Goal: Information Seeking & Learning: Learn about a topic

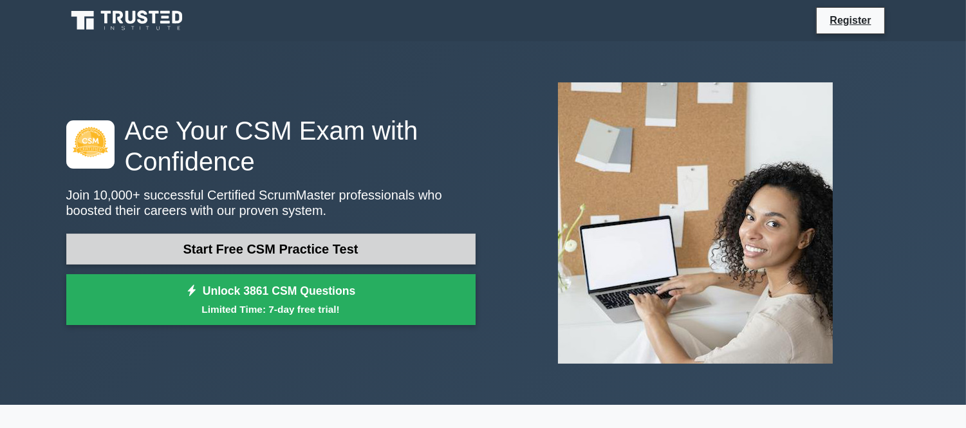
click at [216, 245] on link "Start Free CSM Practice Test" at bounding box center [270, 249] width 409 height 31
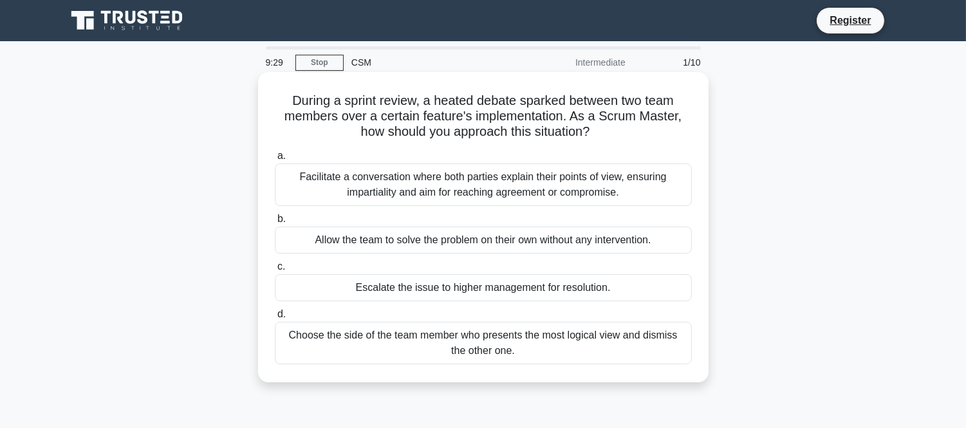
click at [420, 177] on div "Facilitate a conversation where both parties explain their points of view, ensu…" at bounding box center [483, 185] width 417 height 42
click at [275, 160] on input "a. Facilitate a conversation where both parties explain their points of view, e…" at bounding box center [275, 156] width 0 height 8
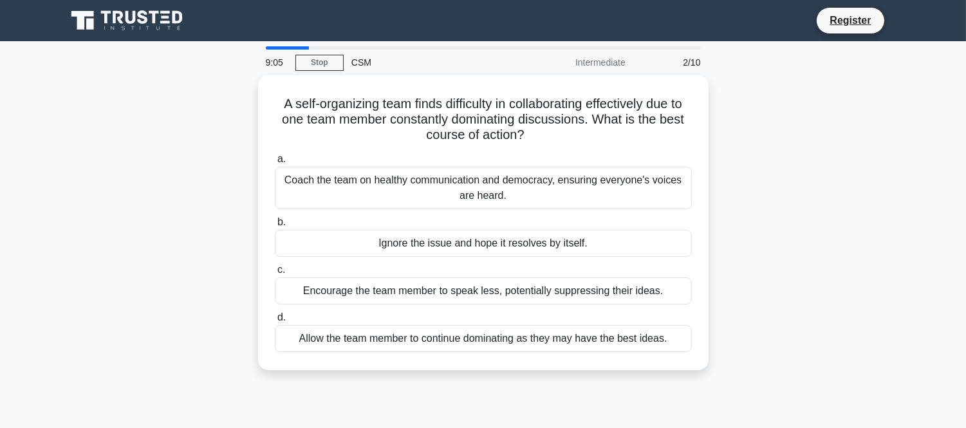
click at [420, 177] on div "Coach the team on healthy communication and democracy, ensuring everyone's voic…" at bounding box center [483, 188] width 417 height 42
click at [275, 164] on input "a. Coach the team on healthy communication and democracy, ensuring everyone's v…" at bounding box center [275, 159] width 0 height 8
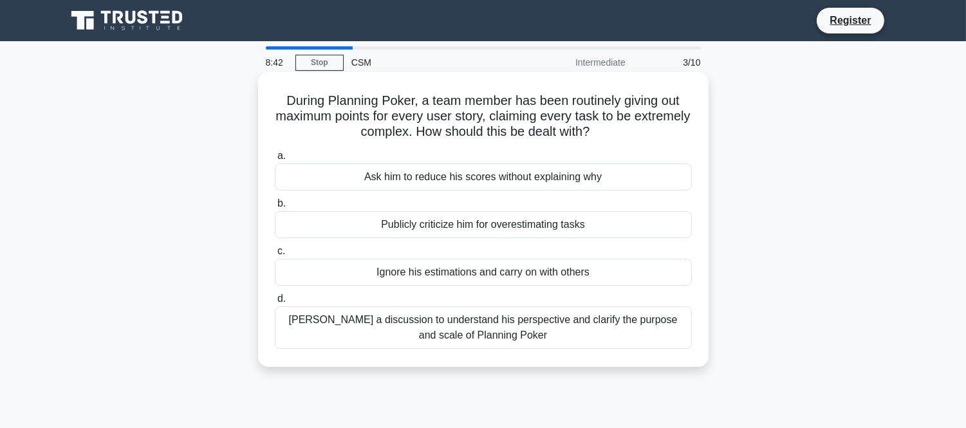
click at [466, 337] on div "[PERSON_NAME] a discussion to understand his perspective and clarify the purpos…" at bounding box center [483, 327] width 417 height 42
click at [275, 303] on input "d. Foster a discussion to understand his perspective and clarify the purpose an…" at bounding box center [275, 299] width 0 height 8
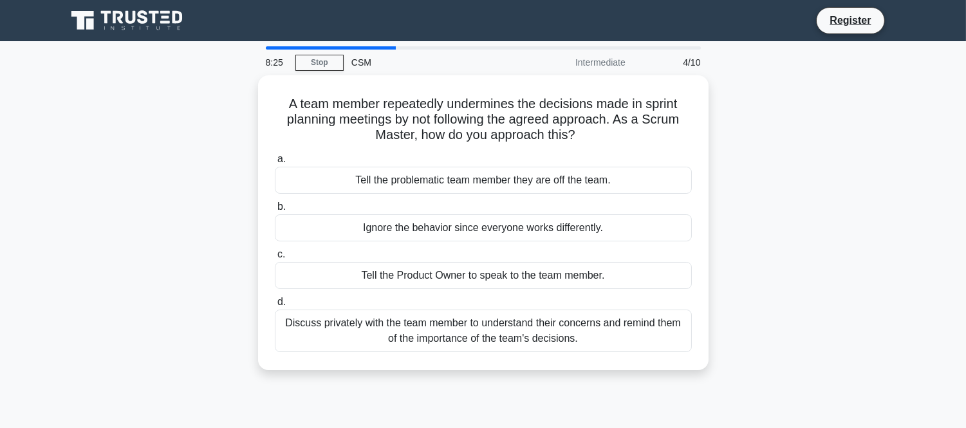
click at [466, 337] on div "Discuss privately with the team member to understand their concerns and remind …" at bounding box center [483, 331] width 417 height 42
click at [275, 306] on input "d. Discuss privately with the team member to understand their concerns and remi…" at bounding box center [275, 302] width 0 height 8
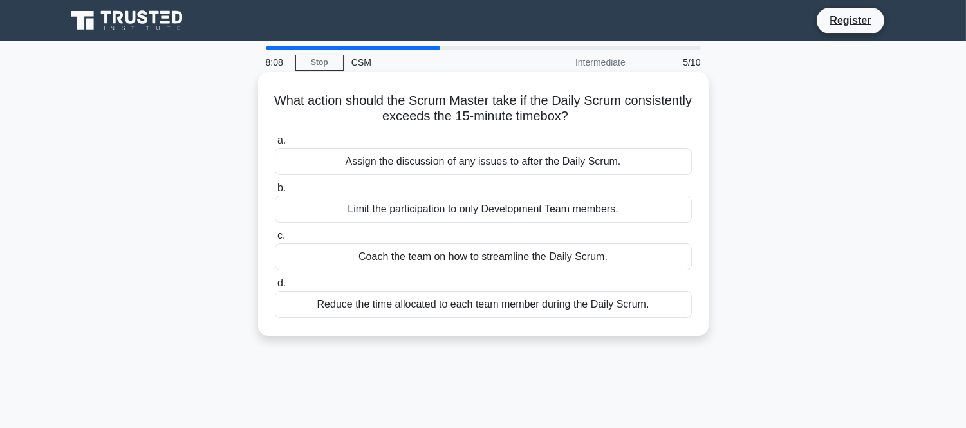
click at [483, 259] on div "Coach the team on how to streamline the Daily Scrum." at bounding box center [483, 256] width 417 height 27
click at [275, 240] on input "c. Coach the team on how to streamline the Daily Scrum." at bounding box center [275, 236] width 0 height 8
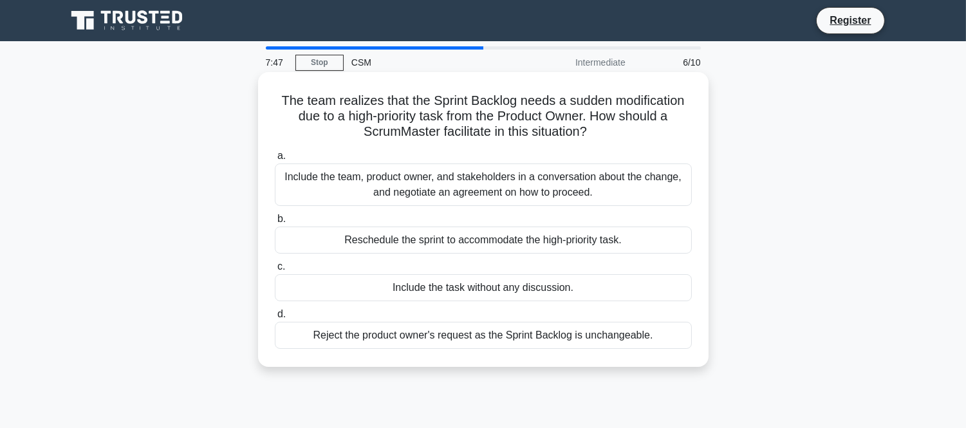
click at [448, 188] on div "Include the team, product owner, and stakeholders in a conversation about the c…" at bounding box center [483, 185] width 417 height 42
click at [275, 160] on input "a. Include the team, product owner, and stakeholders in a conversation about th…" at bounding box center [275, 156] width 0 height 8
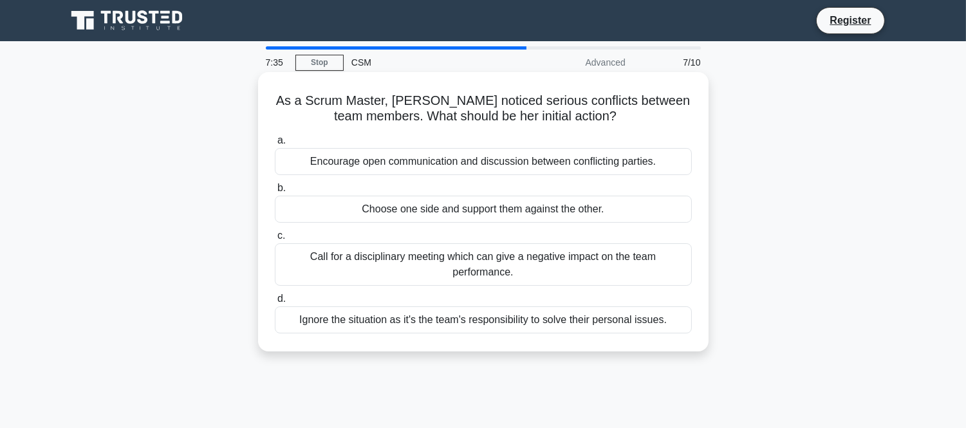
click at [429, 159] on div "Encourage open communication and discussion between conflicting parties." at bounding box center [483, 161] width 417 height 27
click at [275, 145] on input "a. Encourage open communication and discussion between conflicting parties." at bounding box center [275, 140] width 0 height 8
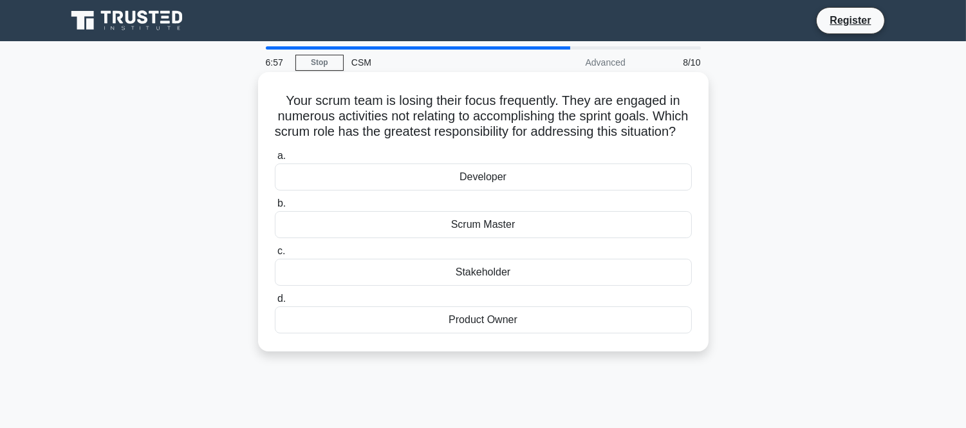
click at [509, 238] on div "Scrum Master" at bounding box center [483, 224] width 417 height 27
click at [275, 208] on input "b. Scrum Master" at bounding box center [275, 204] width 0 height 8
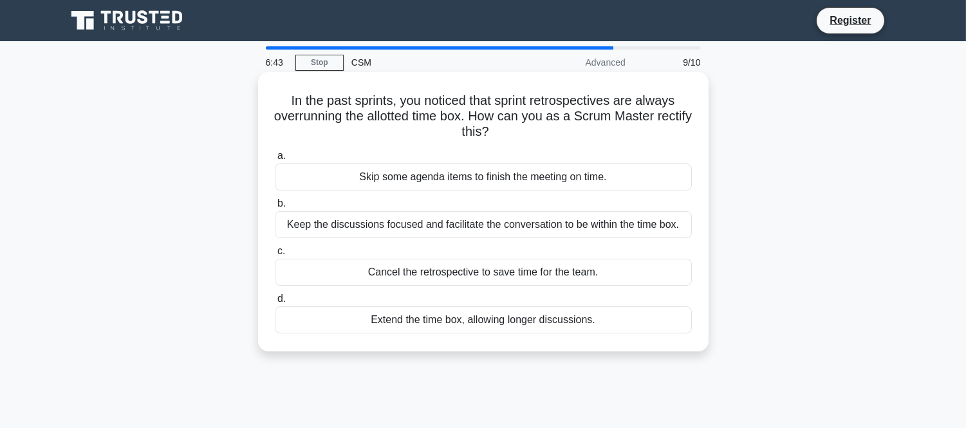
click at [485, 223] on div "Keep the discussions focused and facilitate the conversation to be within the t…" at bounding box center [483, 224] width 417 height 27
click at [275, 208] on input "b. Keep the discussions focused and facilitate the conversation to be within th…" at bounding box center [275, 204] width 0 height 8
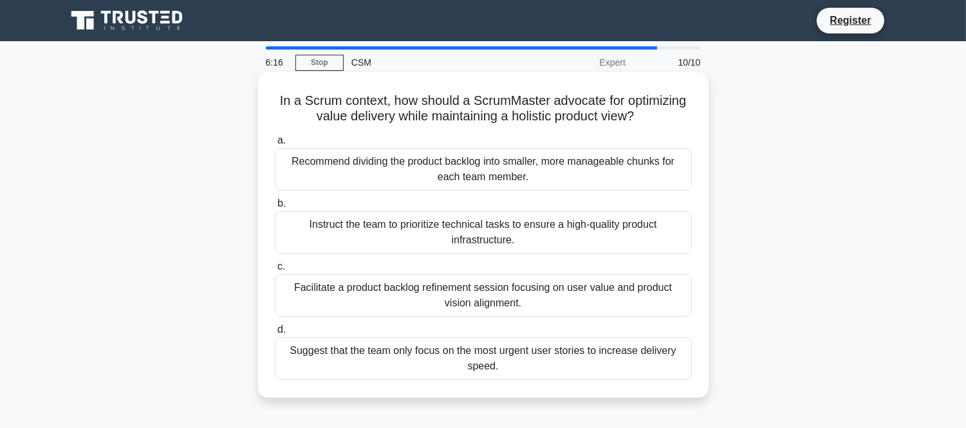
click at [498, 179] on div "Recommend dividing the product backlog into smaller, more manageable chunks for…" at bounding box center [483, 169] width 417 height 42
click at [275, 145] on input "a. Recommend dividing the product backlog into smaller, more manageable chunks …" at bounding box center [275, 140] width 0 height 8
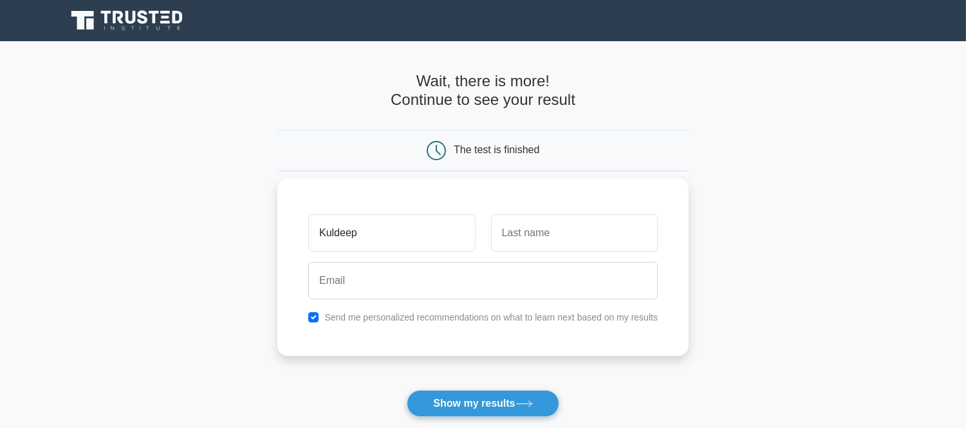
type input "Kuldeep"
type input "C"
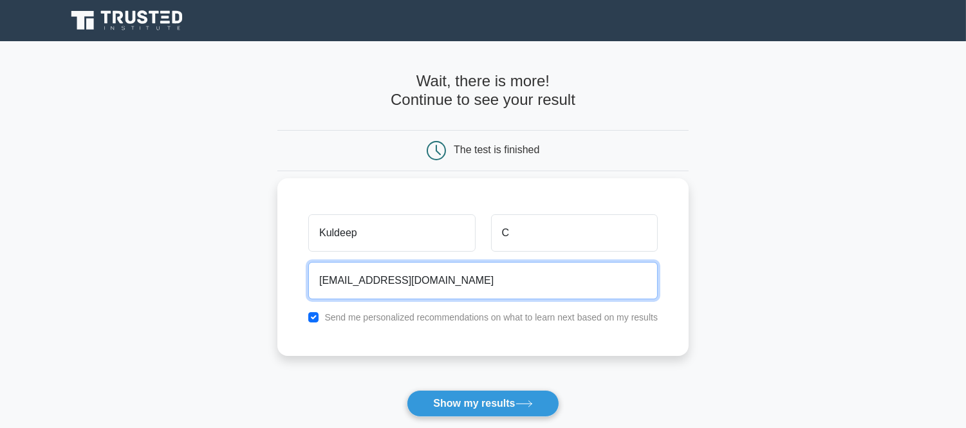
type input "ckuldeepp@gmail.com"
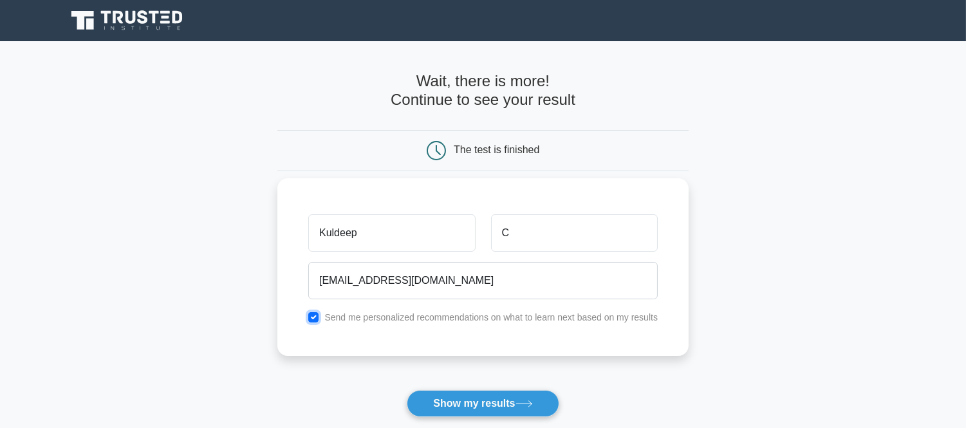
click at [315, 317] on input "checkbox" at bounding box center [313, 317] width 10 height 10
click at [313, 314] on input "checkbox" at bounding box center [313, 317] width 10 height 10
checkbox input "true"
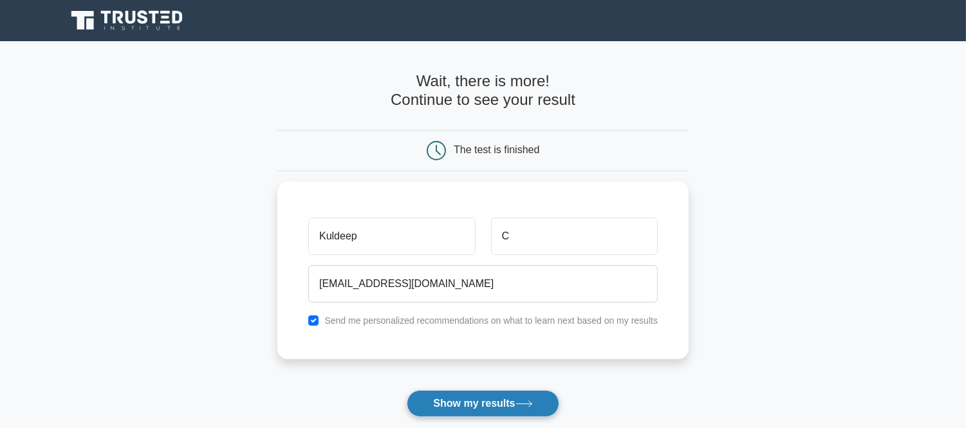
click at [451, 404] on button "Show my results" at bounding box center [483, 403] width 152 height 27
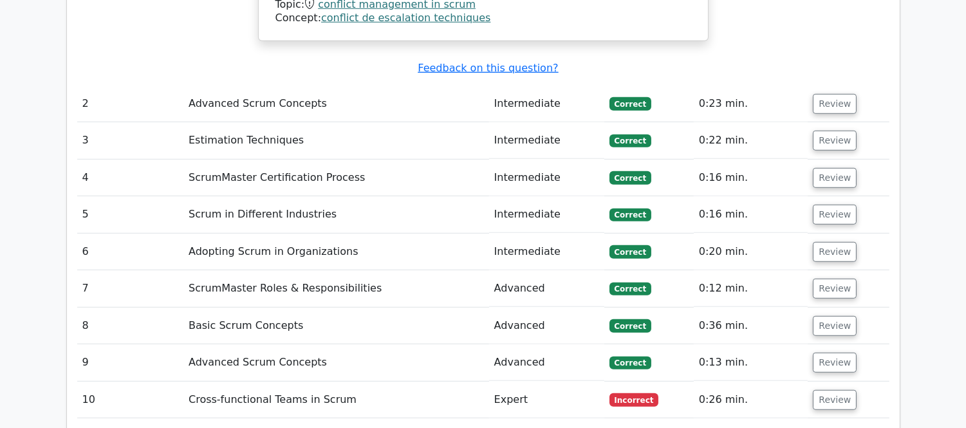
scroll to position [1645, 0]
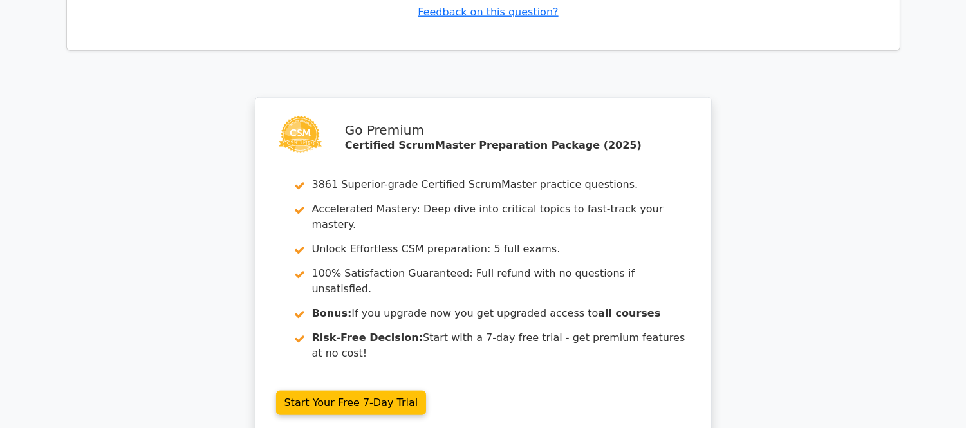
scroll to position [2778, 0]
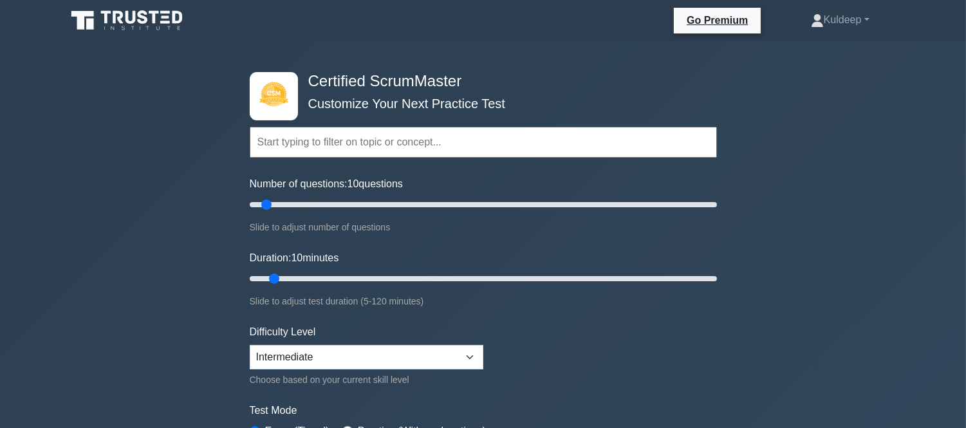
scroll to position [375, 0]
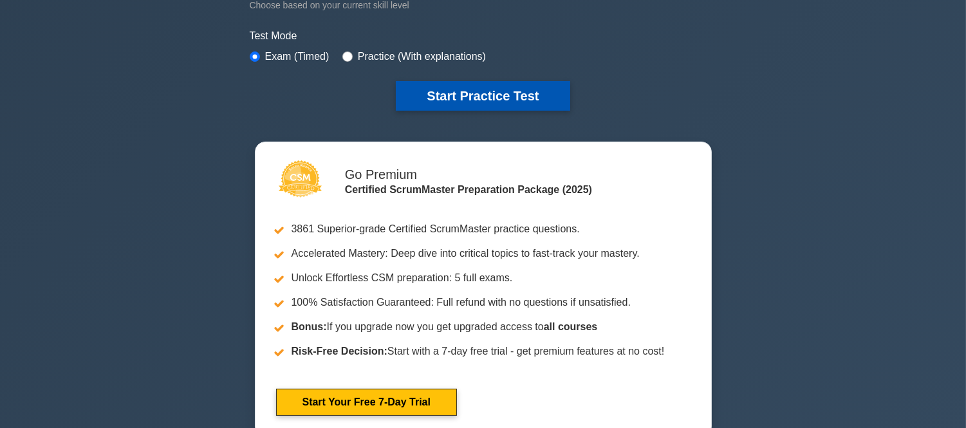
click at [505, 88] on button "Start Practice Test" at bounding box center [483, 96] width 174 height 30
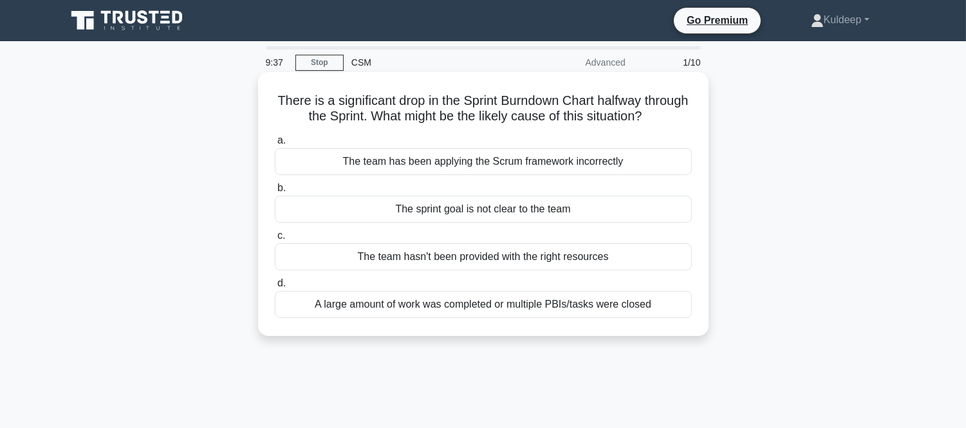
click at [446, 308] on div "A large amount of work was completed or multiple PBIs/tasks were closed" at bounding box center [483, 304] width 417 height 27
click at [275, 288] on input "d. A large amount of work was completed or multiple PBIs/tasks were closed" at bounding box center [275, 283] width 0 height 8
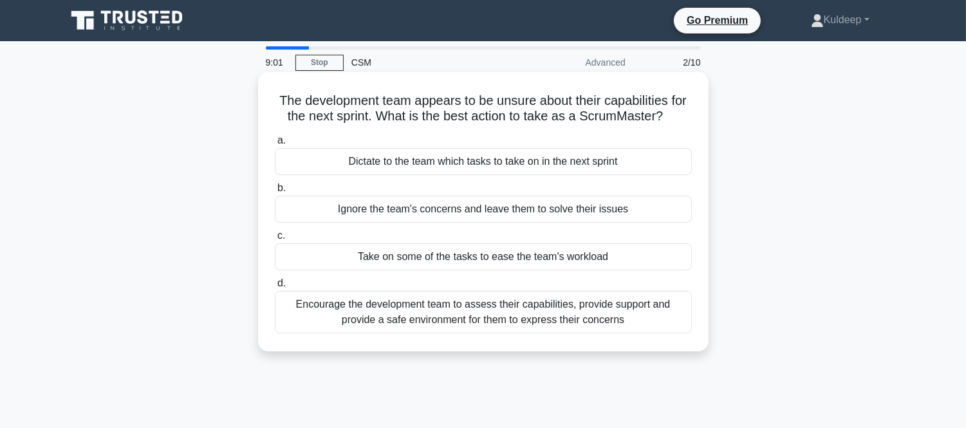
click at [567, 330] on div "Encourage the development team to assess their capabilities, provide support an…" at bounding box center [483, 312] width 417 height 42
click at [275, 288] on input "d. Encourage the development team to assess their capabilities, provide support…" at bounding box center [275, 283] width 0 height 8
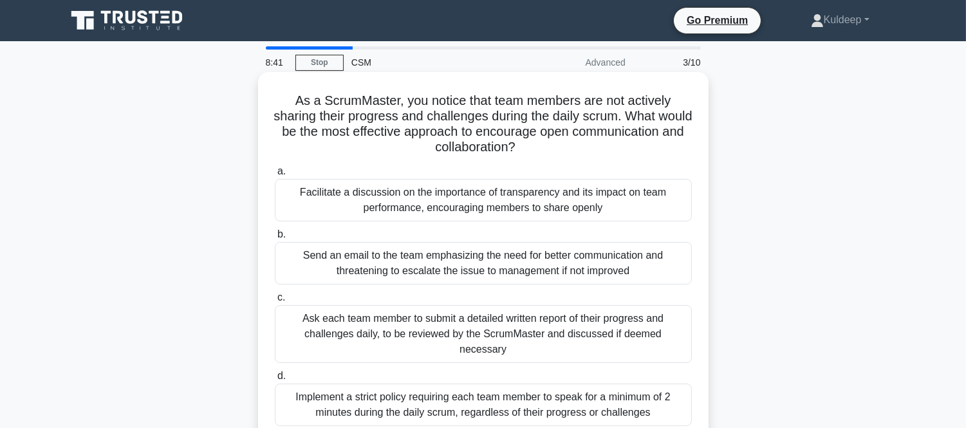
click at [479, 200] on div "Facilitate a discussion on the importance of transparency and its impact on tea…" at bounding box center [483, 200] width 417 height 42
click at [275, 176] on input "a. Facilitate a discussion on the importance of transparency and its impact on …" at bounding box center [275, 171] width 0 height 8
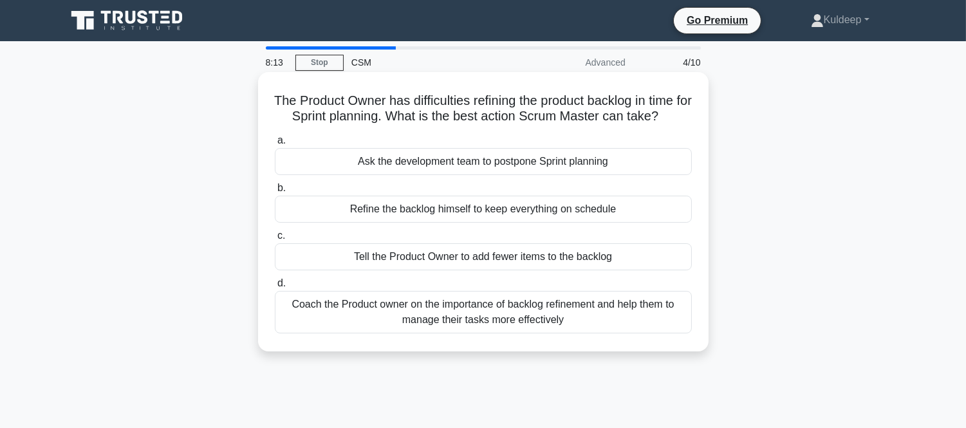
click at [465, 312] on div "Coach the Product owner on the importance of backlog refinement and help them t…" at bounding box center [483, 312] width 417 height 42
click at [275, 288] on input "d. Coach the Product owner on the importance of backlog refinement and help the…" at bounding box center [275, 283] width 0 height 8
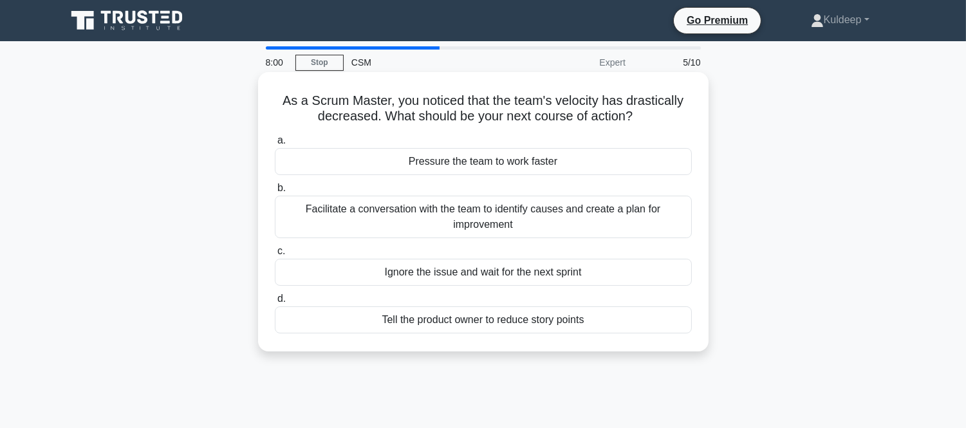
click at [464, 217] on div "Facilitate a conversation with the team to identify causes and create a plan fo…" at bounding box center [483, 217] width 417 height 42
click at [275, 192] on input "b. Facilitate a conversation with the team to identify causes and create a plan…" at bounding box center [275, 188] width 0 height 8
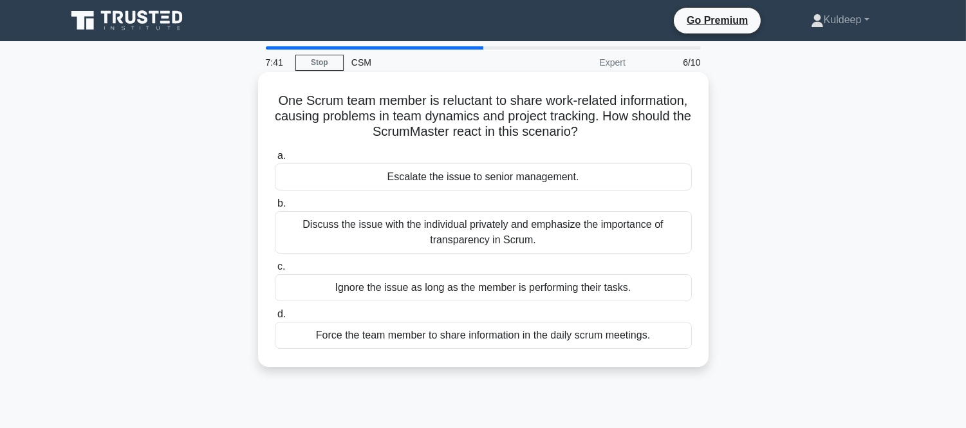
click at [459, 230] on div "Discuss the issue with the individual privately and emphasize the importance of…" at bounding box center [483, 232] width 417 height 42
click at [275, 208] on input "b. Discuss the issue with the individual privately and emphasize the importance…" at bounding box center [275, 204] width 0 height 8
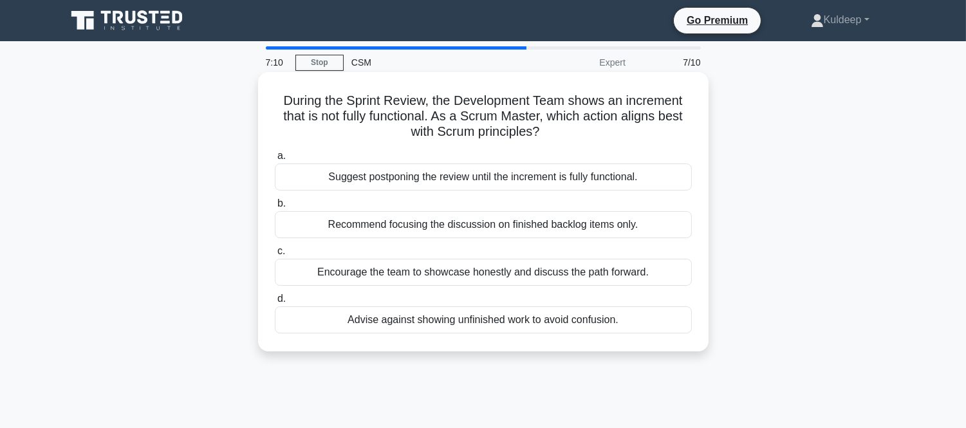
click at [523, 279] on div "Encourage the team to showcase honestly and discuss the path forward." at bounding box center [483, 272] width 417 height 27
click at [275, 256] on input "c. Encourage the team to showcase honestly and discuss the path forward." at bounding box center [275, 251] width 0 height 8
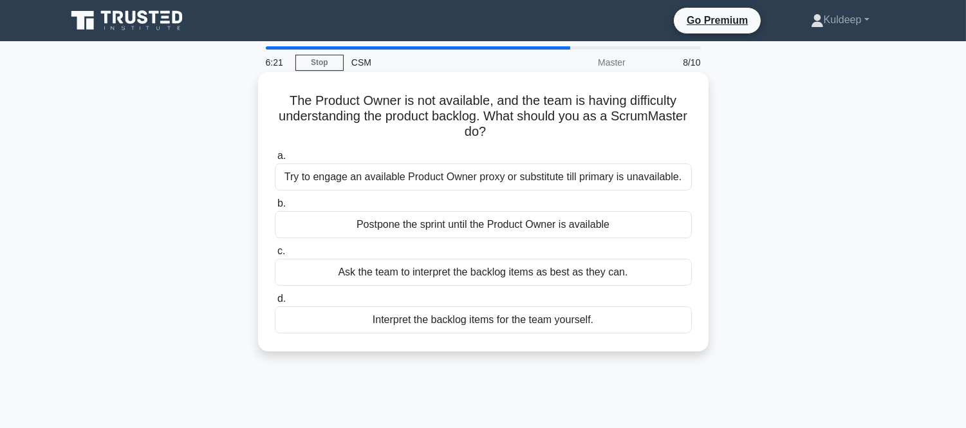
click at [480, 274] on div "Ask the team to interpret the backlog items as best as they can." at bounding box center [483, 272] width 417 height 27
click at [275, 256] on input "c. Ask the team to interpret the backlog items as best as they can." at bounding box center [275, 251] width 0 height 8
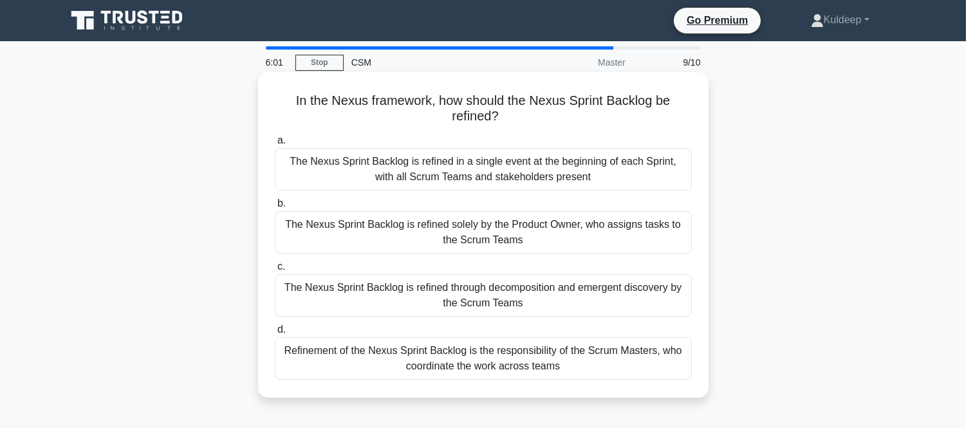
click at [485, 356] on div "Refinement of the Nexus Sprint Backlog is the responsibility of the Scrum Maste…" at bounding box center [483, 358] width 417 height 42
click at [275, 334] on input "d. Refinement of the Nexus Sprint Backlog is the responsibility of the Scrum Ma…" at bounding box center [275, 330] width 0 height 8
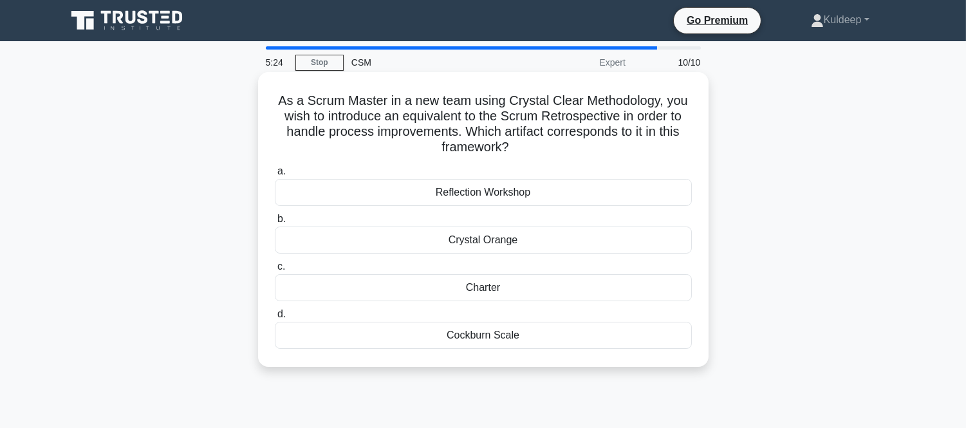
click at [509, 191] on div "Reflection Workshop" at bounding box center [483, 192] width 417 height 27
click at [275, 176] on input "a. Reflection Workshop" at bounding box center [275, 171] width 0 height 8
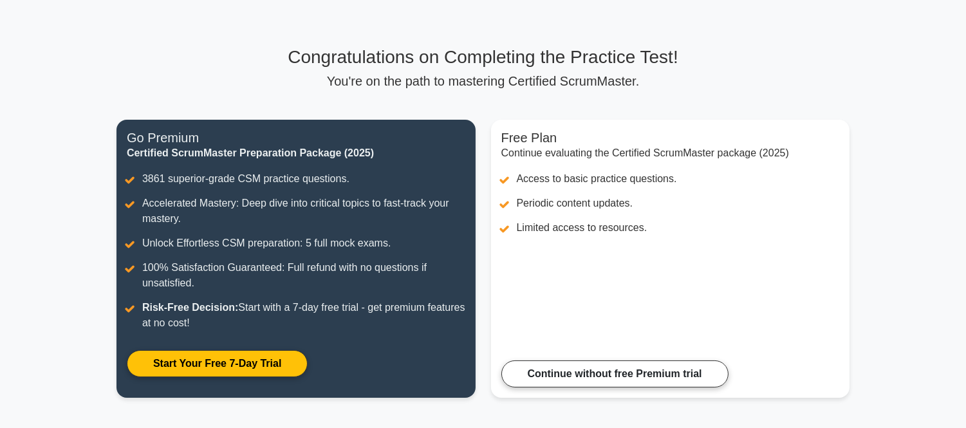
scroll to position [86, 0]
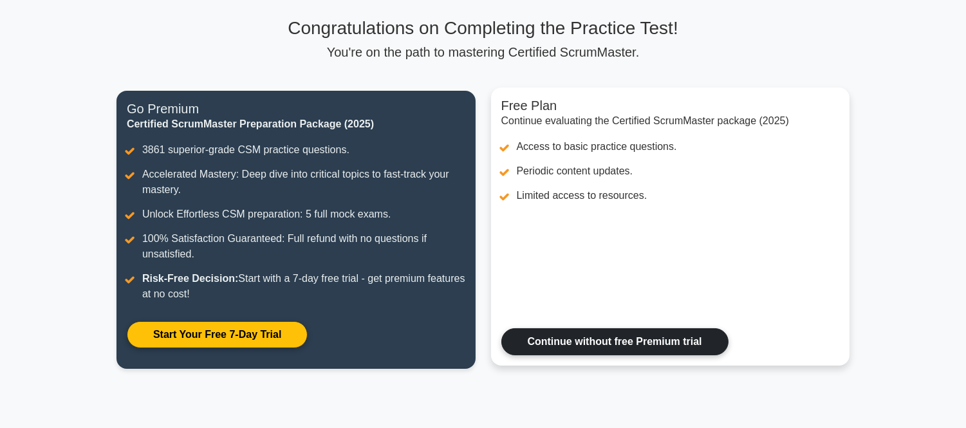
click at [635, 342] on link "Continue without free Premium trial" at bounding box center [614, 341] width 227 height 27
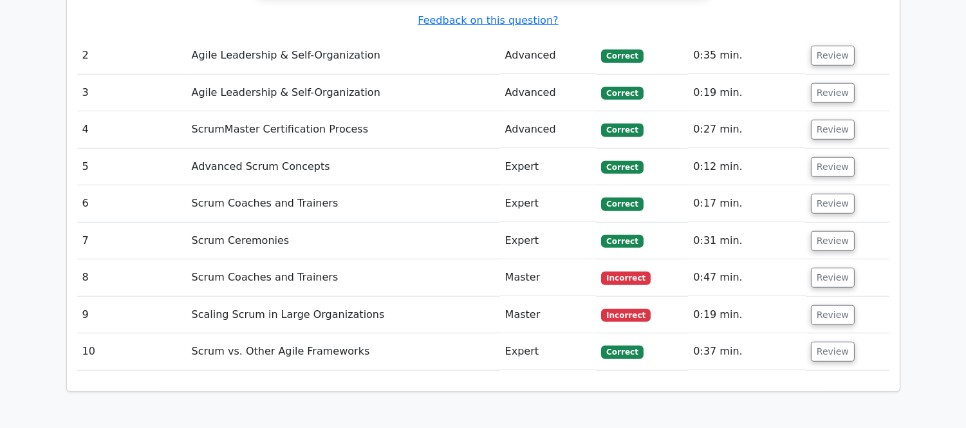
scroll to position [1678, 0]
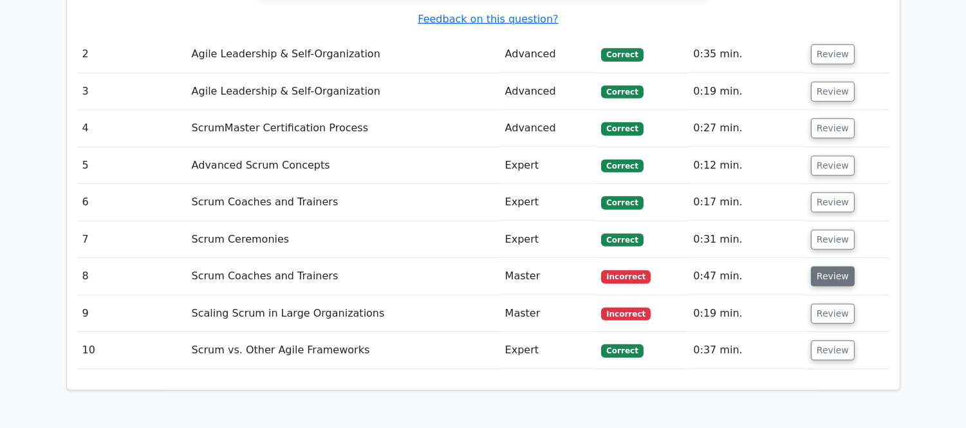
click at [835, 267] on button "Review" at bounding box center [833, 277] width 44 height 20
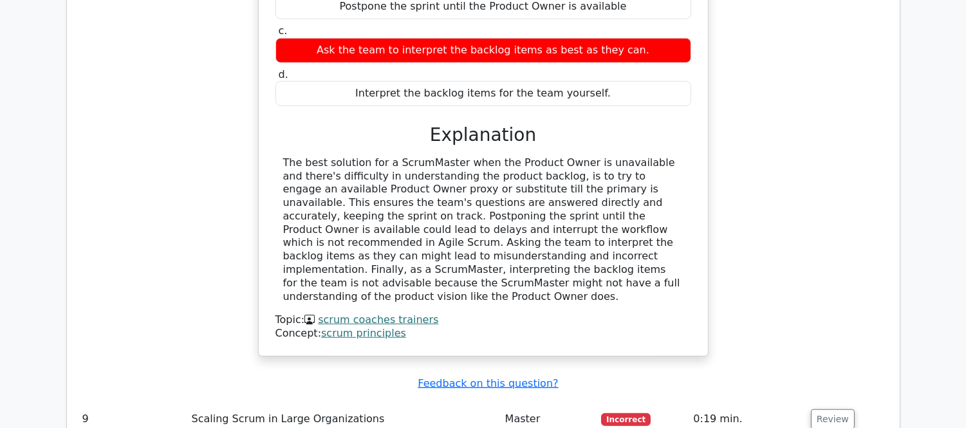
scroll to position [2280, 0]
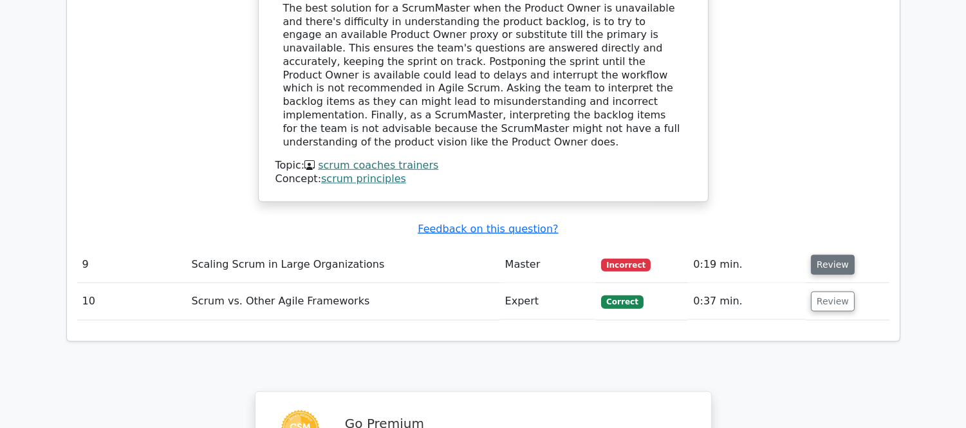
click at [823, 255] on button "Review" at bounding box center [833, 265] width 44 height 20
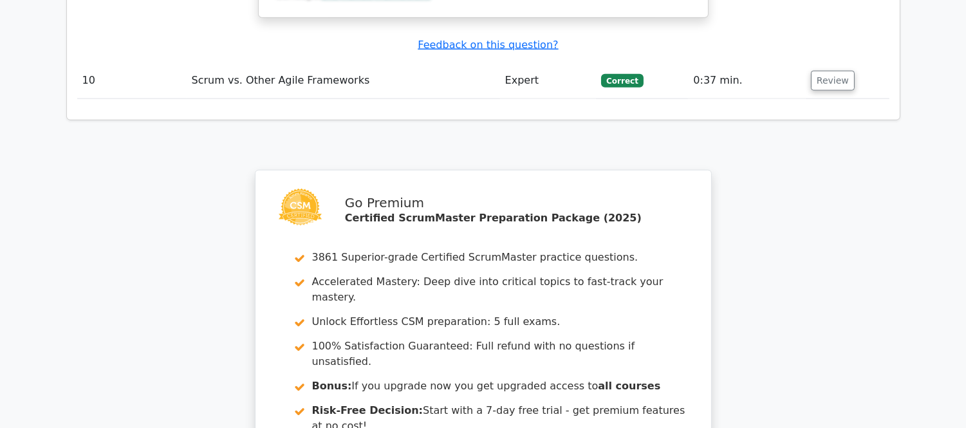
scroll to position [3204, 0]
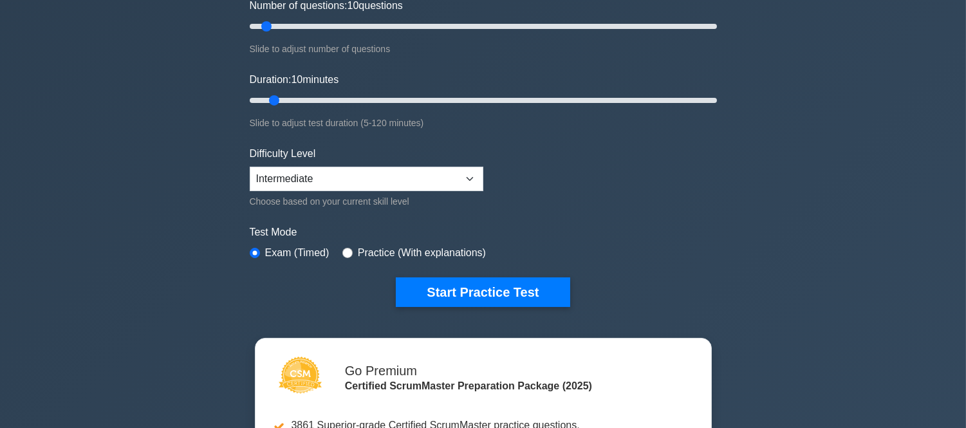
scroll to position [200, 0]
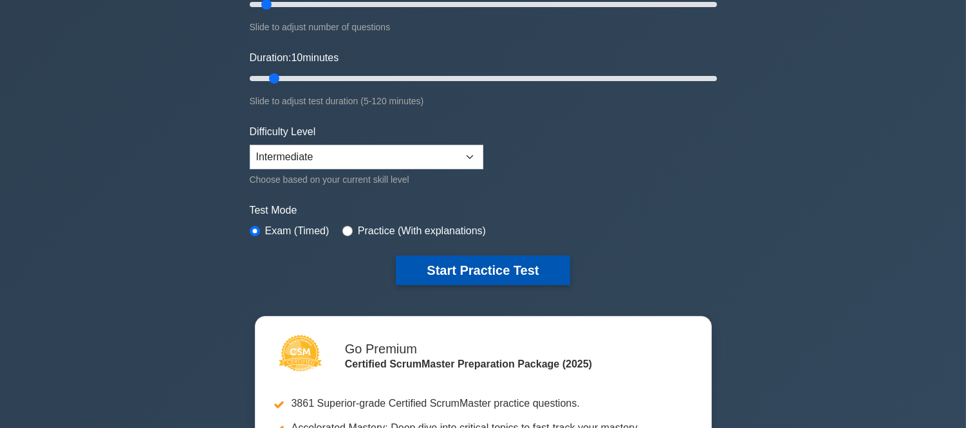
click at [462, 273] on button "Start Practice Test" at bounding box center [483, 271] width 174 height 30
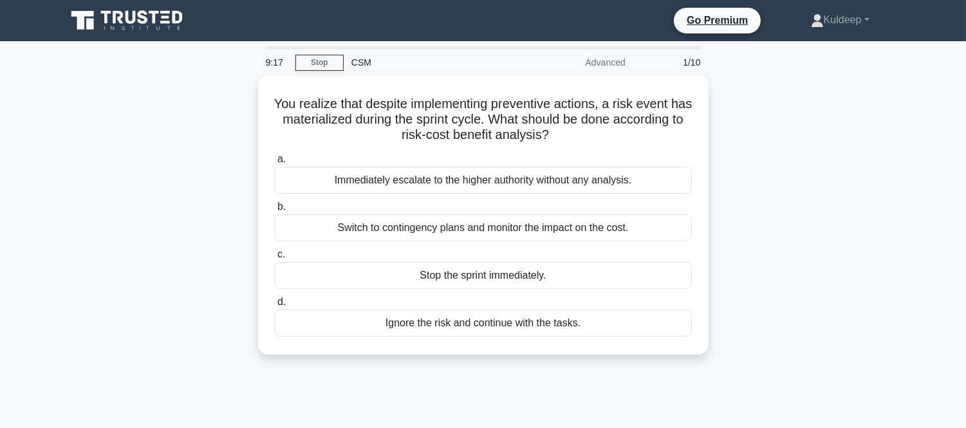
click at [462, 273] on div "Stop the sprint immediately." at bounding box center [483, 275] width 417 height 27
click at [275, 259] on input "c. Stop the sprint immediately." at bounding box center [275, 254] width 0 height 8
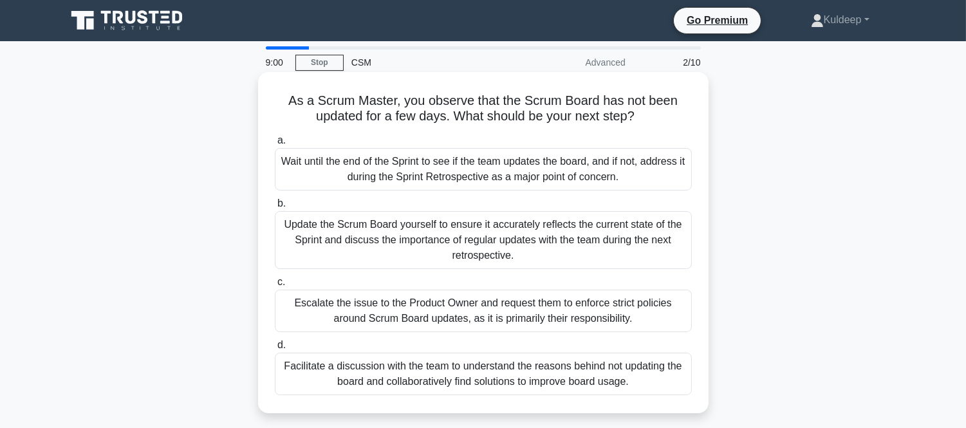
click at [486, 373] on div "Facilitate a discussion with the team to understand the reasons behind not upda…" at bounding box center [483, 374] width 417 height 42
click at [275, 350] on input "d. Facilitate a discussion with the team to understand the reasons behind not u…" at bounding box center [275, 345] width 0 height 8
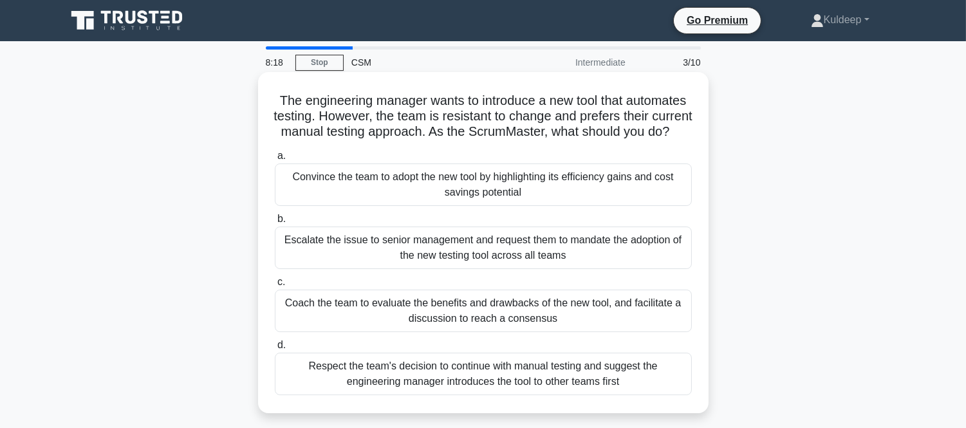
click at [481, 330] on div "Coach the team to evaluate the benefits and drawbacks of the new tool, and faci…" at bounding box center [483, 311] width 417 height 42
click at [275, 286] on input "c. Coach the team to evaluate the benefits and drawbacks of the new tool, and f…" at bounding box center [275, 282] width 0 height 8
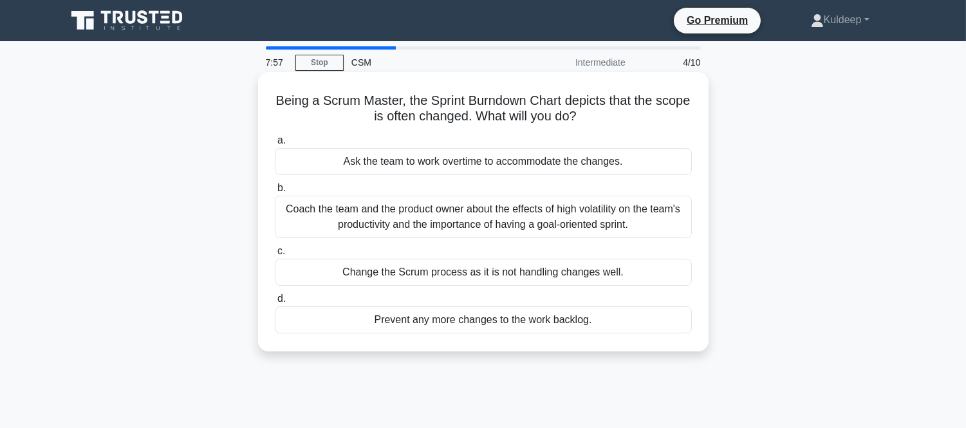
click at [489, 217] on div "Coach the team and the product owner about the effects of high volatility on th…" at bounding box center [483, 217] width 417 height 42
click at [275, 192] on input "b. Coach the team and the product owner about the effects of high volatility on…" at bounding box center [275, 188] width 0 height 8
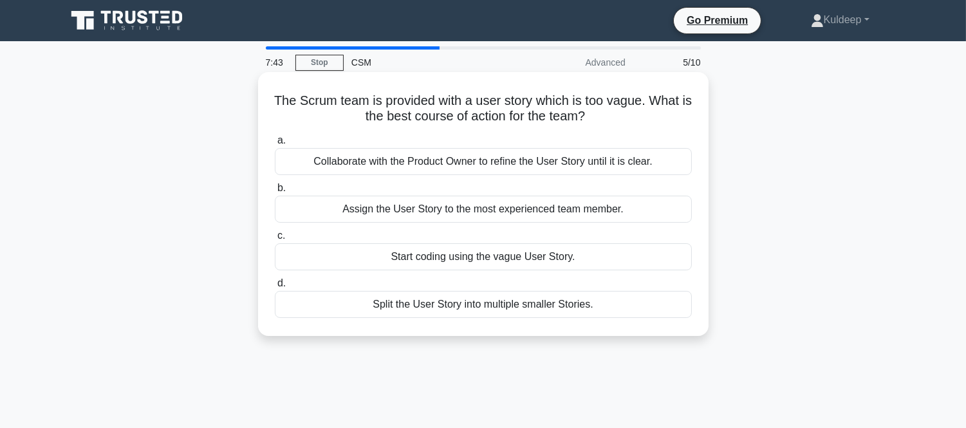
click at [476, 169] on div "Collaborate with the Product Owner to refine the User Story until it is clear." at bounding box center [483, 161] width 417 height 27
click at [275, 145] on input "a. Collaborate with the Product Owner to refine the User Story until it is clea…" at bounding box center [275, 140] width 0 height 8
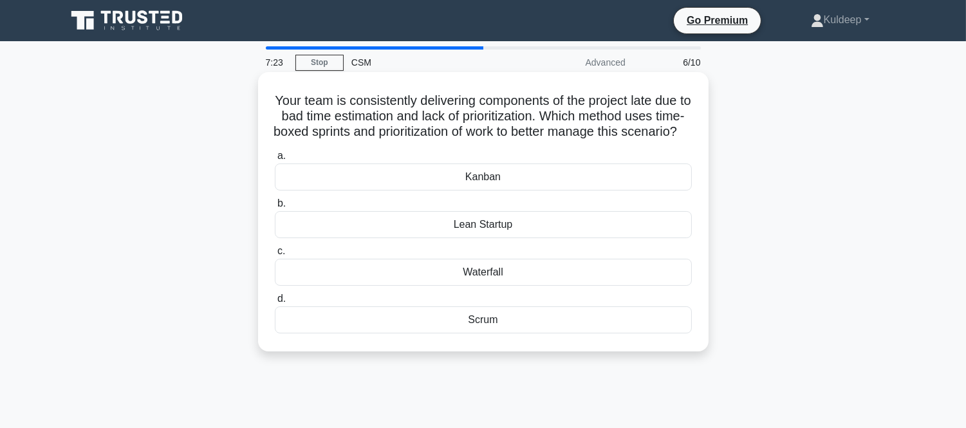
click at [478, 333] on div "Scrum" at bounding box center [483, 319] width 417 height 27
click at [275, 303] on input "d. Scrum" at bounding box center [275, 299] width 0 height 8
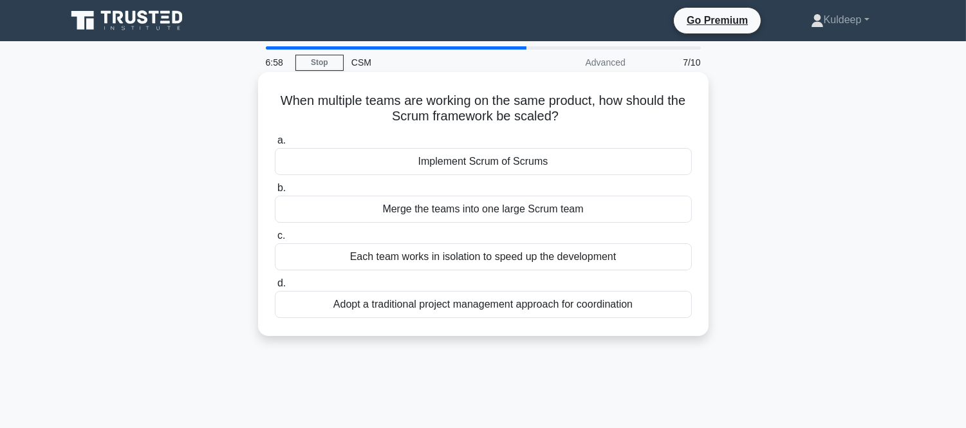
click at [510, 312] on div "Adopt a traditional project management approach for coordination" at bounding box center [483, 304] width 417 height 27
click at [275, 288] on input "d. Adopt a traditional project management approach for coordination" at bounding box center [275, 283] width 0 height 8
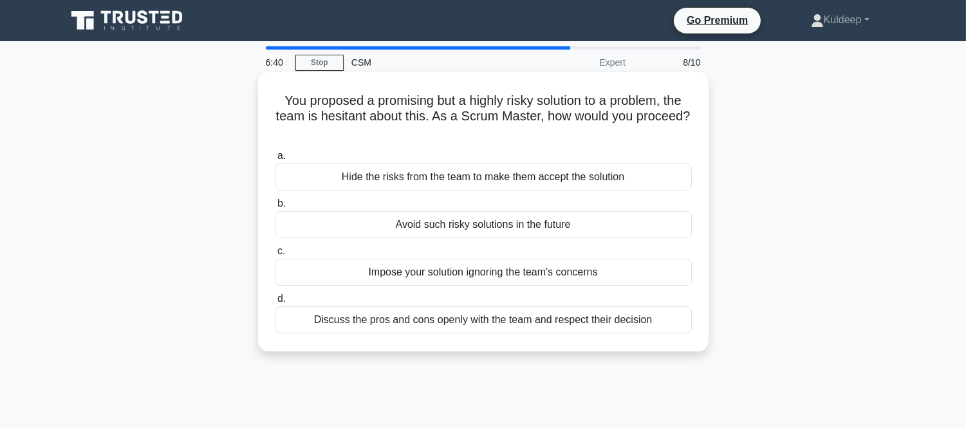
click at [507, 323] on div "Discuss the pros and cons openly with the team and respect their decision" at bounding box center [483, 319] width 417 height 27
click at [275, 303] on input "d. Discuss the pros and cons openly with the team and respect their decision" at bounding box center [275, 299] width 0 height 8
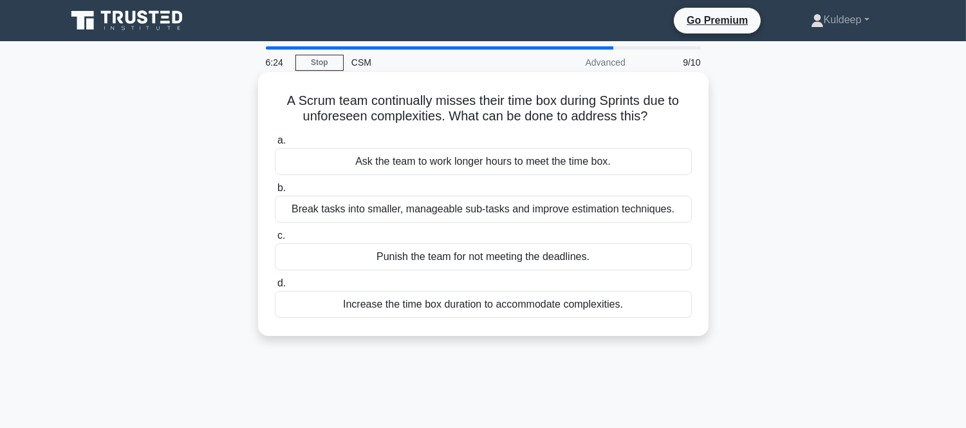
click at [514, 216] on div "Break tasks into smaller, manageable sub-tasks and improve estimation technique…" at bounding box center [483, 209] width 417 height 27
click at [275, 192] on input "b. Break tasks into smaller, manageable sub-tasks and improve estimation techni…" at bounding box center [275, 188] width 0 height 8
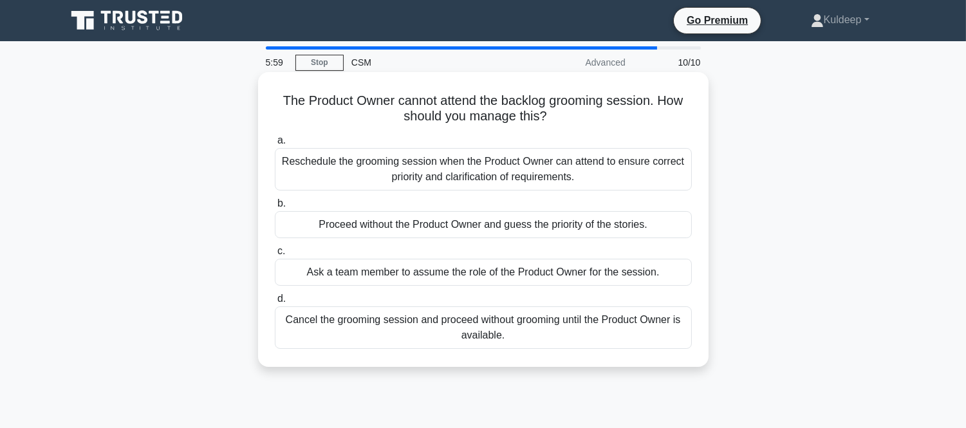
click at [493, 169] on div "Reschedule the grooming session when the Product Owner can attend to ensure cor…" at bounding box center [483, 169] width 417 height 42
click at [275, 145] on input "a. Reschedule the grooming session when the Product Owner can attend to ensure …" at bounding box center [275, 140] width 0 height 8
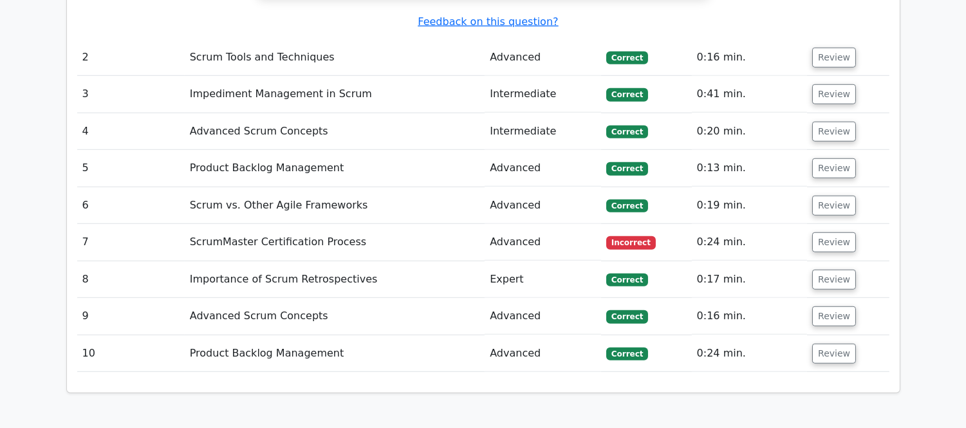
scroll to position [1688, 0]
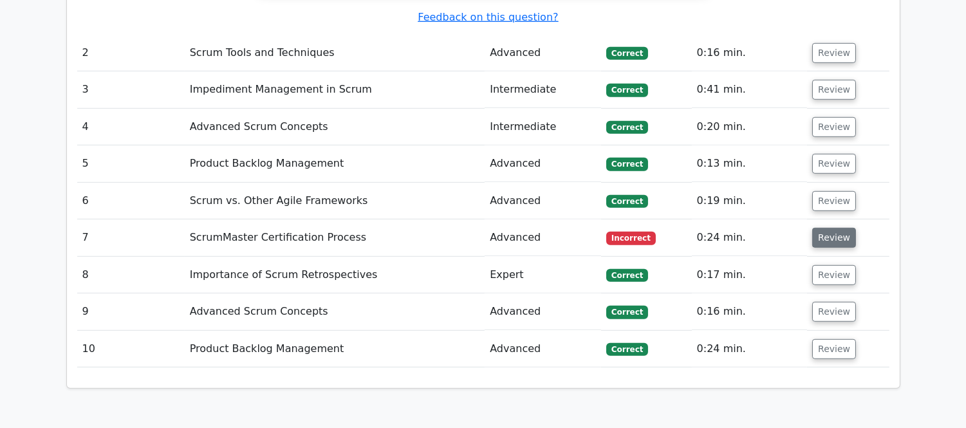
click at [835, 228] on button "Review" at bounding box center [834, 238] width 44 height 20
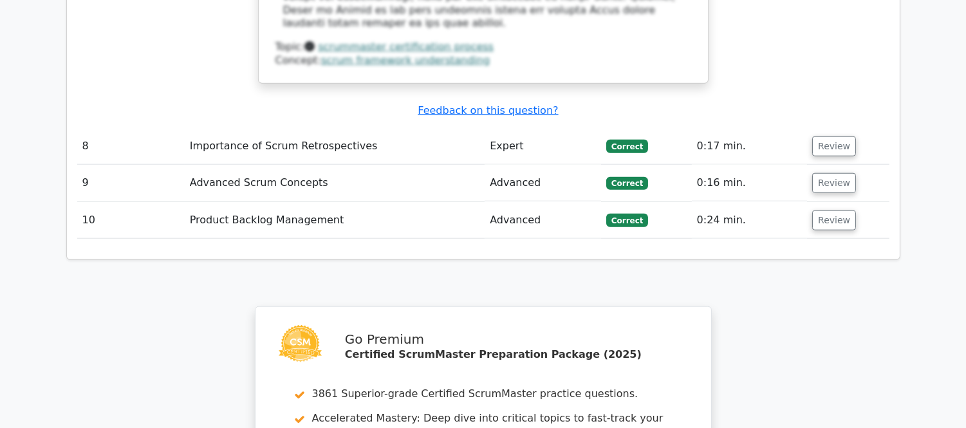
scroll to position [2789, 0]
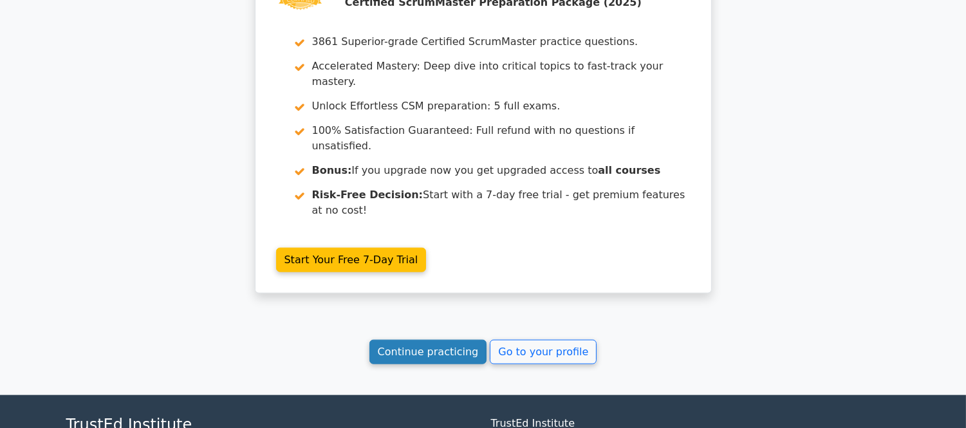
click at [458, 340] on link "Continue practicing" at bounding box center [429, 352] width 118 height 24
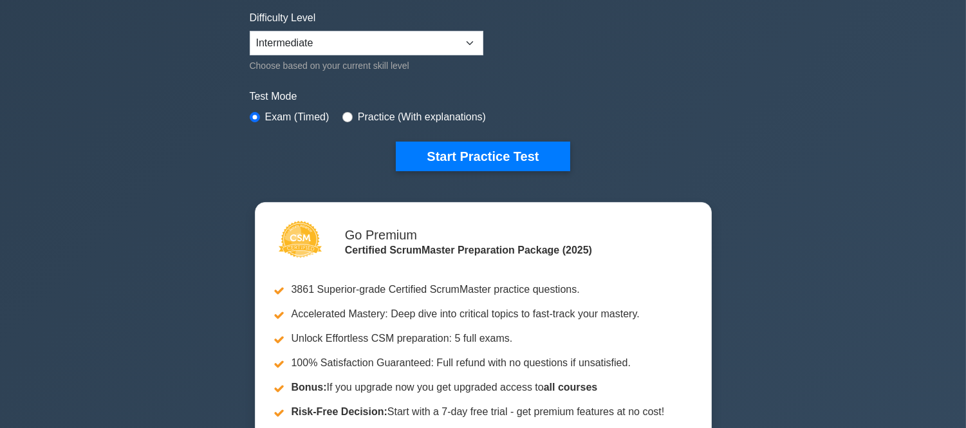
scroll to position [343, 0]
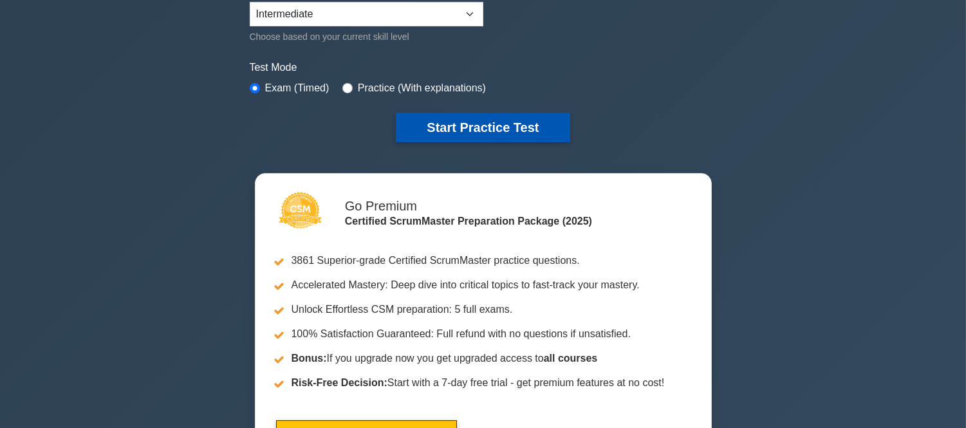
click at [491, 125] on button "Start Practice Test" at bounding box center [483, 128] width 174 height 30
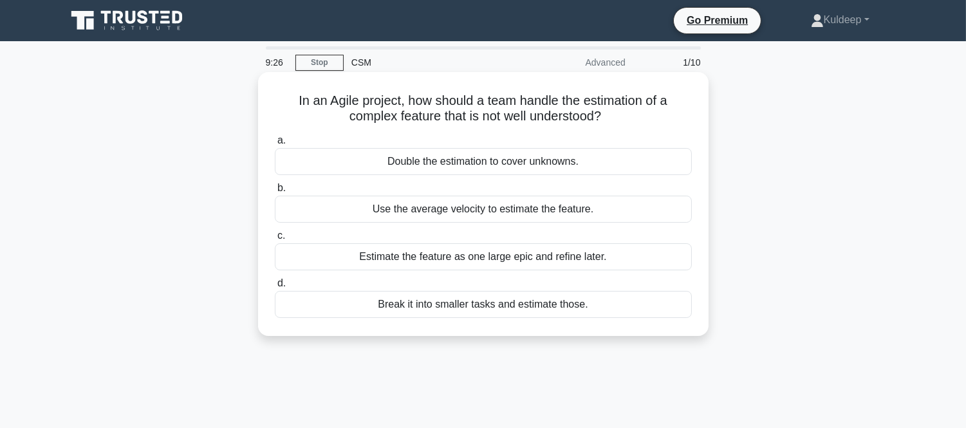
click at [522, 303] on div "Break it into smaller tasks and estimate those." at bounding box center [483, 304] width 417 height 27
click at [275, 288] on input "d. Break it into smaller tasks and estimate those." at bounding box center [275, 283] width 0 height 8
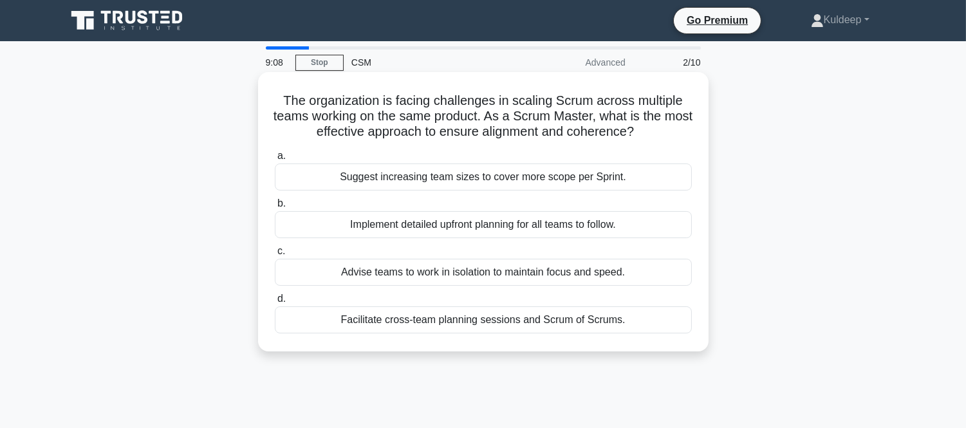
click at [547, 316] on div "Facilitate cross-team planning sessions and Scrum of Scrums." at bounding box center [483, 319] width 417 height 27
click at [275, 303] on input "d. Facilitate cross-team planning sessions and Scrum of Scrums." at bounding box center [275, 299] width 0 height 8
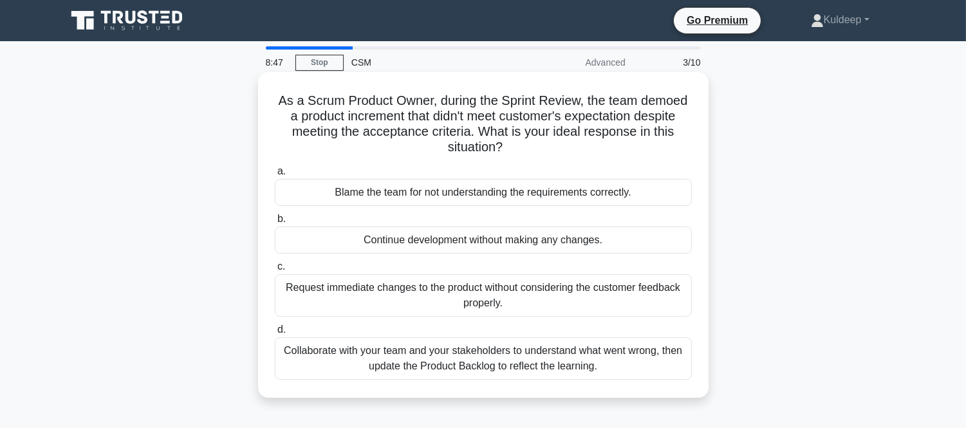
click at [536, 361] on div "Collaborate with your team and your stakeholders to understand what went wrong,…" at bounding box center [483, 358] width 417 height 42
click at [275, 334] on input "d. Collaborate with your team and your stakeholders to understand what went wro…" at bounding box center [275, 330] width 0 height 8
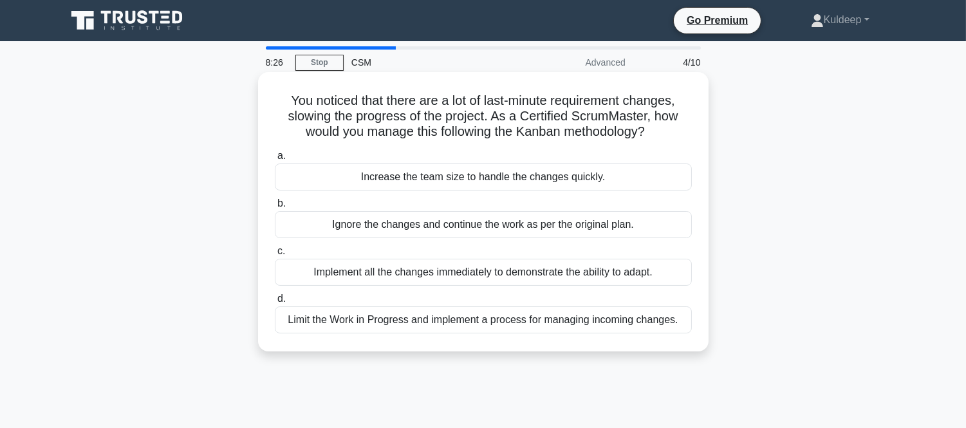
click at [541, 329] on div "Limit the Work in Progress and implement a process for managing incoming change…" at bounding box center [483, 319] width 417 height 27
click at [275, 303] on input "d. Limit the Work in Progress and implement a process for managing incoming cha…" at bounding box center [275, 299] width 0 height 8
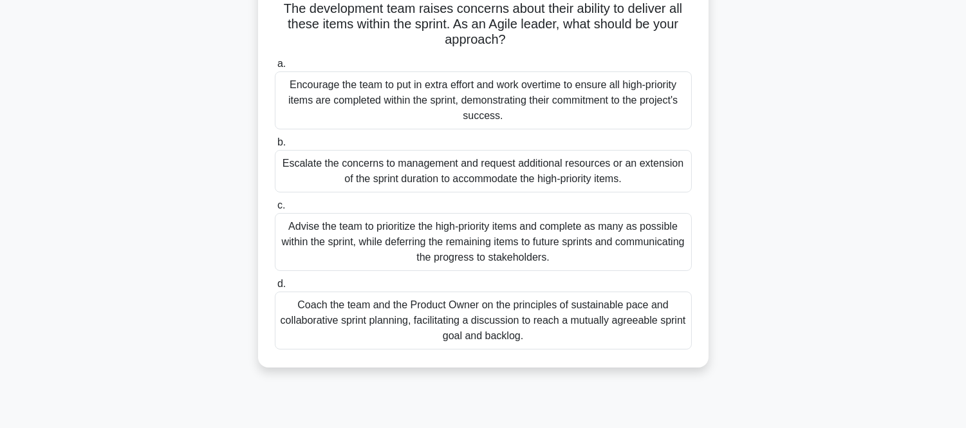
scroll to position [143, 0]
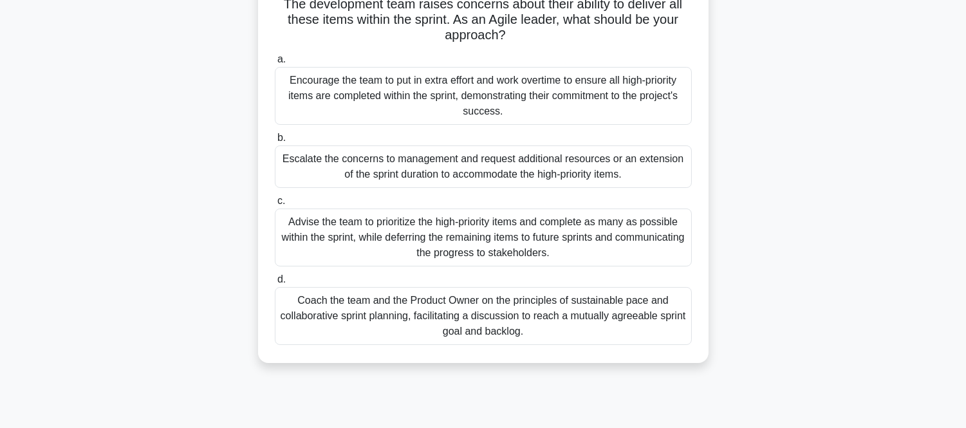
click at [483, 323] on div "Coach the team and the Product Owner on the principles of sustainable pace and …" at bounding box center [483, 316] width 417 height 58
click at [275, 284] on input "d. Coach the team and the Product Owner on the principles of sustainable pace a…" at bounding box center [275, 280] width 0 height 8
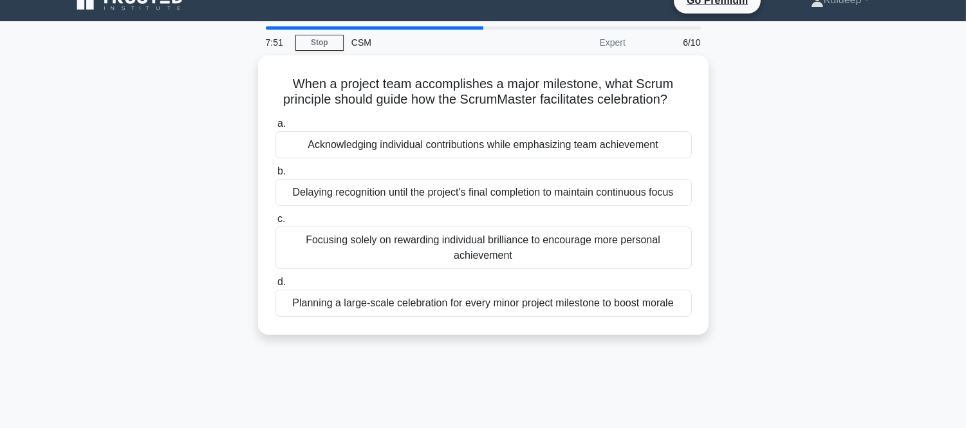
scroll to position [0, 0]
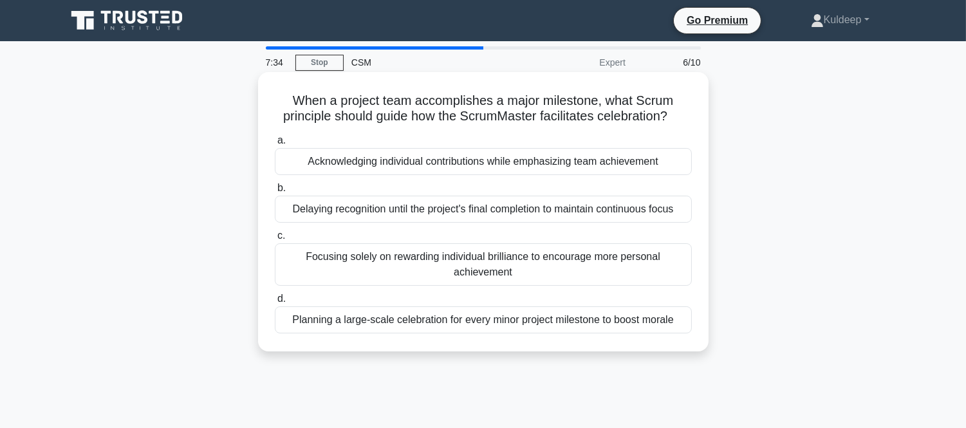
click at [420, 161] on div "Acknowledging individual contributions while emphasizing team achievement" at bounding box center [483, 161] width 417 height 27
click at [275, 145] on input "a. Acknowledging individual contributions while emphasizing team achievement" at bounding box center [275, 140] width 0 height 8
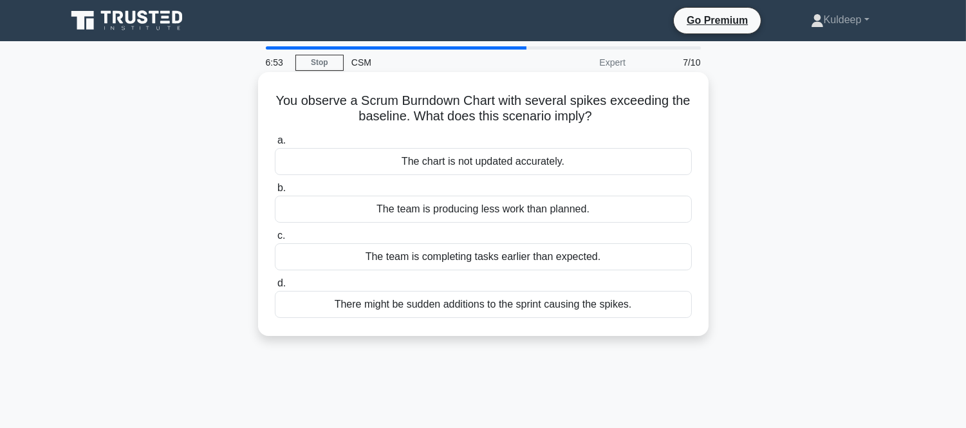
click at [446, 311] on div "There might be sudden additions to the sprint causing the spikes." at bounding box center [483, 304] width 417 height 27
click at [275, 288] on input "d. There might be sudden additions to the sprint causing the spikes." at bounding box center [275, 283] width 0 height 8
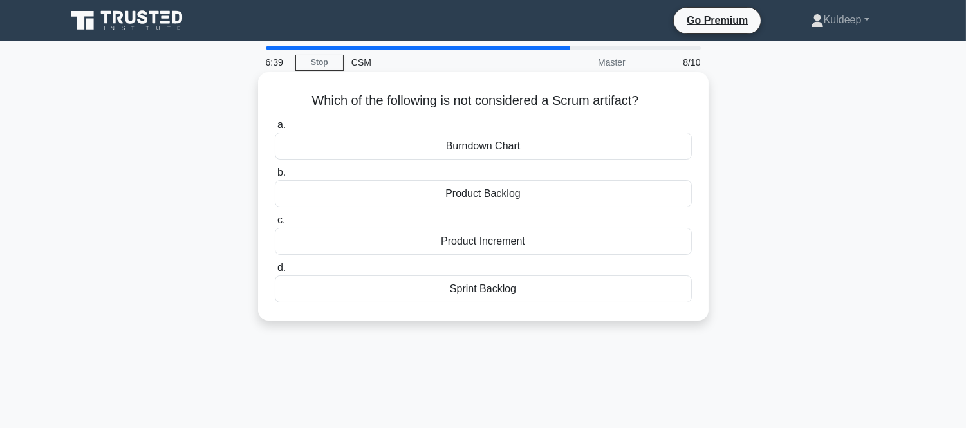
click at [485, 153] on div "Burndown Chart" at bounding box center [483, 146] width 417 height 27
click at [275, 129] on input "a. Burndown Chart" at bounding box center [275, 125] width 0 height 8
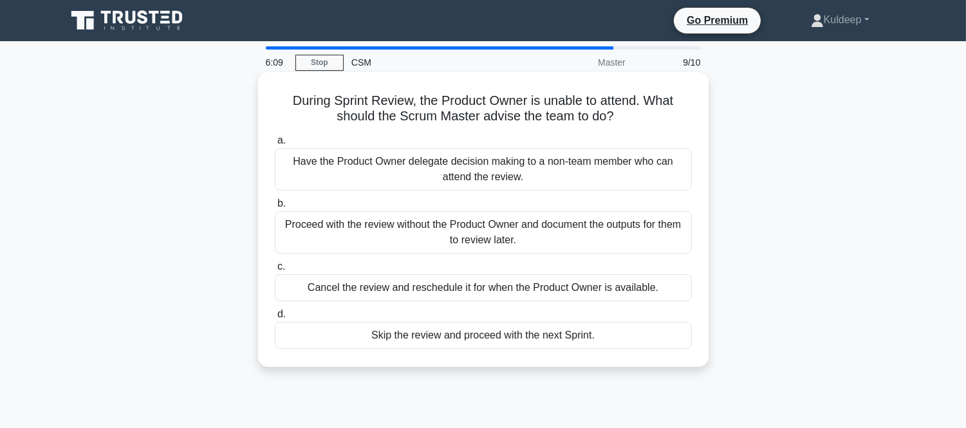
click at [363, 225] on div "Proceed with the review without the Product Owner and document the outputs for …" at bounding box center [483, 232] width 417 height 42
click at [275, 208] on input "b. Proceed with the review without the Product Owner and document the outputs f…" at bounding box center [275, 204] width 0 height 8
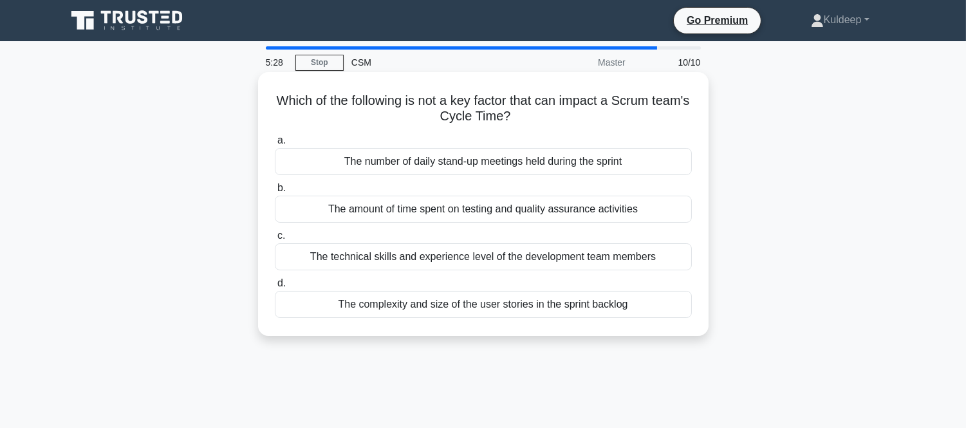
click at [399, 213] on div "The amount of time spent on testing and quality assurance activities" at bounding box center [483, 209] width 417 height 27
click at [275, 192] on input "b. The amount of time spent on testing and quality assurance activities" at bounding box center [275, 188] width 0 height 8
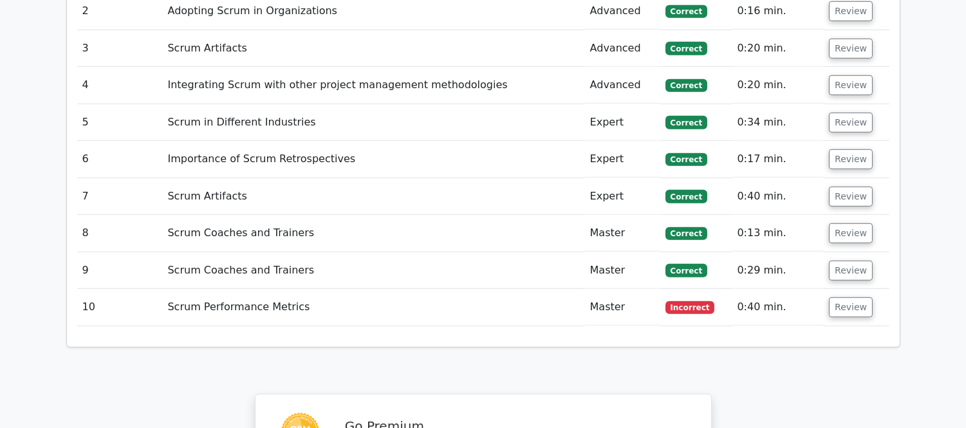
scroll to position [1774, 0]
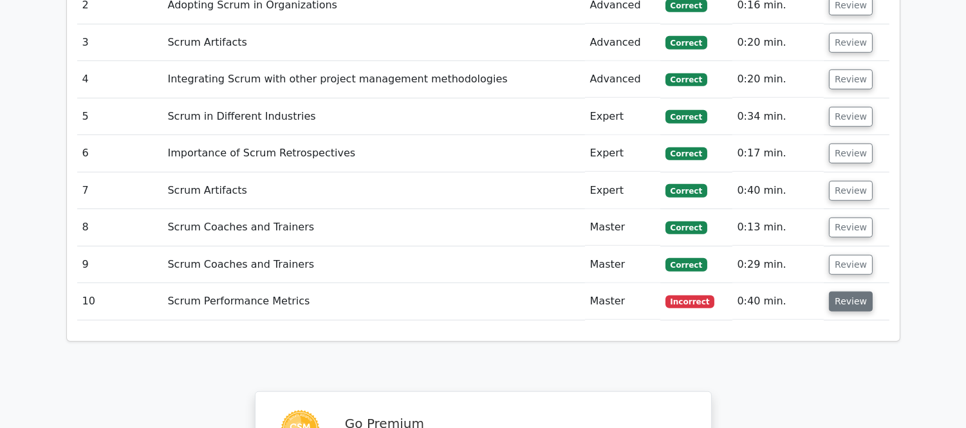
click at [851, 292] on button "Review" at bounding box center [851, 302] width 44 height 20
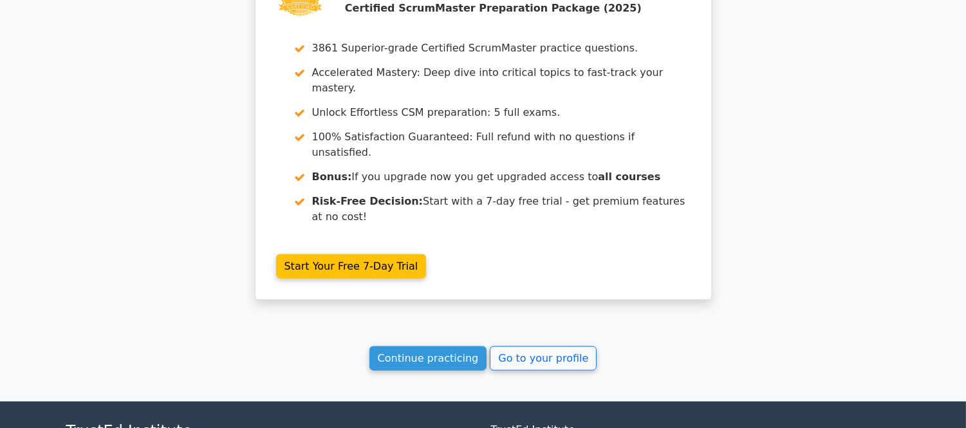
scroll to position [2757, 0]
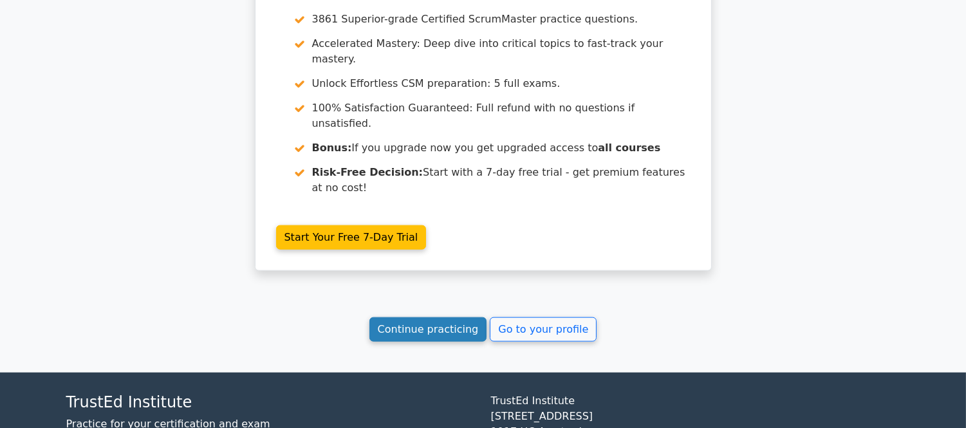
click at [406, 317] on link "Continue practicing" at bounding box center [429, 329] width 118 height 24
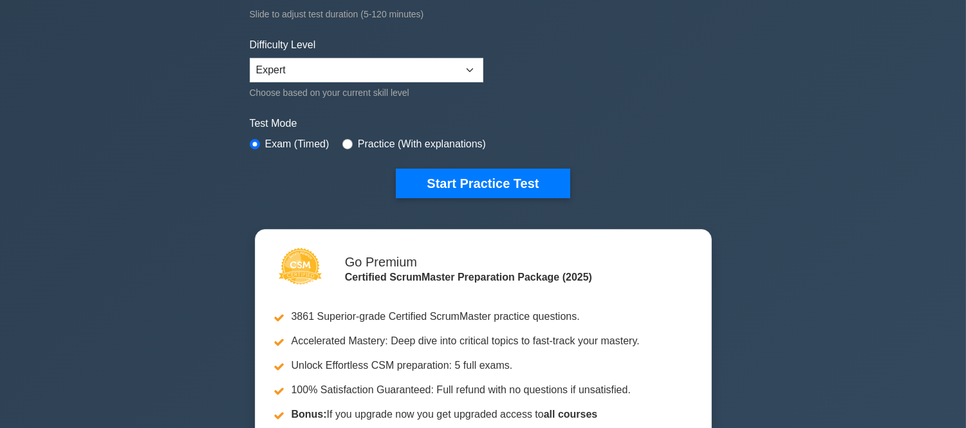
scroll to position [286, 0]
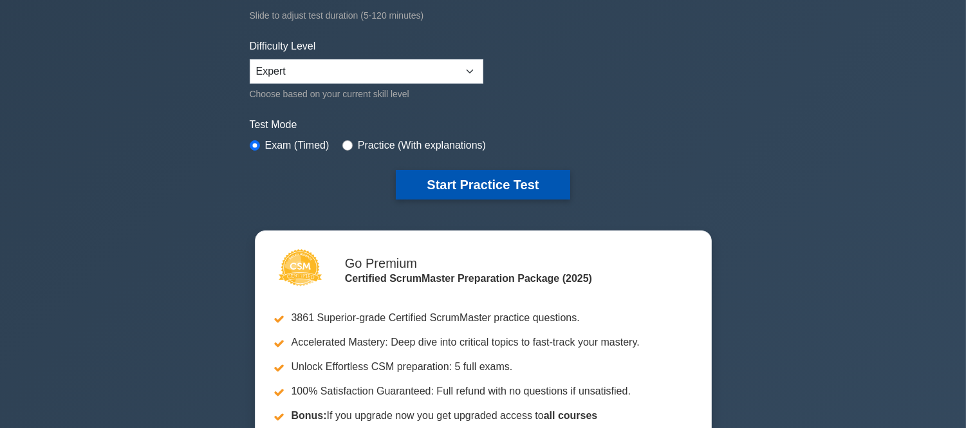
click at [476, 177] on button "Start Practice Test" at bounding box center [483, 185] width 174 height 30
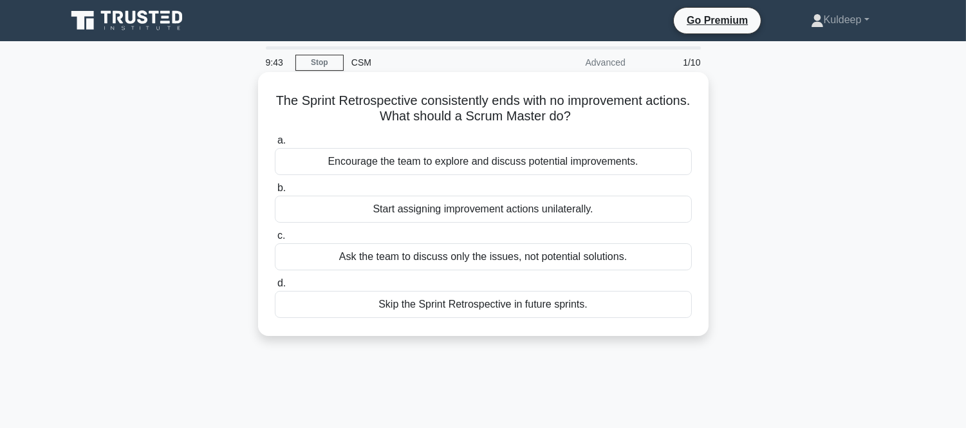
click at [474, 164] on div "Encourage the team to explore and discuss potential improvements." at bounding box center [483, 161] width 417 height 27
click at [275, 145] on input "a. Encourage the team to explore and discuss potential improvements." at bounding box center [275, 140] width 0 height 8
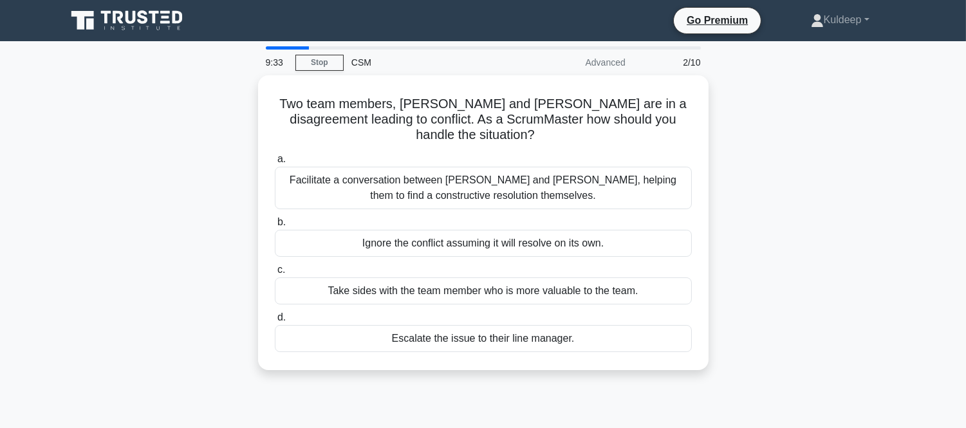
click at [474, 167] on div "Facilitate a conversation between Alice and Bob, helping them to find a constru…" at bounding box center [483, 188] width 417 height 42
click at [275, 164] on input "a. Facilitate a conversation between Alice and Bob, helping them to find a cons…" at bounding box center [275, 159] width 0 height 8
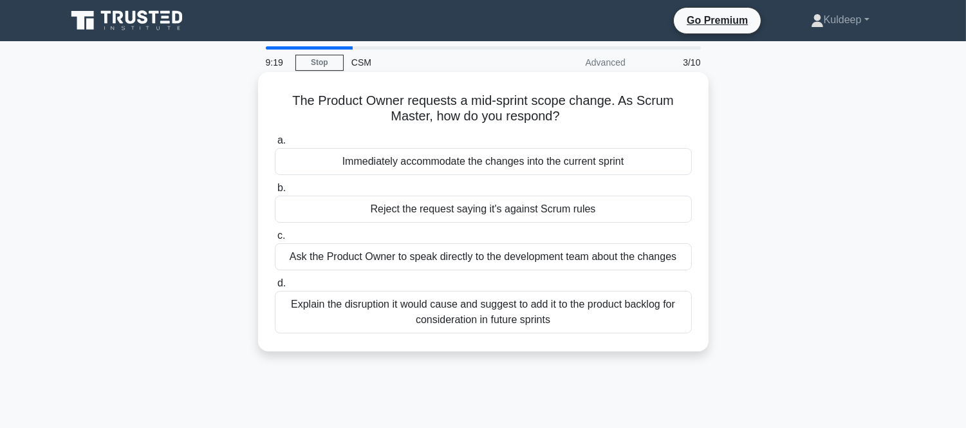
click at [444, 310] on div "Explain the disruption it would cause and suggest to add it to the product back…" at bounding box center [483, 312] width 417 height 42
click at [275, 288] on input "d. Explain the disruption it would cause and suggest to add it to the product b…" at bounding box center [275, 283] width 0 height 8
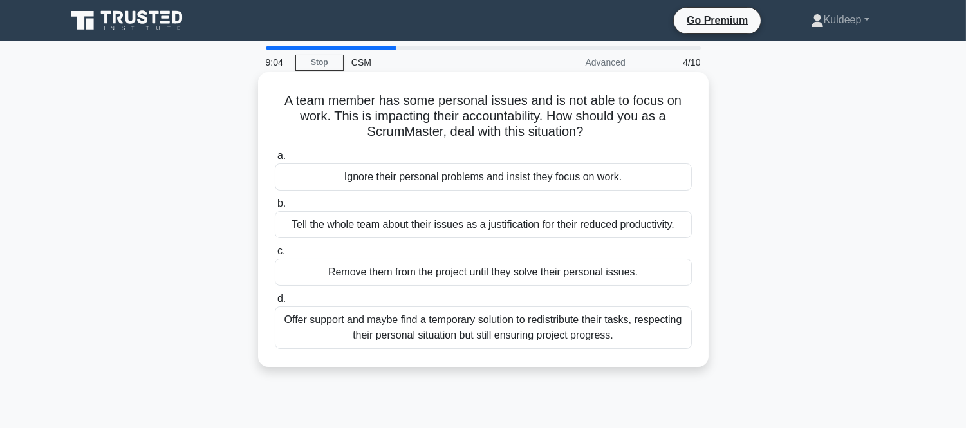
click at [476, 335] on div "Offer support and maybe find a temporary solution to redistribute their tasks, …" at bounding box center [483, 327] width 417 height 42
click at [275, 303] on input "d. Offer support and maybe find a temporary solution to redistribute their task…" at bounding box center [275, 299] width 0 height 8
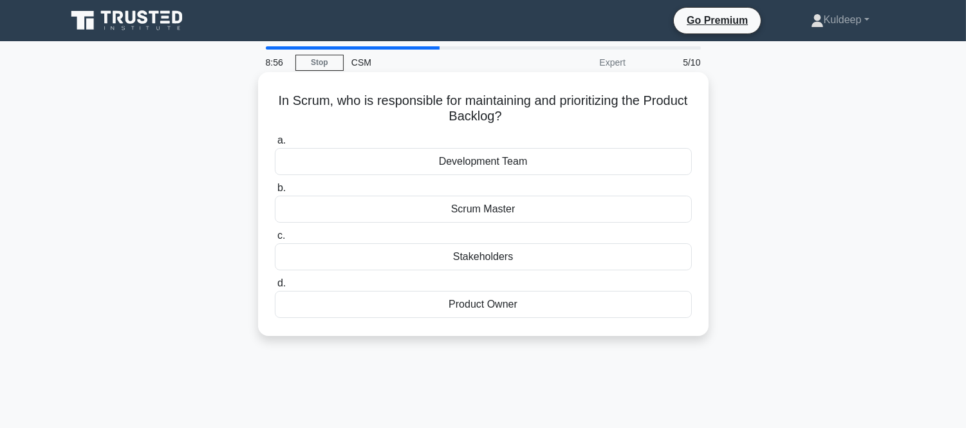
click at [499, 310] on div "Product Owner" at bounding box center [483, 304] width 417 height 27
click at [275, 288] on input "d. Product Owner" at bounding box center [275, 283] width 0 height 8
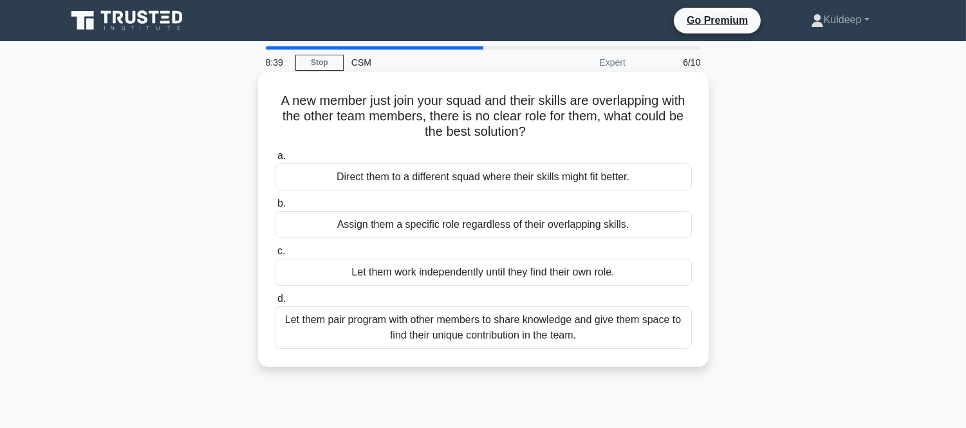
click at [468, 337] on div "Let them pair program with other members to share knowledge and give them space…" at bounding box center [483, 327] width 417 height 42
click at [275, 303] on input "d. Let them pair program with other members to share knowledge and give them sp…" at bounding box center [275, 299] width 0 height 8
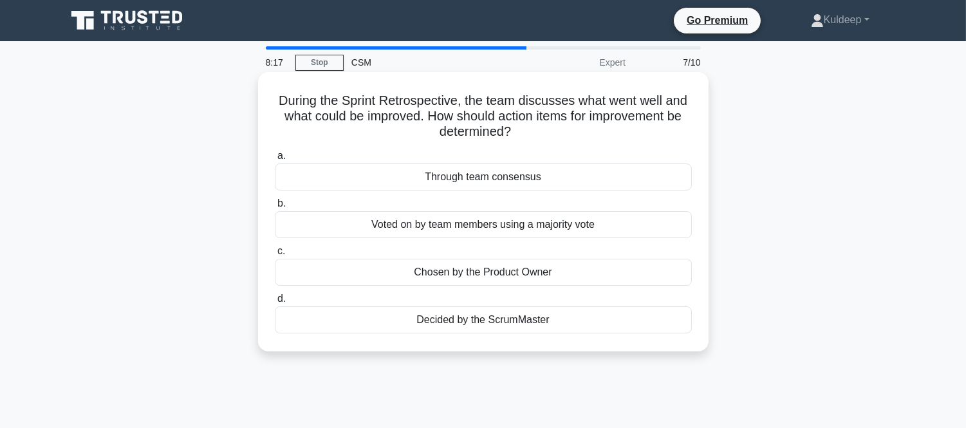
click at [474, 181] on div "Through team consensus" at bounding box center [483, 177] width 417 height 27
click at [275, 160] on input "a. Through team consensus" at bounding box center [275, 156] width 0 height 8
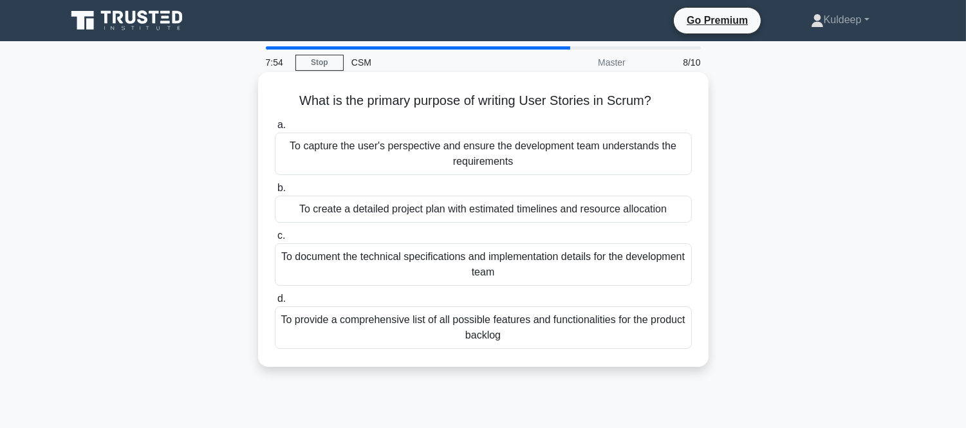
click at [487, 155] on div "To capture the user's perspective and ensure the development team understands t…" at bounding box center [483, 154] width 417 height 42
click at [275, 129] on input "a. To capture the user's perspective and ensure the development team understand…" at bounding box center [275, 125] width 0 height 8
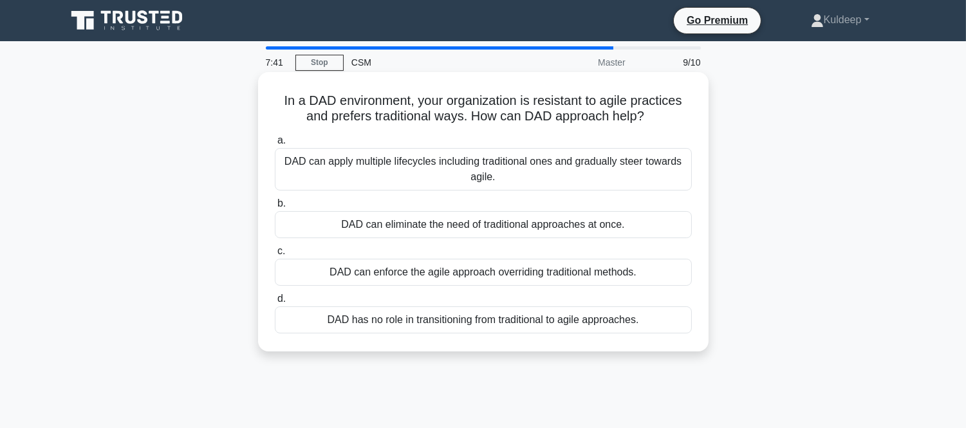
click at [461, 179] on div "DAD can apply multiple lifecycles including traditional ones and gradually stee…" at bounding box center [483, 169] width 417 height 42
click at [275, 145] on input "a. DAD can apply multiple lifecycles including traditional ones and gradually s…" at bounding box center [275, 140] width 0 height 8
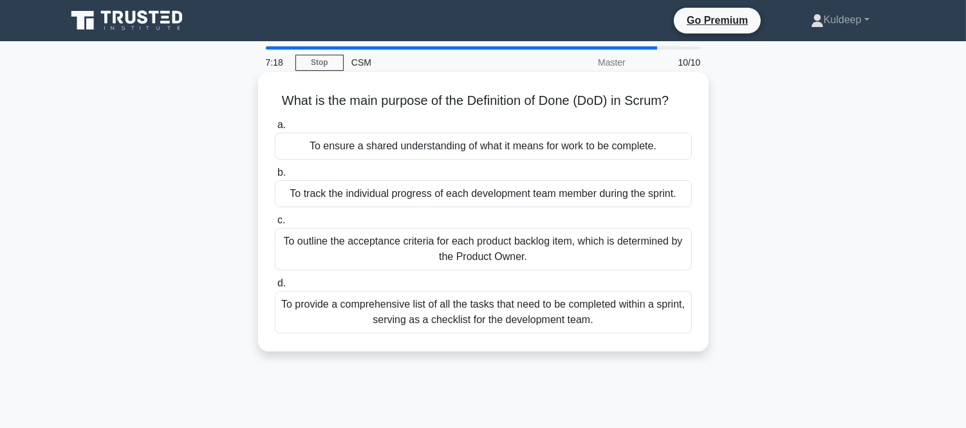
click at [413, 326] on div "To provide a comprehensive list of all the tasks that need to be completed with…" at bounding box center [483, 312] width 417 height 42
click at [275, 288] on input "d. To provide a comprehensive list of all the tasks that need to be completed w…" at bounding box center [275, 283] width 0 height 8
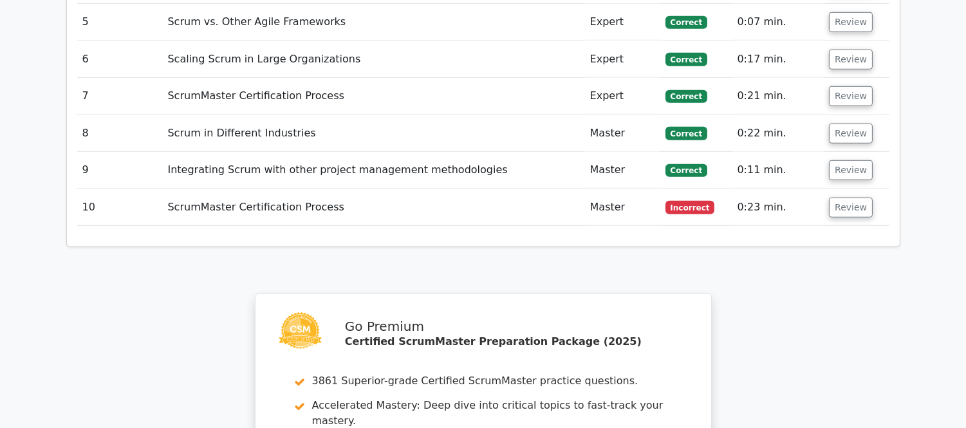
scroll to position [1859, 0]
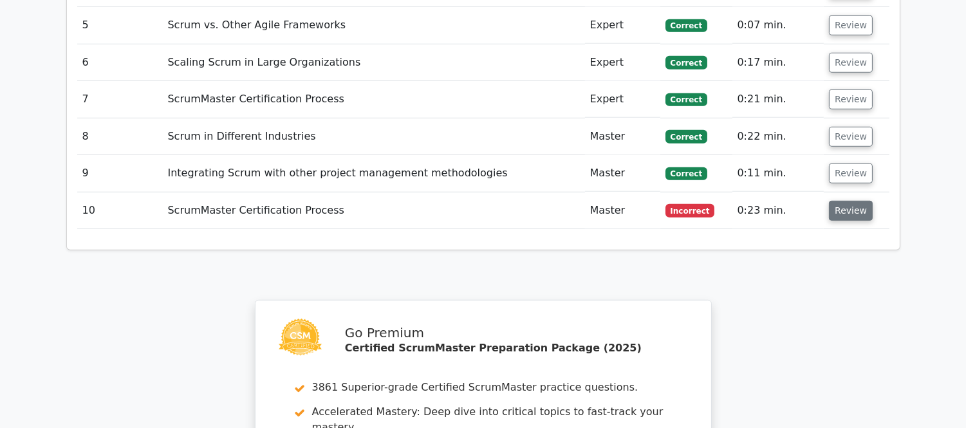
click at [846, 201] on button "Review" at bounding box center [851, 211] width 44 height 20
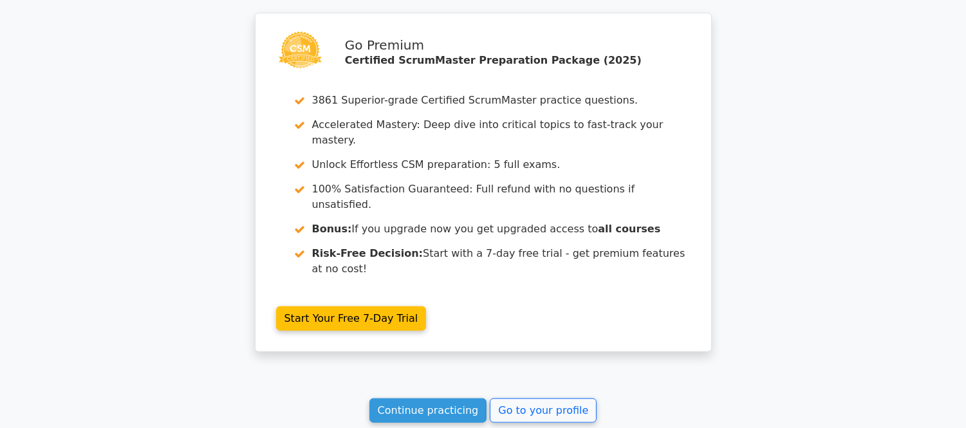
scroll to position [2807, 0]
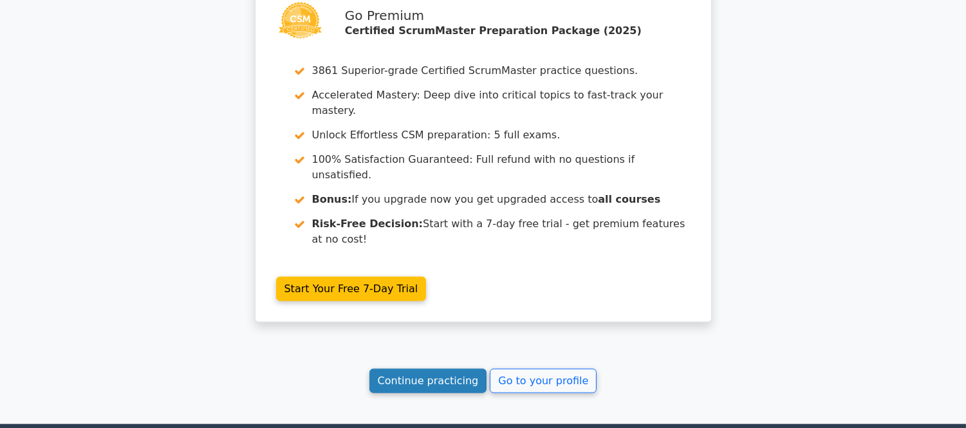
click at [415, 369] on link "Continue practicing" at bounding box center [429, 381] width 118 height 24
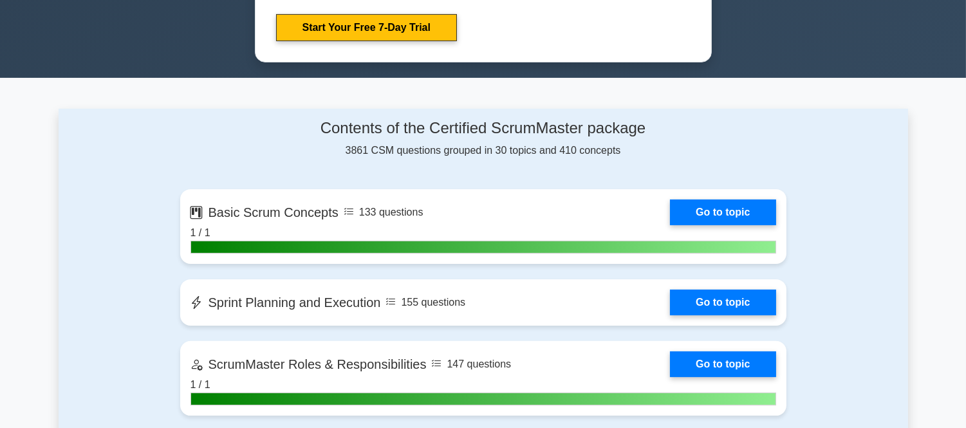
scroll to position [375, 0]
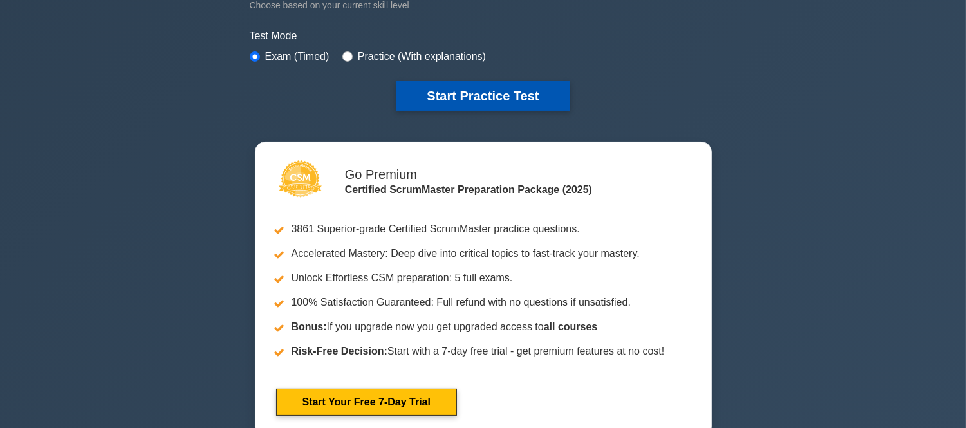
click at [510, 90] on button "Start Practice Test" at bounding box center [483, 96] width 174 height 30
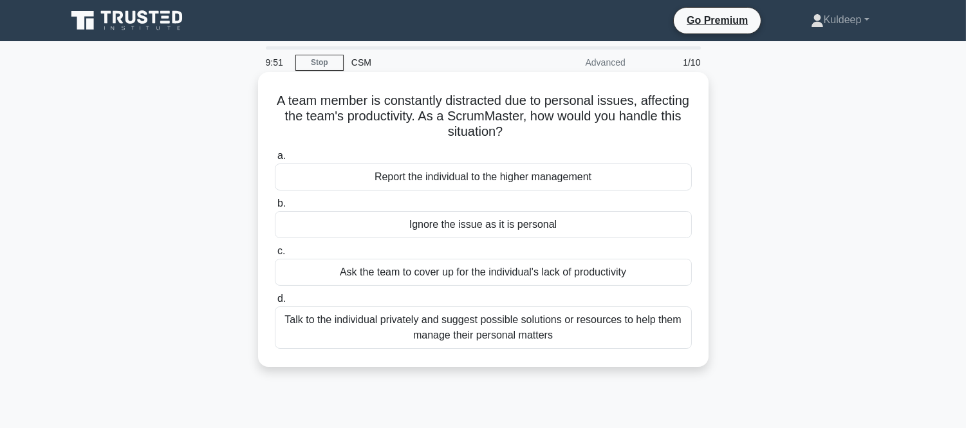
click at [371, 333] on div "Talk to the individual privately and suggest possible solutions or resources to…" at bounding box center [483, 327] width 417 height 42
click at [275, 303] on input "d. Talk to the individual privately and suggest possible solutions or resources…" at bounding box center [275, 299] width 0 height 8
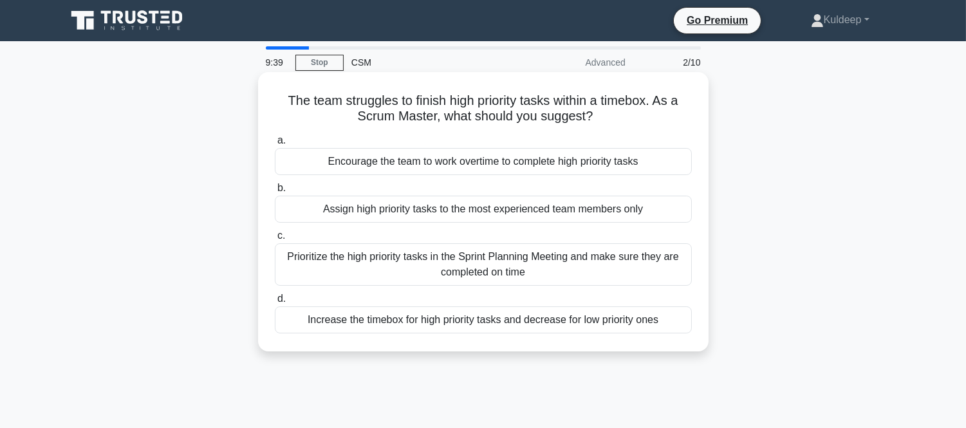
click at [361, 263] on div "Prioritize the high priority tasks in the Sprint Planning Meeting and make sure…" at bounding box center [483, 264] width 417 height 42
click at [275, 240] on input "c. Prioritize the high priority tasks in the Sprint Planning Meeting and make s…" at bounding box center [275, 236] width 0 height 8
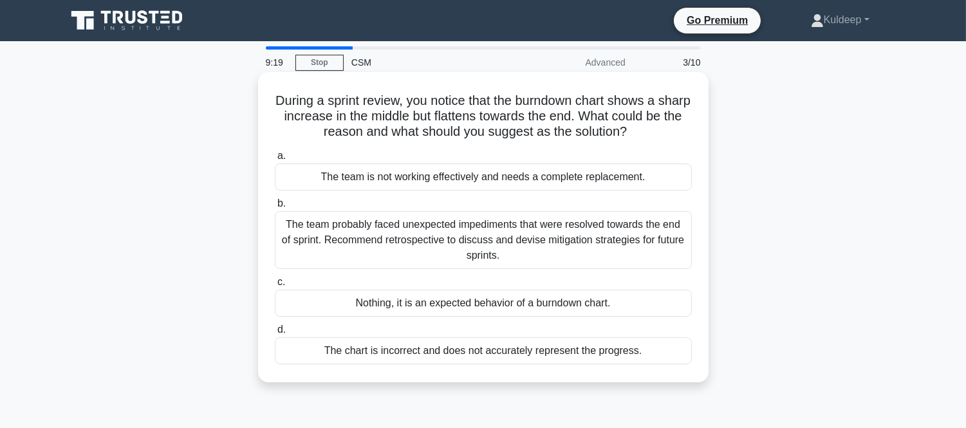
click at [359, 248] on div "The team probably faced unexpected impediments that were resolved towards the e…" at bounding box center [483, 240] width 417 height 58
click at [275, 208] on input "b. The team probably faced unexpected impediments that were resolved towards th…" at bounding box center [275, 204] width 0 height 8
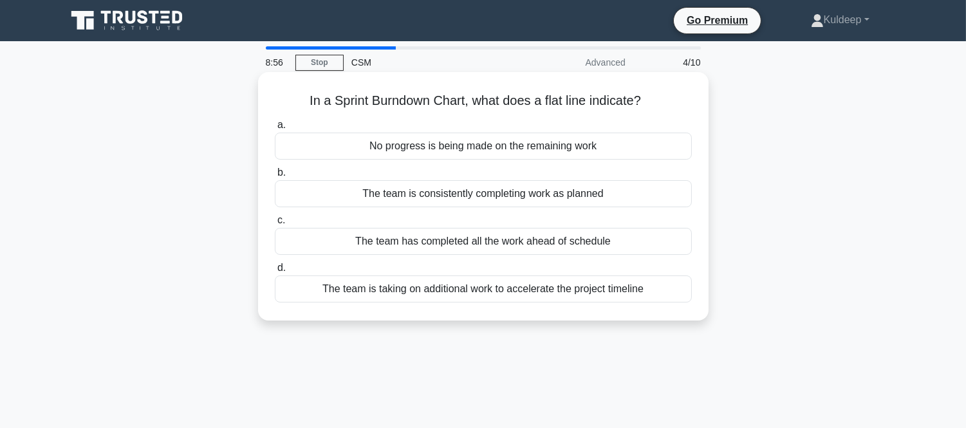
click at [449, 198] on div "The team is consistently completing work as planned" at bounding box center [483, 193] width 417 height 27
click at [275, 177] on input "b. The team is consistently completing work as planned" at bounding box center [275, 173] width 0 height 8
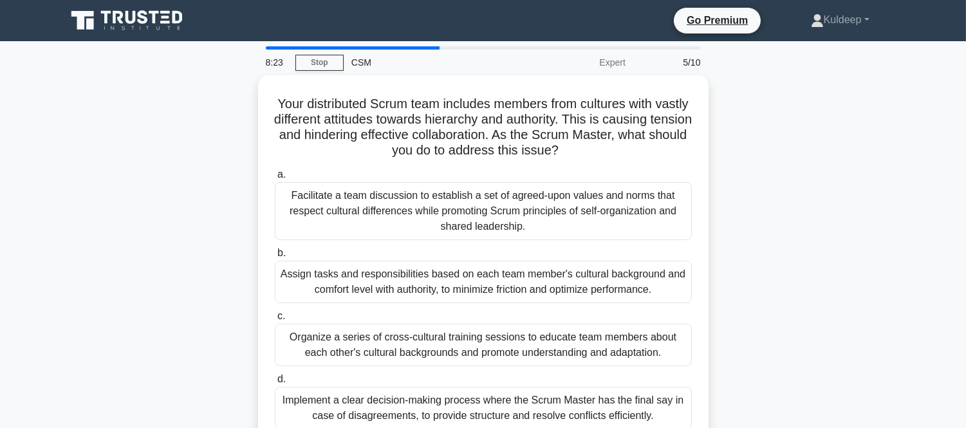
scroll to position [28, 0]
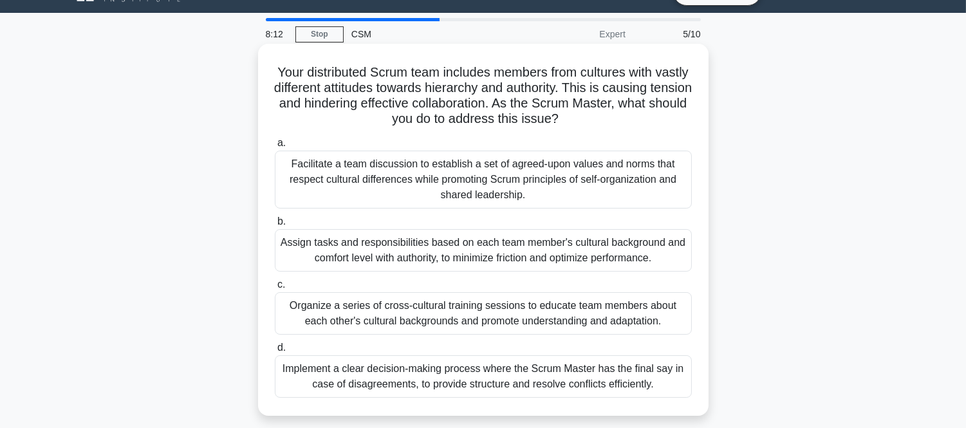
click at [447, 178] on div "Facilitate a team discussion to establish a set of agreed-upon values and norms…" at bounding box center [483, 180] width 417 height 58
click at [275, 147] on input "a. Facilitate a team discussion to establish a set of agreed-upon values and no…" at bounding box center [275, 143] width 0 height 8
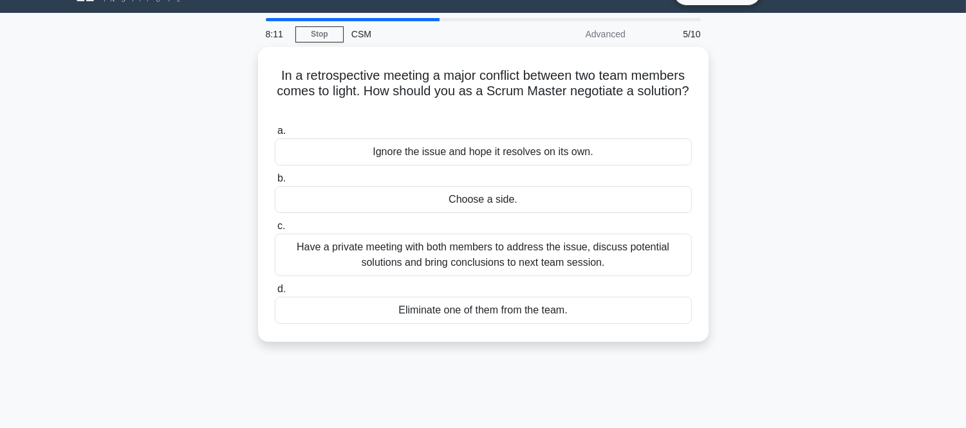
scroll to position [0, 0]
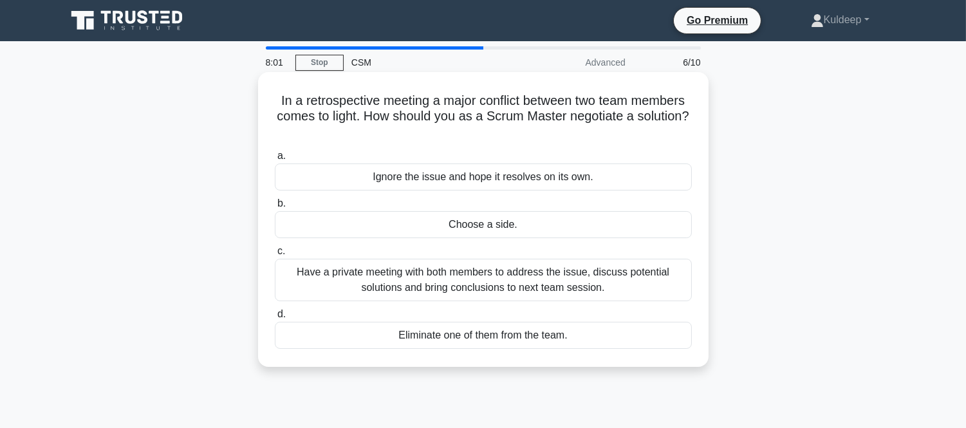
click at [406, 275] on div "Have a private meeting with both members to address the issue, discuss potentia…" at bounding box center [483, 280] width 417 height 42
click at [275, 256] on input "c. Have a private meeting with both members to address the issue, discuss poten…" at bounding box center [275, 251] width 0 height 8
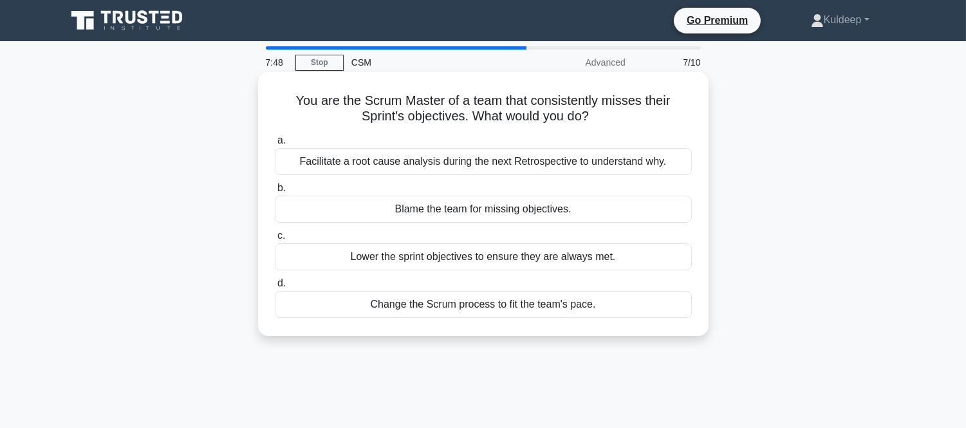
click at [359, 164] on div "Facilitate a root cause analysis during the next Retrospective to understand wh…" at bounding box center [483, 161] width 417 height 27
click at [275, 145] on input "a. Facilitate a root cause analysis during the next Retrospective to understand…" at bounding box center [275, 140] width 0 height 8
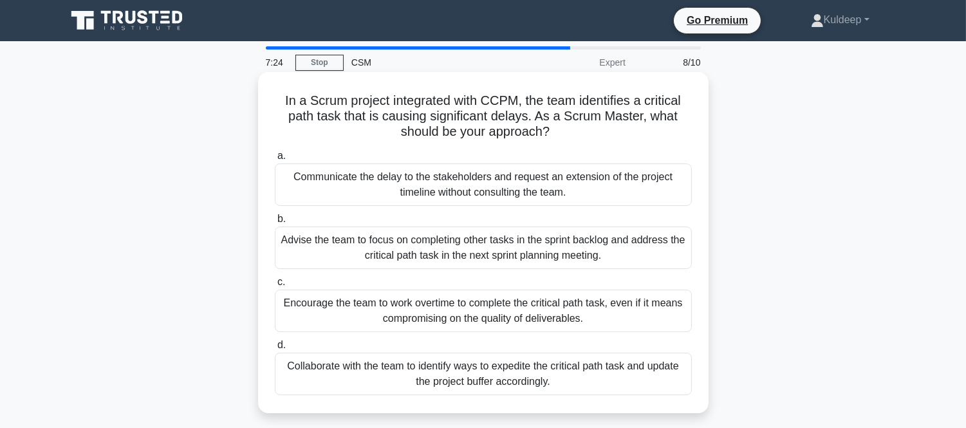
click at [333, 246] on div "Advise the team to focus on completing other tasks in the sprint backlog and ad…" at bounding box center [483, 248] width 417 height 42
click at [275, 223] on input "b. Advise the team to focus on completing other tasks in the sprint backlog and…" at bounding box center [275, 219] width 0 height 8
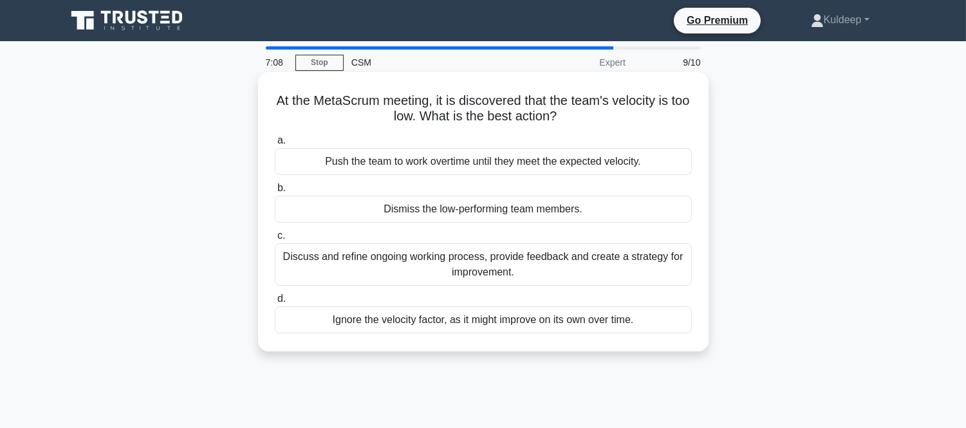
click at [409, 269] on div "Discuss and refine ongoing working process, provide feedback and create a strat…" at bounding box center [483, 264] width 417 height 42
click at [275, 240] on input "c. Discuss and refine ongoing working process, provide feedback and create a st…" at bounding box center [275, 236] width 0 height 8
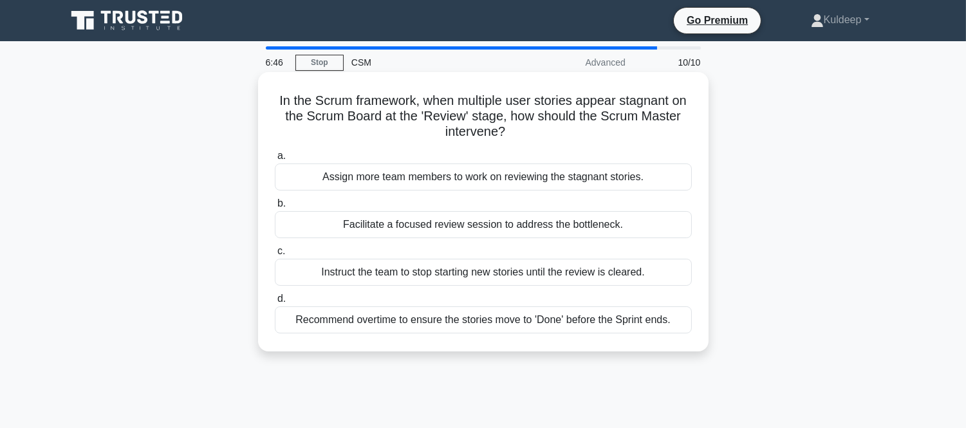
click at [370, 233] on div "Facilitate a focused review session to address the bottleneck." at bounding box center [483, 224] width 417 height 27
click at [275, 208] on input "b. Facilitate a focused review session to address the bottleneck." at bounding box center [275, 204] width 0 height 8
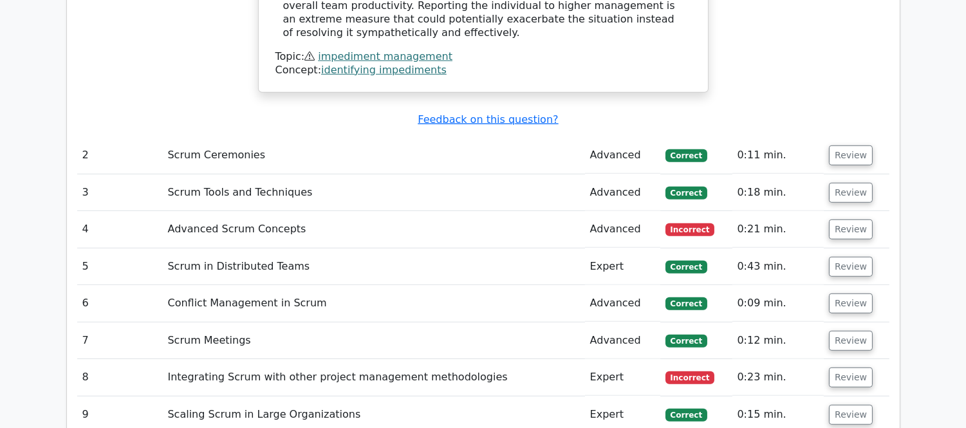
scroll to position [1659, 0]
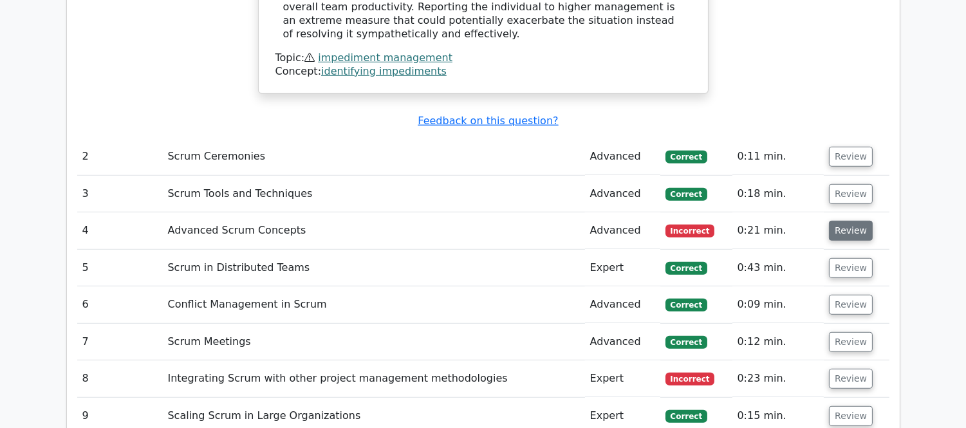
click at [845, 221] on button "Review" at bounding box center [851, 231] width 44 height 20
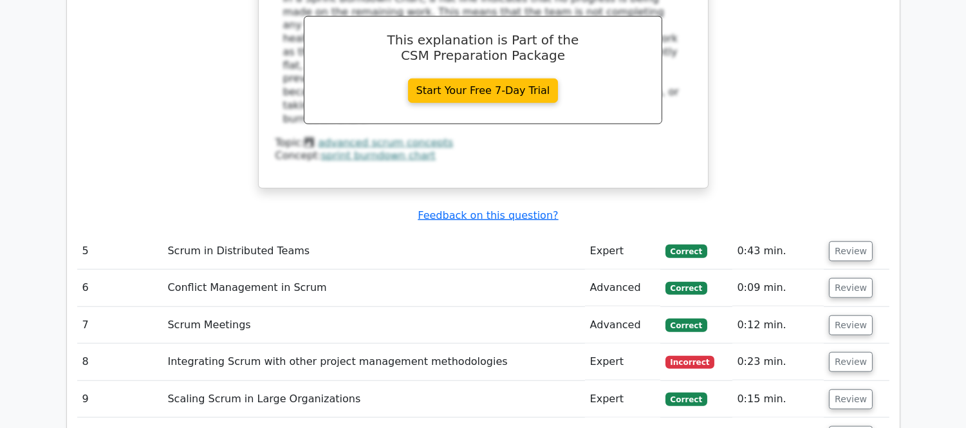
scroll to position [2318, 0]
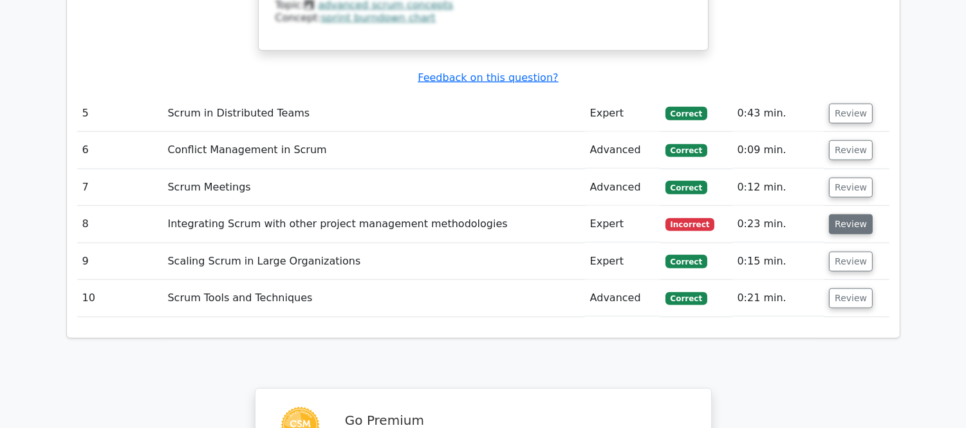
click at [846, 214] on button "Review" at bounding box center [851, 224] width 44 height 20
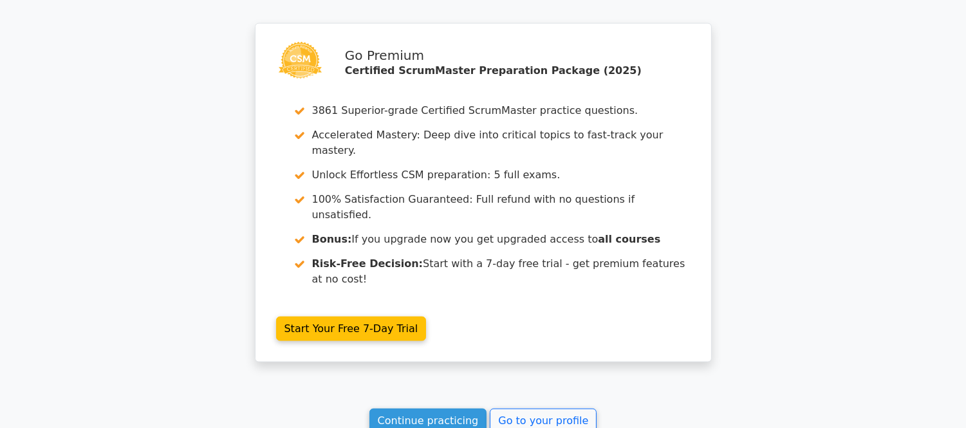
scroll to position [3376, 0]
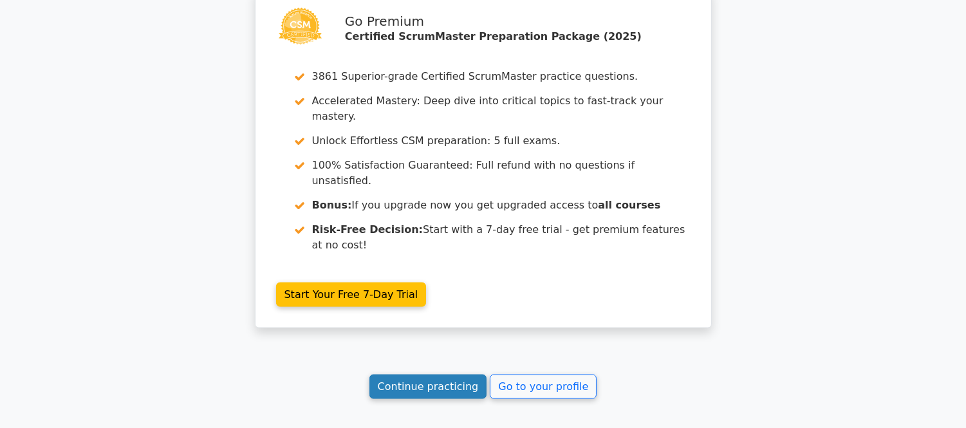
click at [426, 375] on link "Continue practicing" at bounding box center [429, 387] width 118 height 24
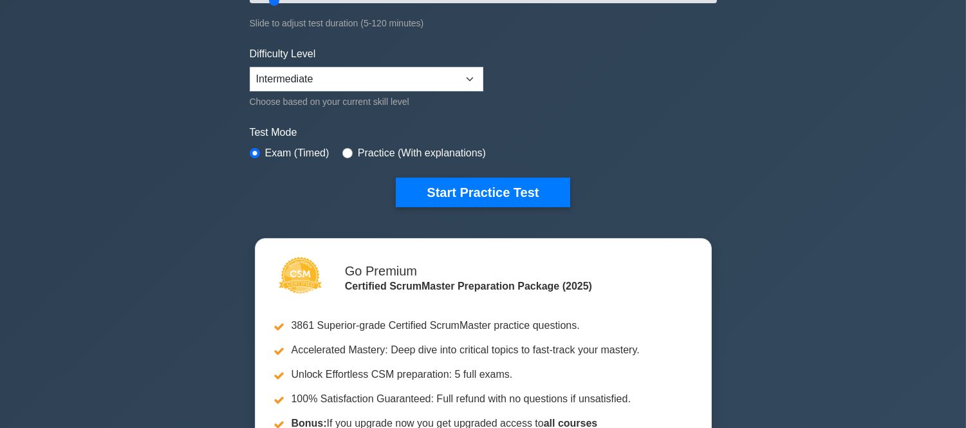
scroll to position [286, 0]
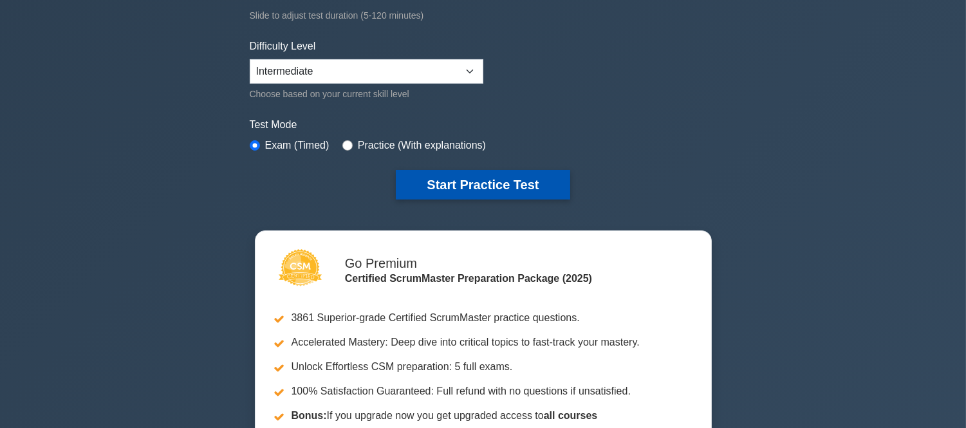
click at [481, 179] on button "Start Practice Test" at bounding box center [483, 185] width 174 height 30
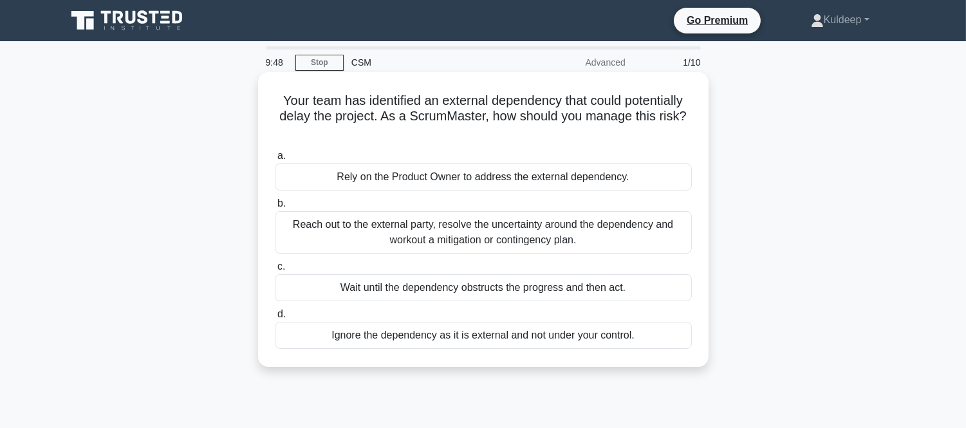
click at [451, 237] on div "Reach out to the external party, resolve the uncertainty around the dependency …" at bounding box center [483, 232] width 417 height 42
click at [275, 208] on input "b. Reach out to the external party, resolve the uncertainty around the dependen…" at bounding box center [275, 204] width 0 height 8
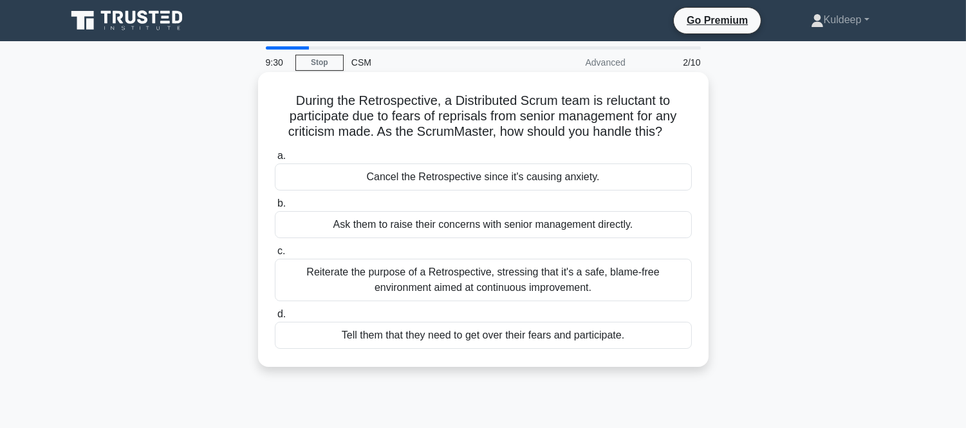
click at [408, 278] on div "Reiterate the purpose of a Retrospective, stressing that it's a safe, blame-fre…" at bounding box center [483, 280] width 417 height 42
click at [275, 256] on input "c. Reiterate the purpose of a Retrospective, stressing that it's a safe, blame-…" at bounding box center [275, 251] width 0 height 8
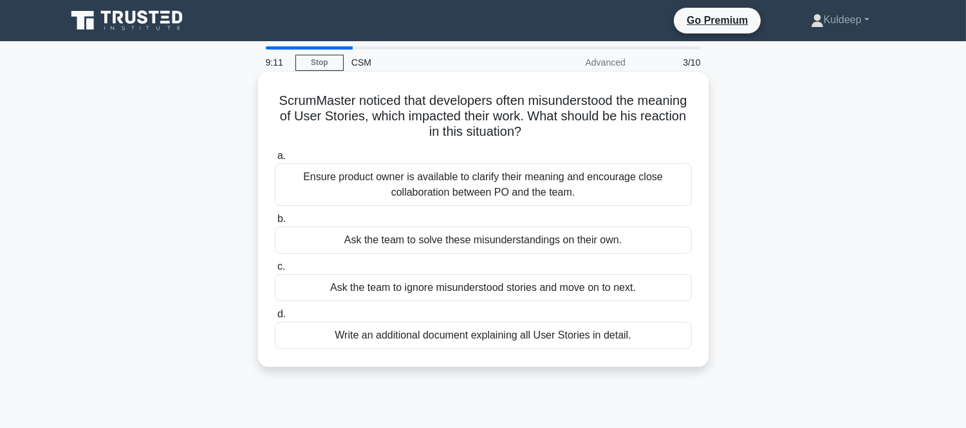
click at [491, 174] on div "Ensure product owner is available to clarify their meaning and encourage close …" at bounding box center [483, 185] width 417 height 42
click at [275, 160] on input "a. Ensure product owner is available to clarify their meaning and encourage clo…" at bounding box center [275, 156] width 0 height 8
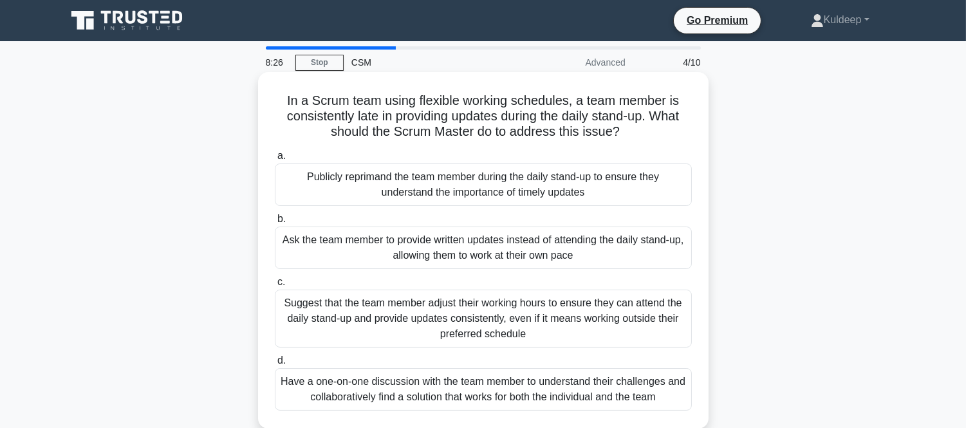
click at [552, 393] on div "Have a one-on-one discussion with the team member to understand their challenge…" at bounding box center [483, 389] width 417 height 42
click at [275, 365] on input "d. Have a one-on-one discussion with the team member to understand their challe…" at bounding box center [275, 361] width 0 height 8
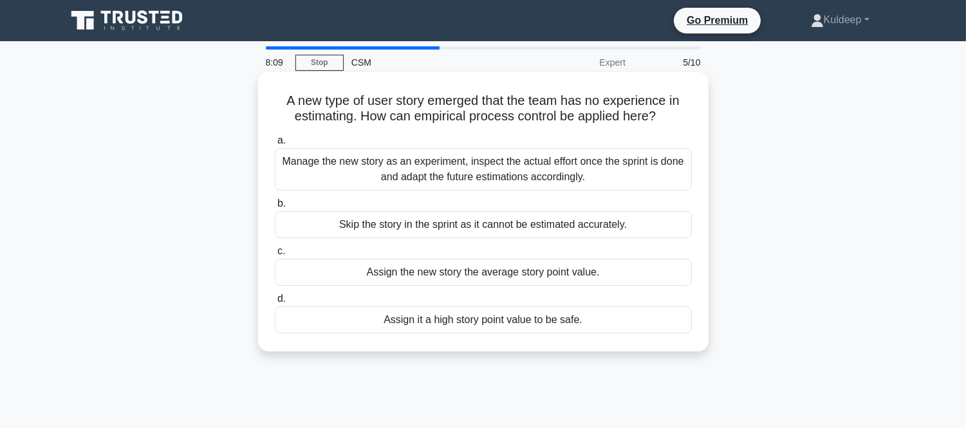
click at [400, 158] on div "Manage the new story as an experiment, inspect the actual effort once the sprin…" at bounding box center [483, 169] width 417 height 42
click at [275, 145] on input "a. Manage the new story as an experiment, inspect the actual effort once the sp…" at bounding box center [275, 140] width 0 height 8
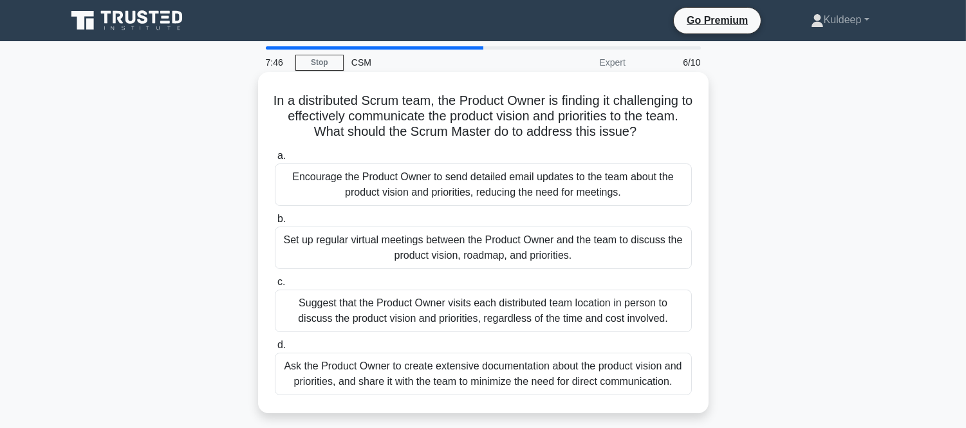
click at [399, 259] on div "Set up regular virtual meetings between the Product Owner and the team to discu…" at bounding box center [483, 248] width 417 height 42
click at [275, 223] on input "b. Set up regular virtual meetings between the Product Owner and the team to di…" at bounding box center [275, 219] width 0 height 8
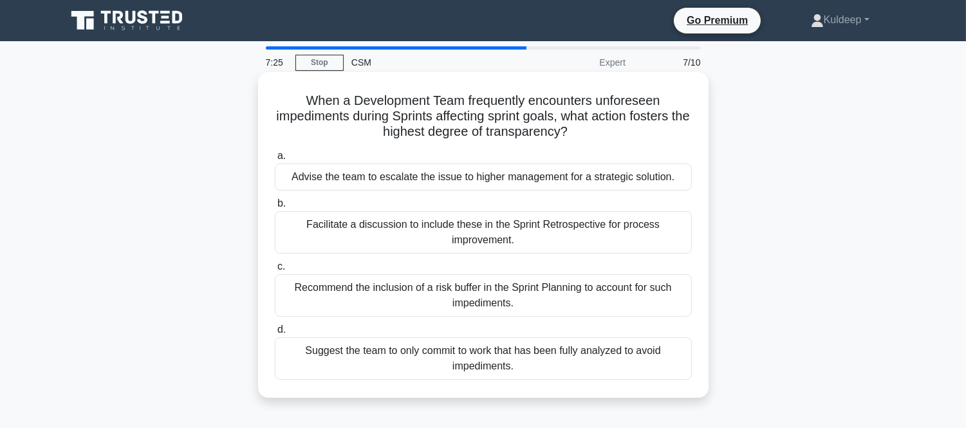
click at [401, 243] on div "Facilitate a discussion to include these in the Sprint Retrospective for proces…" at bounding box center [483, 232] width 417 height 42
click at [275, 208] on input "b. Facilitate a discussion to include these in the Sprint Retrospective for pro…" at bounding box center [275, 204] width 0 height 8
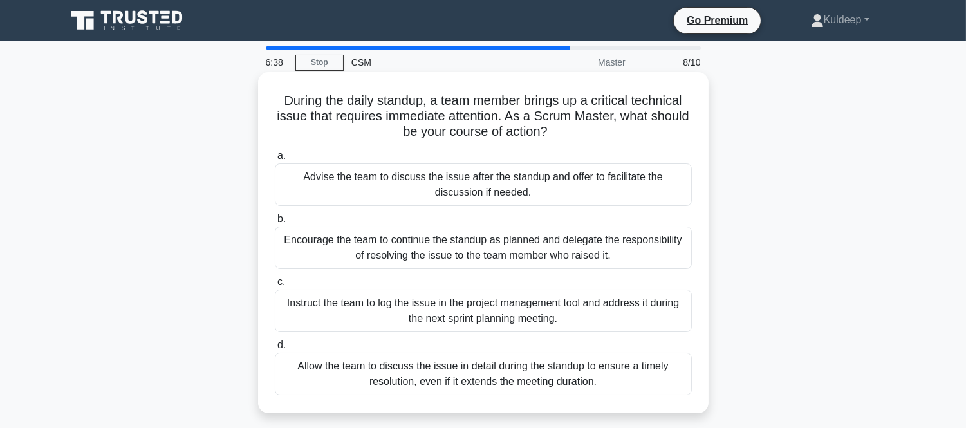
click at [444, 375] on div "Allow the team to discuss the issue in detail during the standup to ensure a ti…" at bounding box center [483, 374] width 417 height 42
click at [275, 350] on input "d. Allow the team to discuss the issue in detail during the standup to ensure a…" at bounding box center [275, 345] width 0 height 8
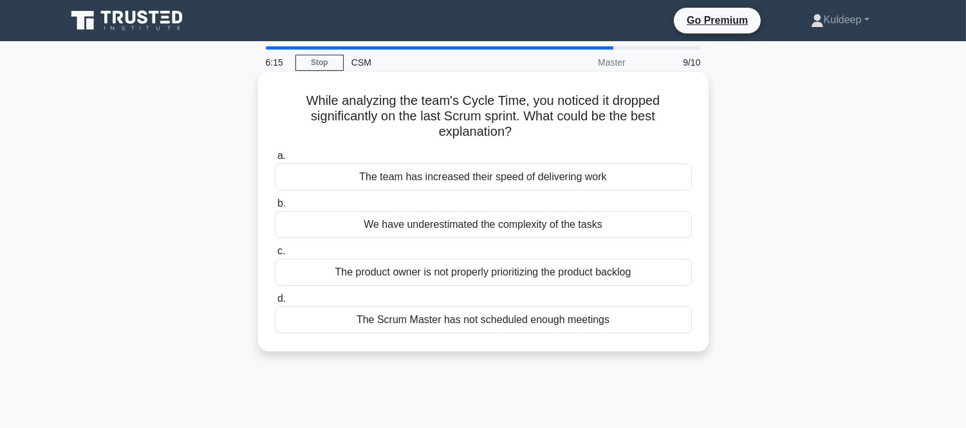
click at [481, 180] on div "The team has increased their speed of delivering work" at bounding box center [483, 177] width 417 height 27
click at [275, 160] on input "a. The team has increased their speed of delivering work" at bounding box center [275, 156] width 0 height 8
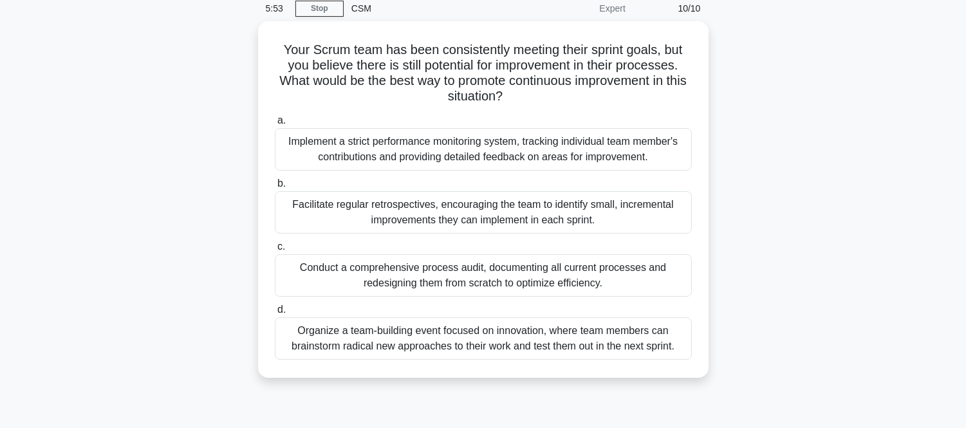
scroll to position [57, 0]
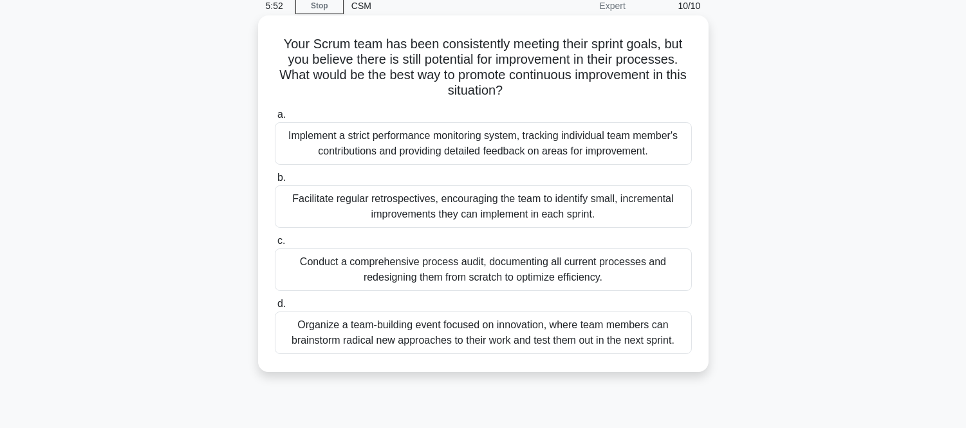
click at [427, 325] on div "Organize a team-building event focused on innovation, where team members can br…" at bounding box center [483, 333] width 417 height 42
click at [275, 308] on input "d. Organize a team-building event focused on innovation, where team members can…" at bounding box center [275, 304] width 0 height 8
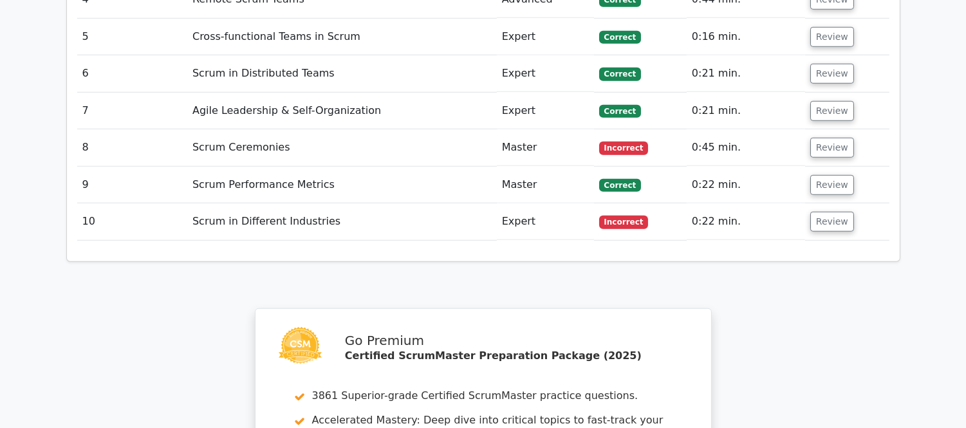
scroll to position [1916, 0]
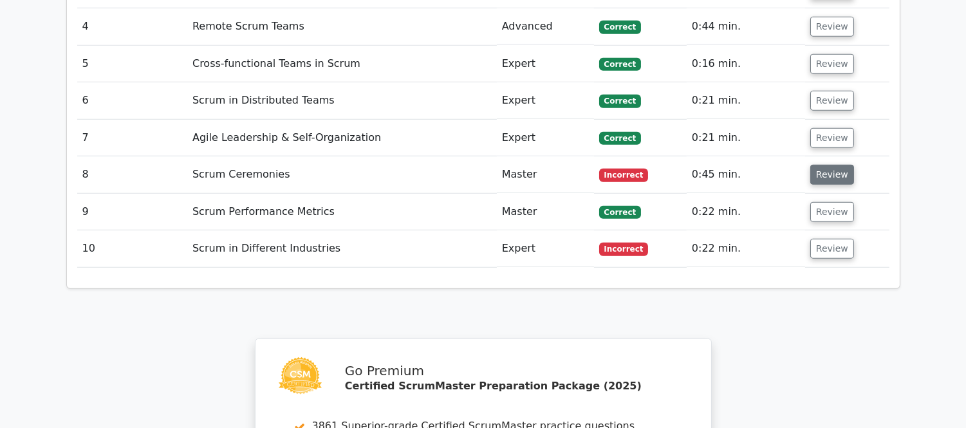
click at [822, 165] on button "Review" at bounding box center [832, 175] width 44 height 20
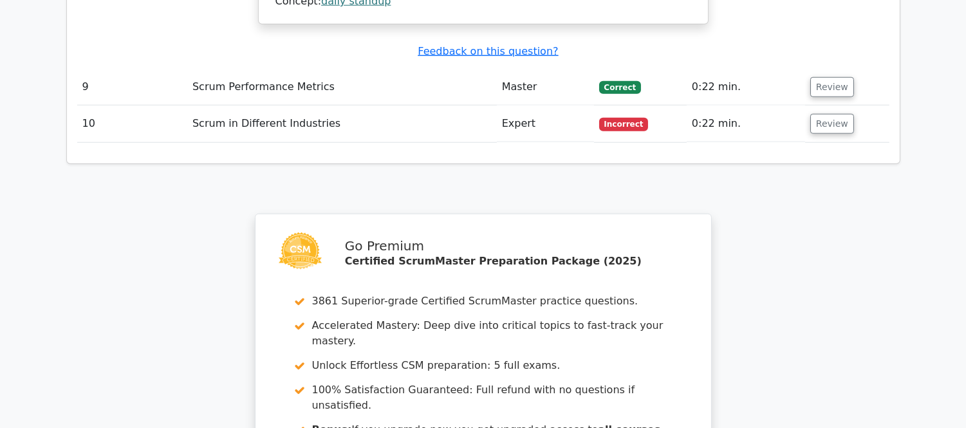
scroll to position [2632, 0]
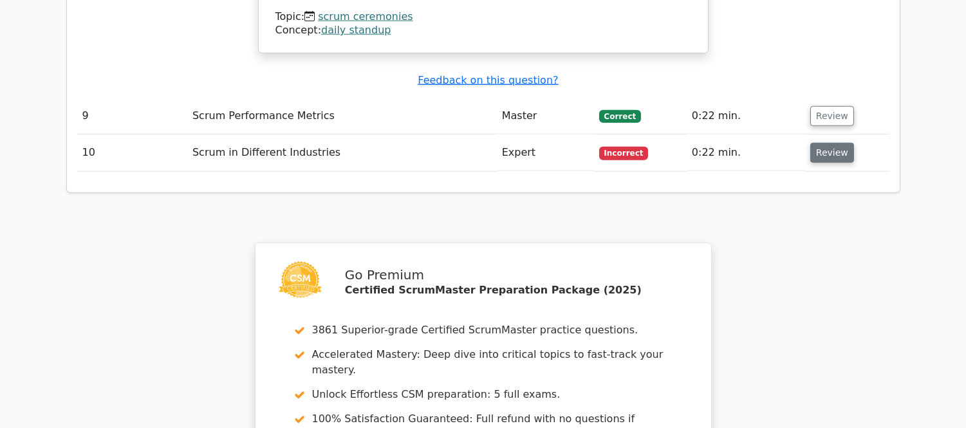
click at [821, 143] on button "Review" at bounding box center [832, 153] width 44 height 20
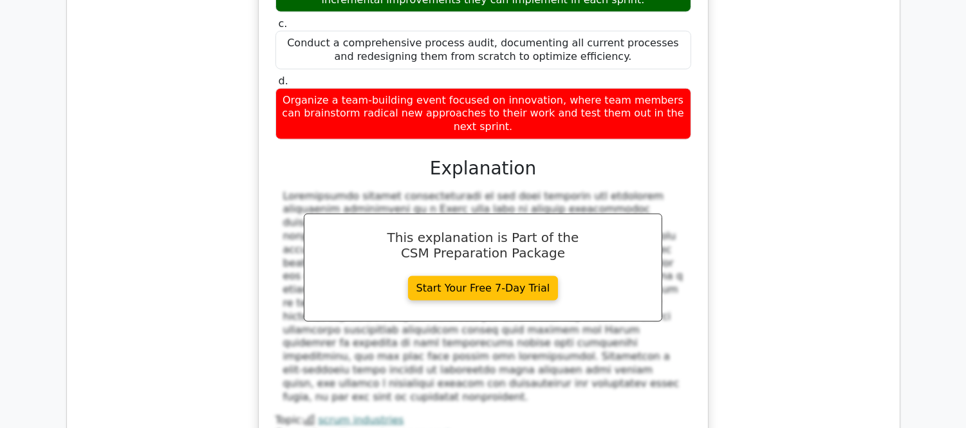
scroll to position [3382, 0]
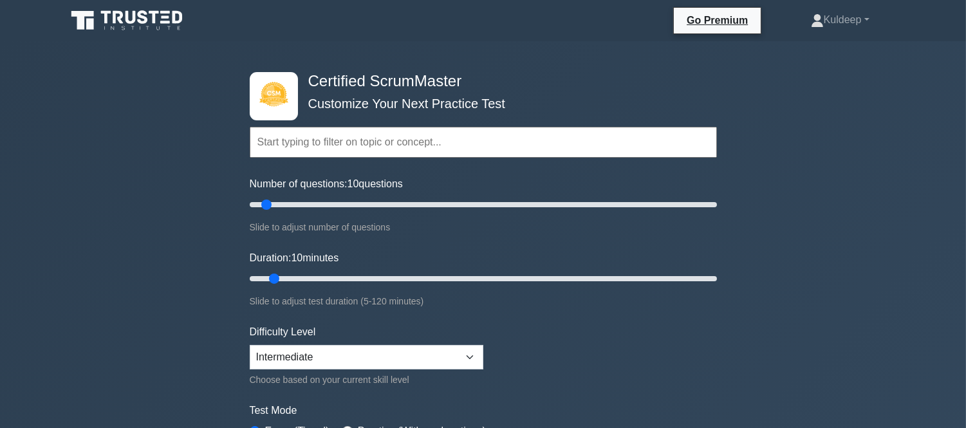
scroll to position [375, 0]
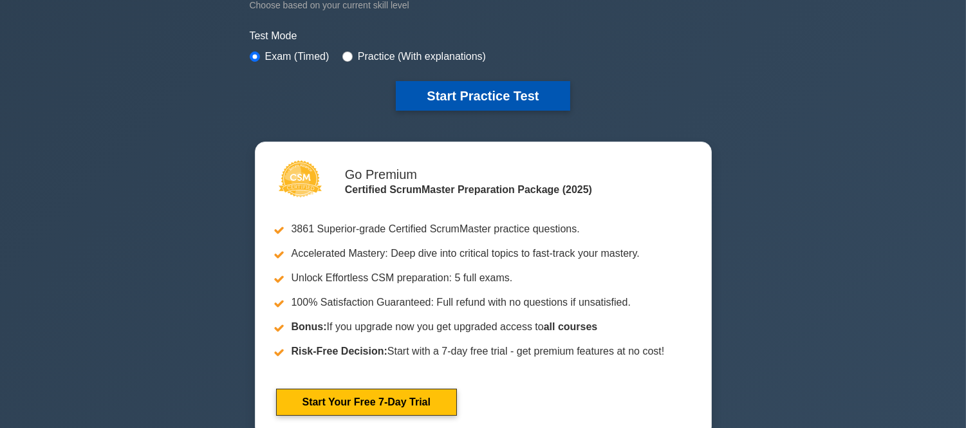
click at [520, 95] on button "Start Practice Test" at bounding box center [483, 96] width 174 height 30
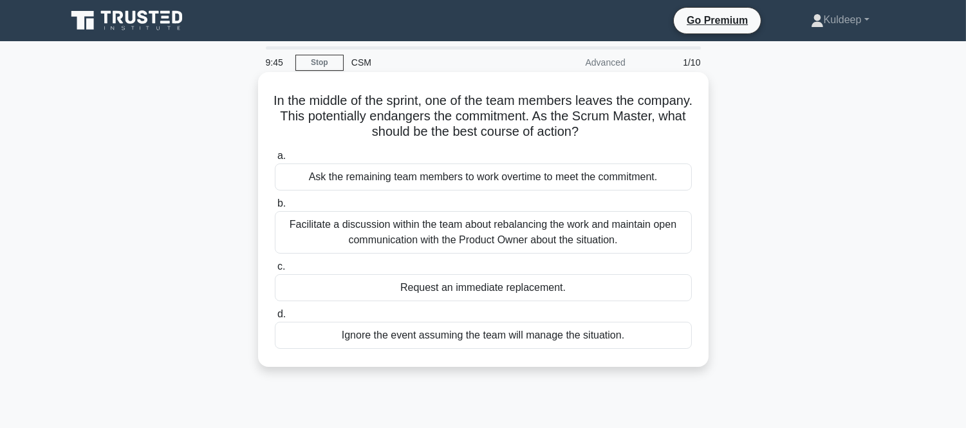
click at [359, 234] on div "Facilitate a discussion within the team about rebalancing the work and maintain…" at bounding box center [483, 232] width 417 height 42
click at [275, 208] on input "b. Facilitate a discussion within the team about rebalancing the work and maint…" at bounding box center [275, 204] width 0 height 8
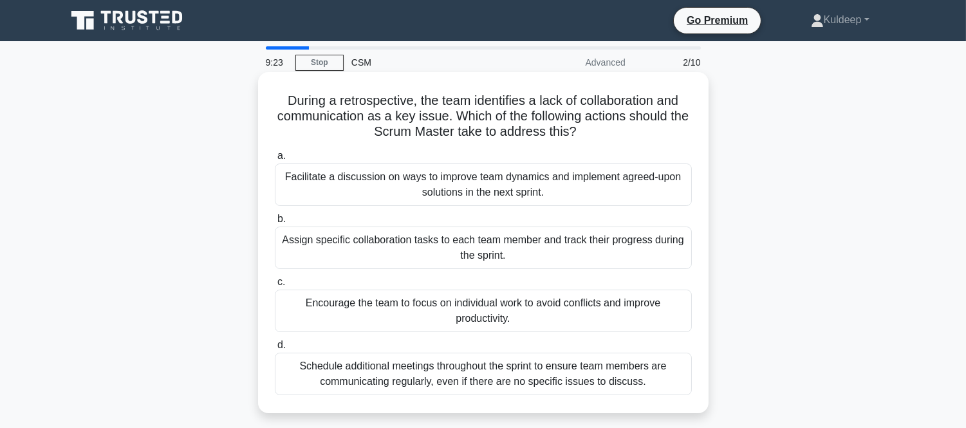
click at [406, 378] on div "Schedule additional meetings throughout the sprint to ensure team members are c…" at bounding box center [483, 374] width 417 height 42
click at [275, 350] on input "d. Schedule additional meetings throughout the sprint to ensure team members ar…" at bounding box center [275, 345] width 0 height 8
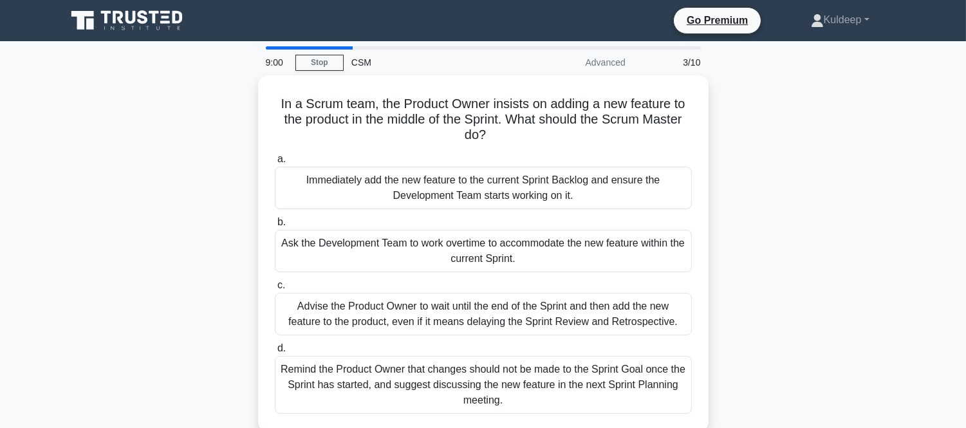
click at [406, 378] on div "Remind the Product Owner that changes should not be made to the Sprint Goal onc…" at bounding box center [483, 385] width 417 height 58
click at [275, 353] on input "d. Remind the Product Owner that changes should not be made to the Sprint Goal …" at bounding box center [275, 348] width 0 height 8
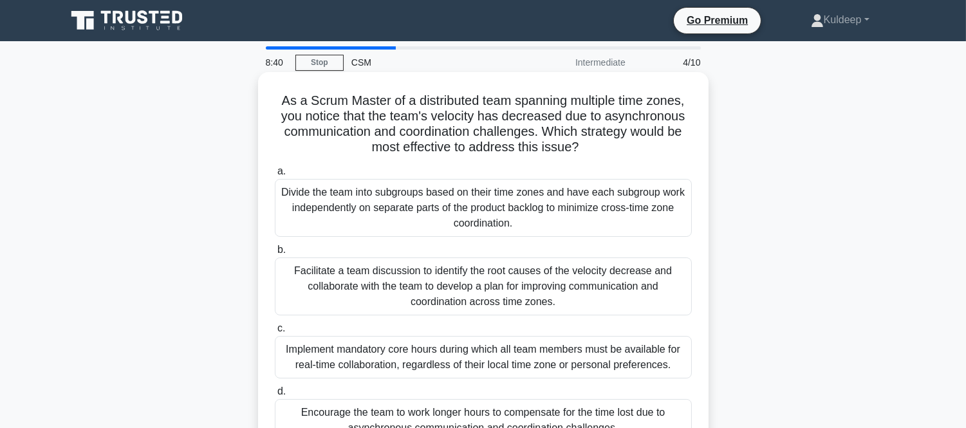
click at [429, 286] on div "Facilitate a team discussion to identify the root causes of the velocity decrea…" at bounding box center [483, 287] width 417 height 58
click at [275, 254] on input "b. Facilitate a team discussion to identify the root causes of the velocity dec…" at bounding box center [275, 250] width 0 height 8
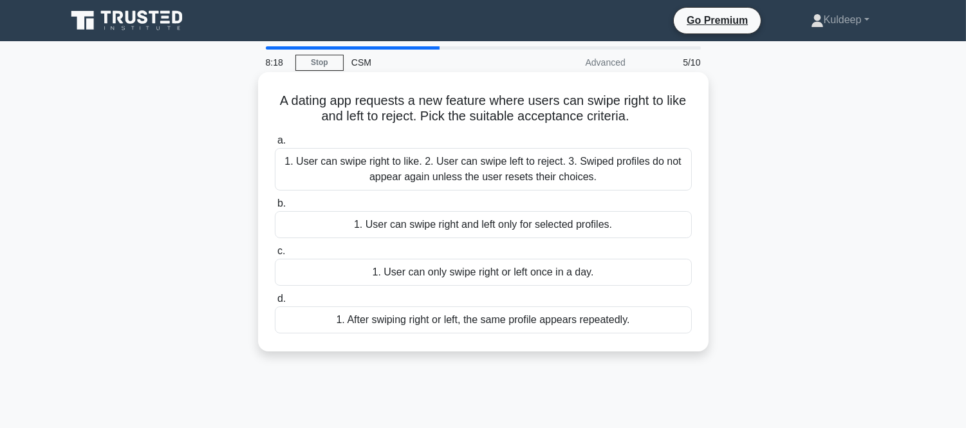
click at [425, 171] on div "1. User can swipe right to like. 2. User can swipe left to reject. 3. Swiped pr…" at bounding box center [483, 169] width 417 height 42
click at [275, 145] on input "a. 1. User can swipe right to like. 2. User can swipe left to reject. 3. Swiped…" at bounding box center [275, 140] width 0 height 8
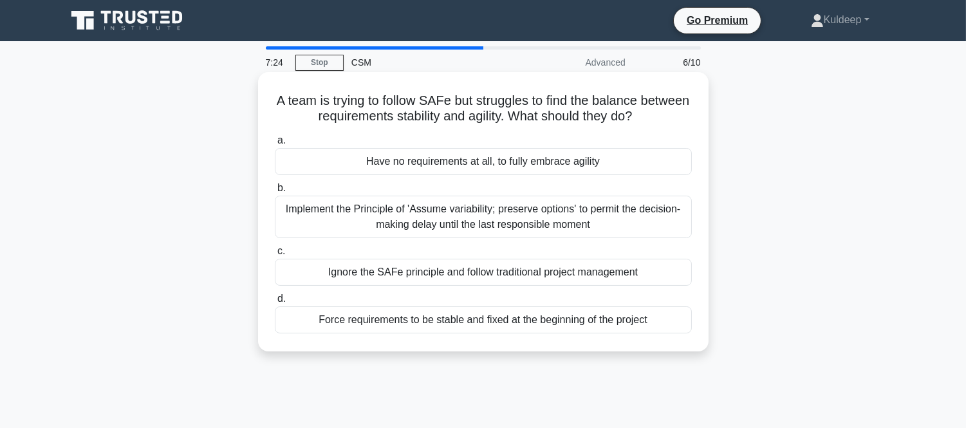
click at [426, 218] on div "Implement the Principle of 'Assume variability; preserve options' to permit the…" at bounding box center [483, 217] width 417 height 42
click at [275, 192] on input "b. Implement the Principle of 'Assume variability; preserve options' to permit …" at bounding box center [275, 188] width 0 height 8
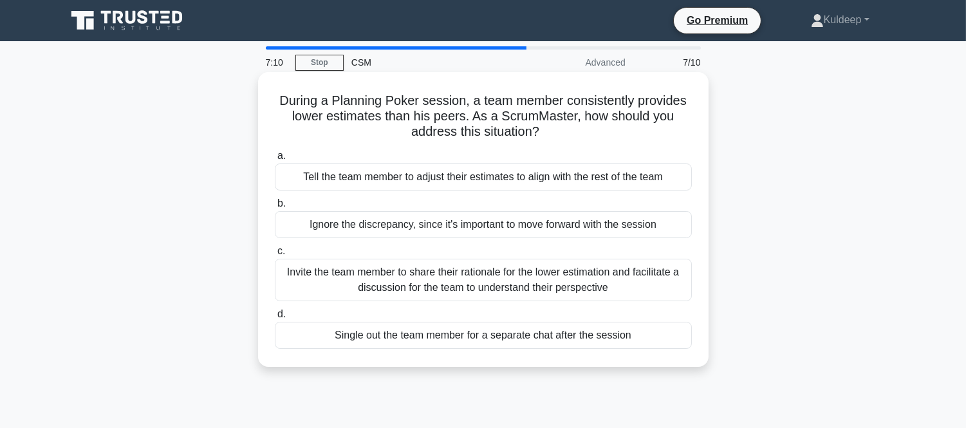
click at [429, 286] on div "Invite the team member to share their rationale for the lower estimation and fa…" at bounding box center [483, 280] width 417 height 42
click at [275, 256] on input "c. Invite the team member to share their rationale for the lower estimation and…" at bounding box center [275, 251] width 0 height 8
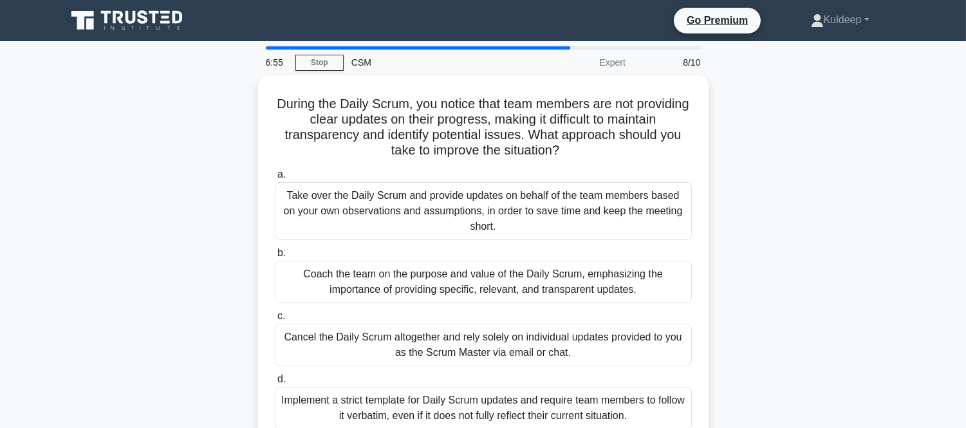
click at [429, 286] on div "Coach the team on the purpose and value of the Daily Scrum, emphasizing the imp…" at bounding box center [483, 282] width 417 height 42
click at [275, 258] on input "b. Coach the team on the purpose and value of the Daily Scrum, emphasizing the …" at bounding box center [275, 253] width 0 height 8
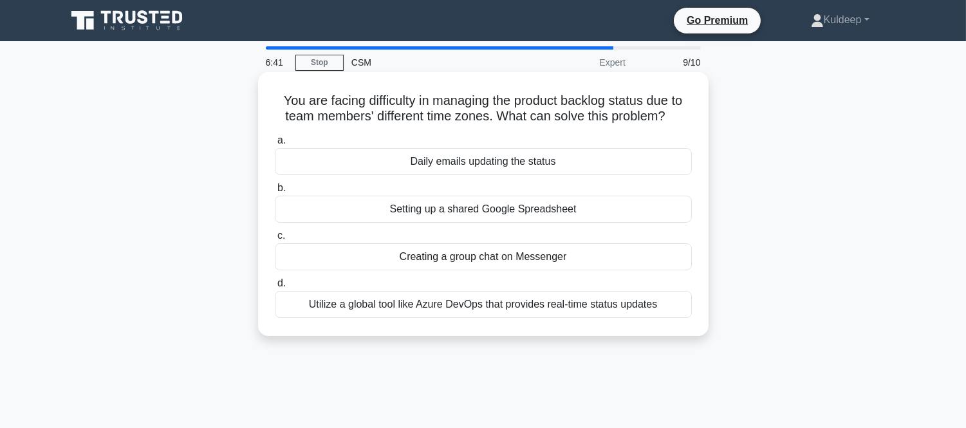
click at [442, 309] on div "Utilize a global tool like Azure DevOps that provides real-time status updates" at bounding box center [483, 304] width 417 height 27
click at [275, 288] on input "d. Utilize a global tool like Azure DevOps that provides real-time status updat…" at bounding box center [275, 283] width 0 height 8
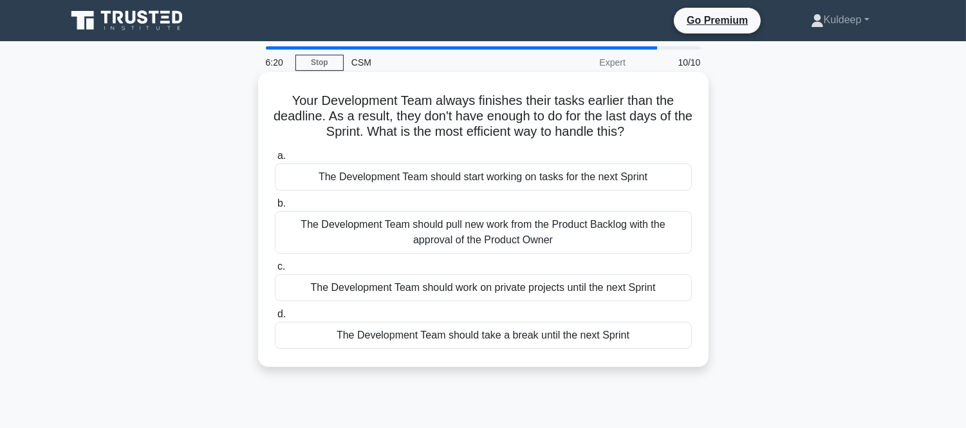
click at [480, 232] on div "The Development Team should pull new work from the Product Backlog with the app…" at bounding box center [483, 232] width 417 height 42
click at [275, 208] on input "b. The Development Team should pull new work from the Product Backlog with the …" at bounding box center [275, 204] width 0 height 8
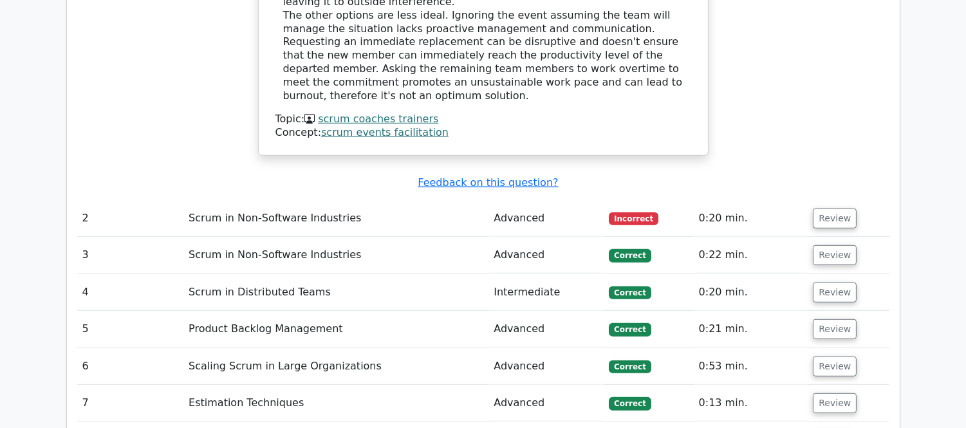
scroll to position [1573, 0]
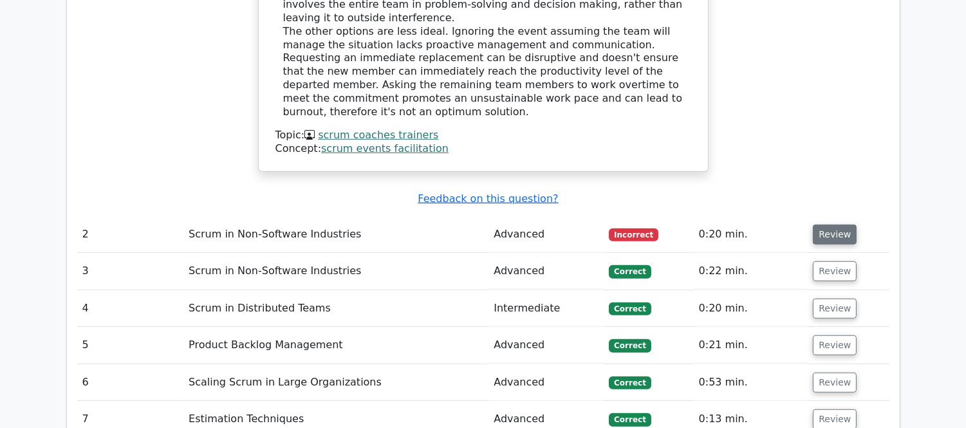
click at [825, 225] on button "Review" at bounding box center [835, 235] width 44 height 20
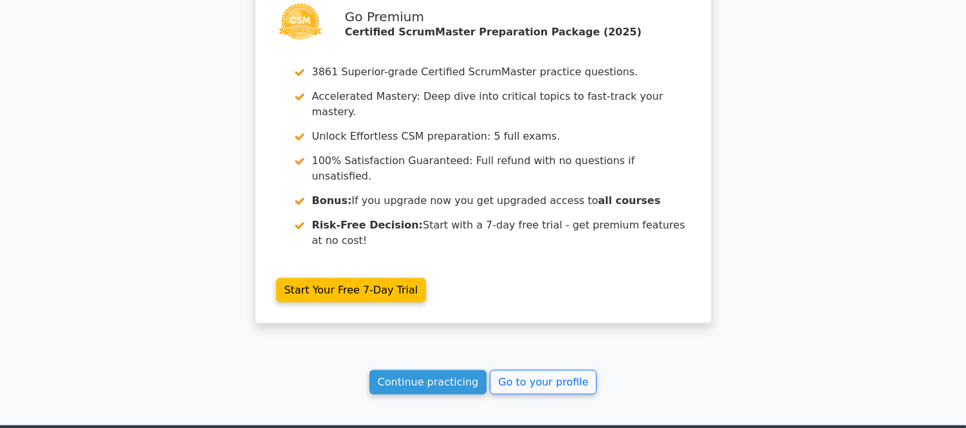
scroll to position [2818, 0]
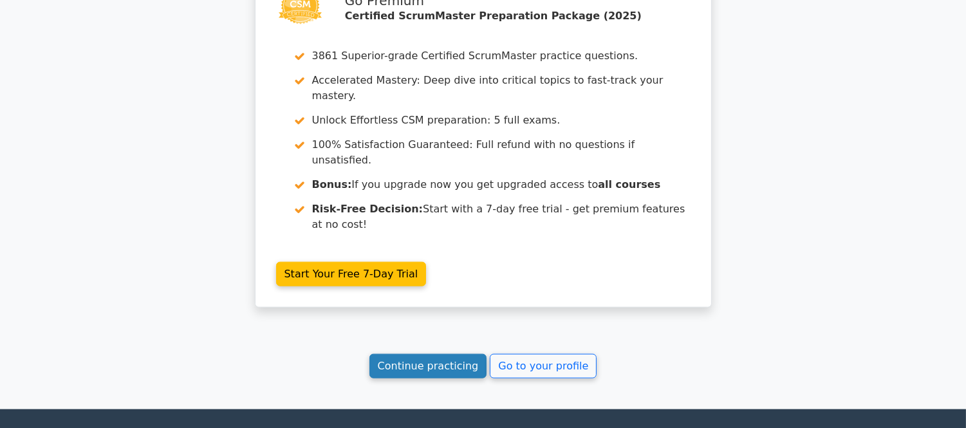
click at [420, 354] on link "Continue practicing" at bounding box center [429, 366] width 118 height 24
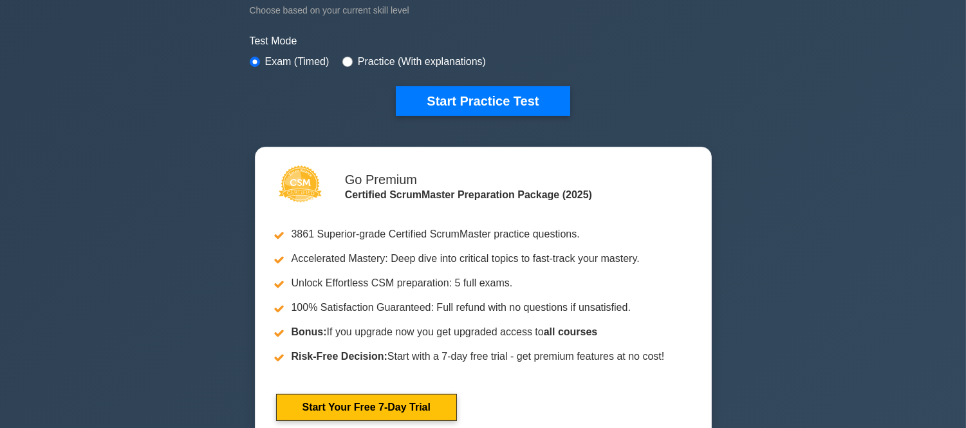
scroll to position [371, 0]
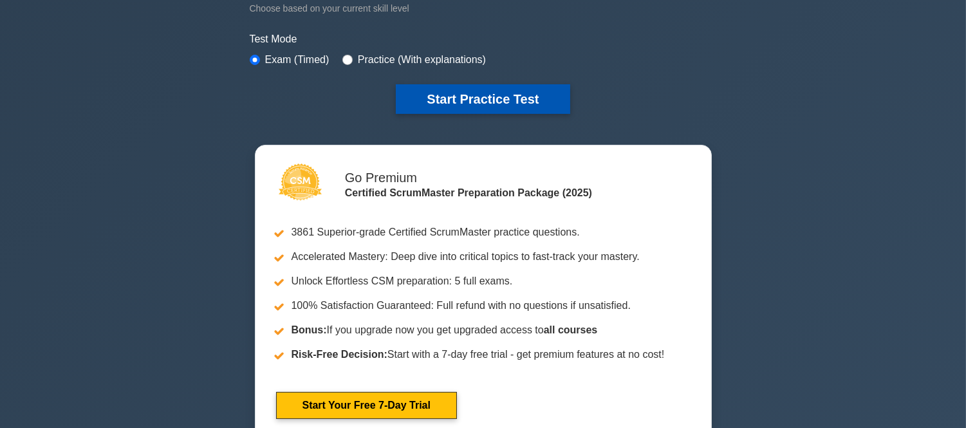
click at [492, 99] on button "Start Practice Test" at bounding box center [483, 99] width 174 height 30
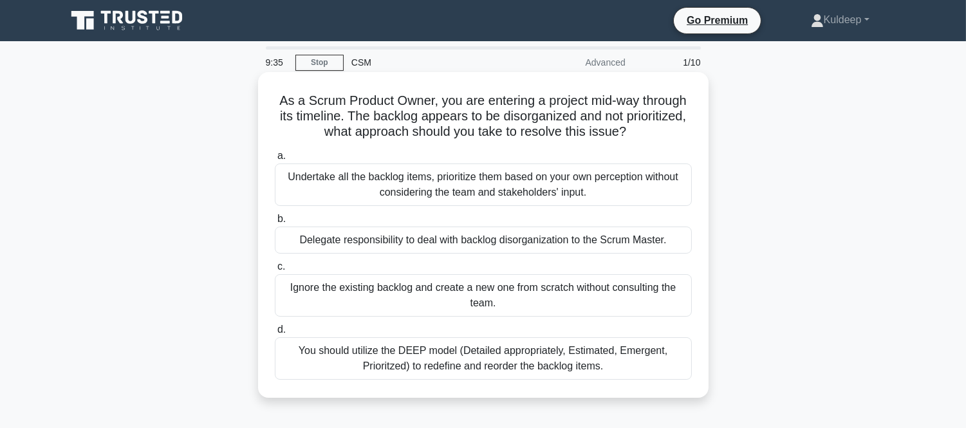
click at [505, 357] on div "You should utilize the DEEP model (Detailed appropriately, Estimated, Emergent,…" at bounding box center [483, 358] width 417 height 42
click at [275, 334] on input "d. You should utilize the DEEP model (Detailed appropriately, Estimated, Emerge…" at bounding box center [275, 330] width 0 height 8
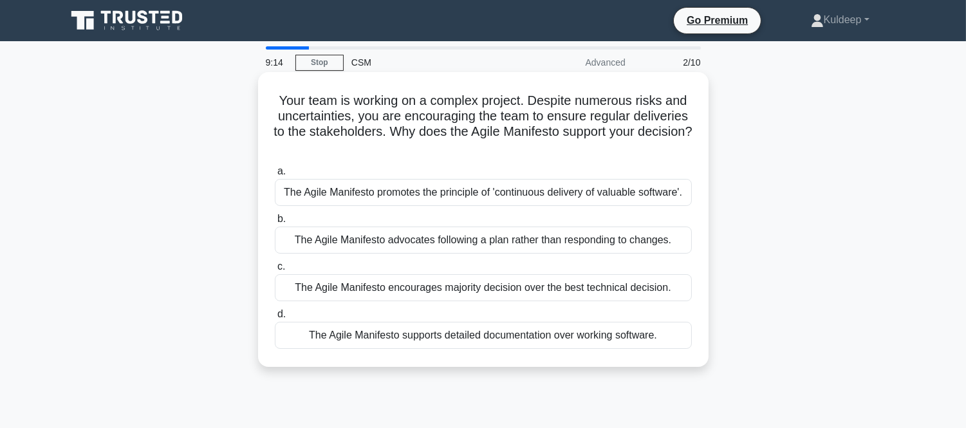
click at [539, 194] on div "The Agile Manifesto promotes the principle of 'continuous delivery of valuable …" at bounding box center [483, 192] width 417 height 27
click at [275, 176] on input "a. The Agile Manifesto promotes the principle of 'continuous delivery of valuab…" at bounding box center [275, 171] width 0 height 8
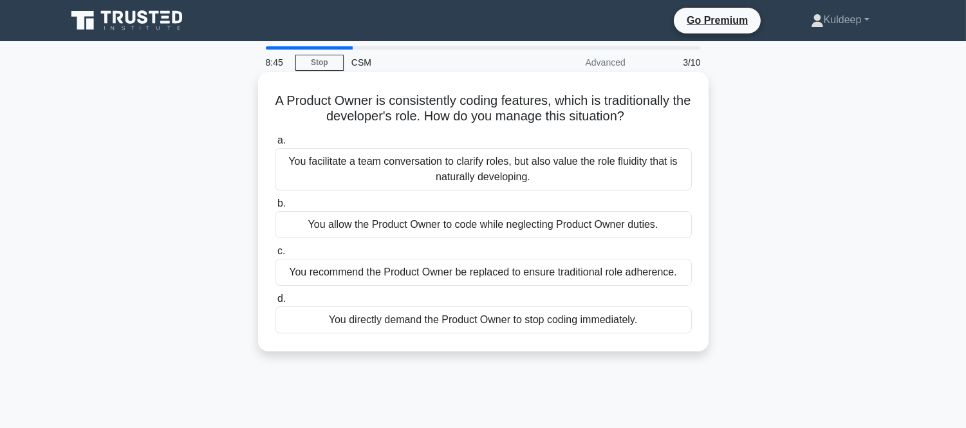
click at [541, 176] on div "You facilitate a team conversation to clarify roles, but also value the role fl…" at bounding box center [483, 169] width 417 height 42
click at [275, 145] on input "a. You facilitate a team conversation to clarify roles, but also value the role…" at bounding box center [275, 140] width 0 height 8
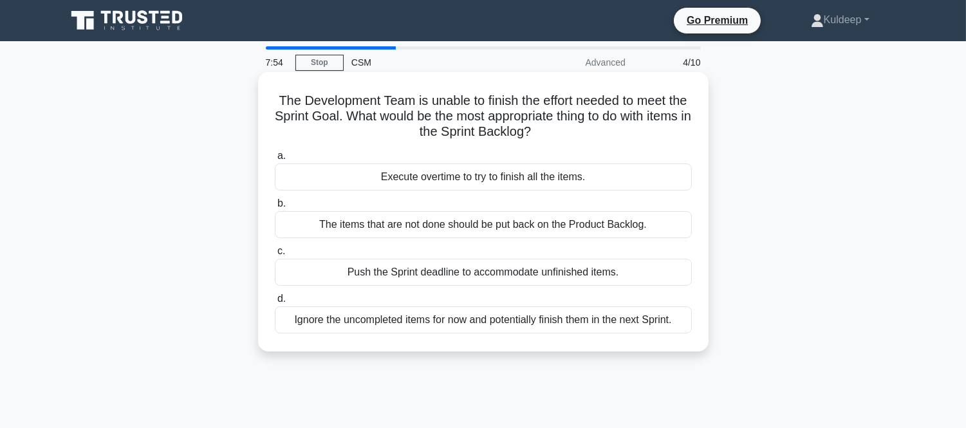
click at [491, 221] on div "The items that are not done should be put back on the Product Backlog." at bounding box center [483, 224] width 417 height 27
click at [275, 208] on input "b. The items that are not done should be put back on the Product Backlog." at bounding box center [275, 204] width 0 height 8
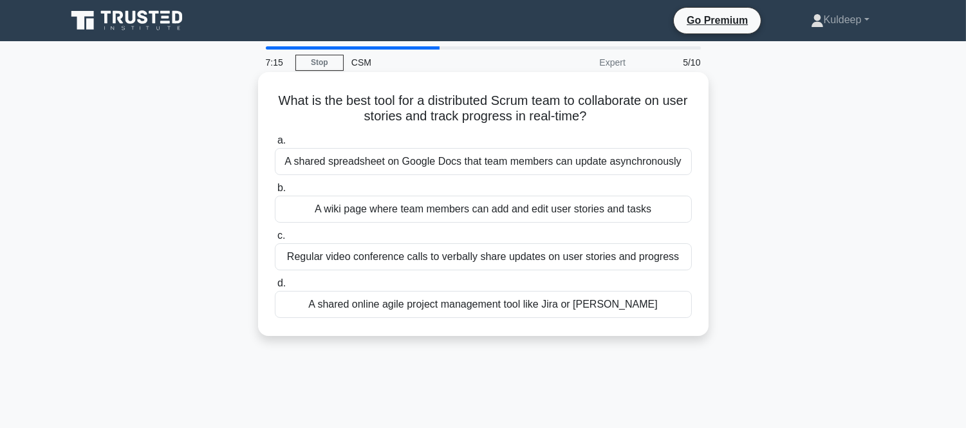
click at [532, 304] on div "A shared online agile project management tool like Jira or Trello" at bounding box center [483, 304] width 417 height 27
click at [275, 288] on input "d. A shared online agile project management tool like Jira or Trello" at bounding box center [275, 283] width 0 height 8
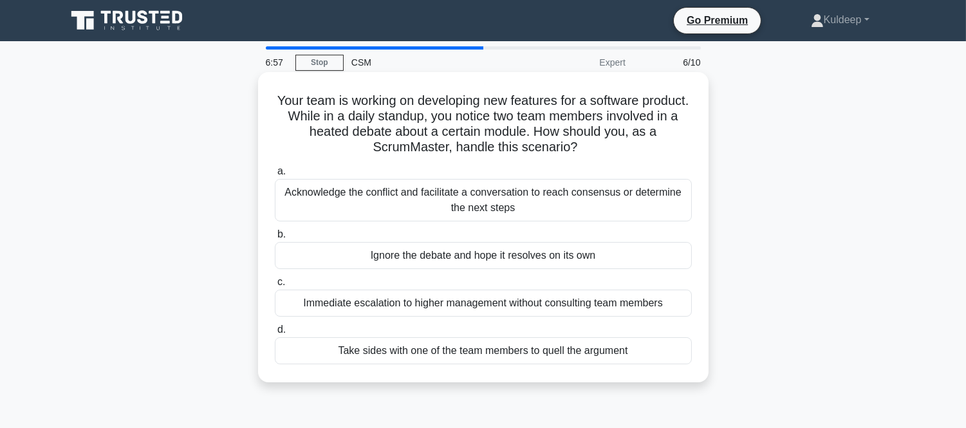
click at [504, 204] on div "Acknowledge the conflict and facilitate a conversation to reach consensus or de…" at bounding box center [483, 200] width 417 height 42
click at [275, 176] on input "a. Acknowledge the conflict and facilitate a conversation to reach consensus or…" at bounding box center [275, 171] width 0 height 8
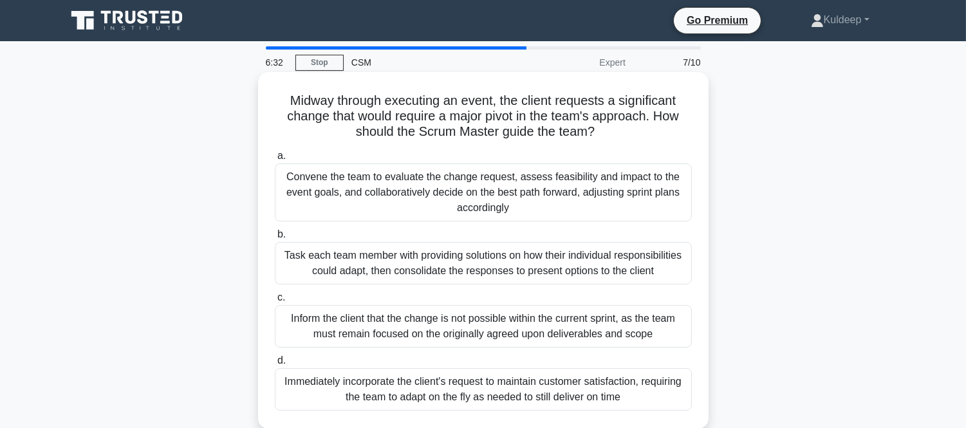
click at [441, 324] on div "Inform the client that the change is not possible within the current sprint, as…" at bounding box center [483, 326] width 417 height 42
click at [275, 302] on input "c. Inform the client that the change is not possible within the current sprint,…" at bounding box center [275, 298] width 0 height 8
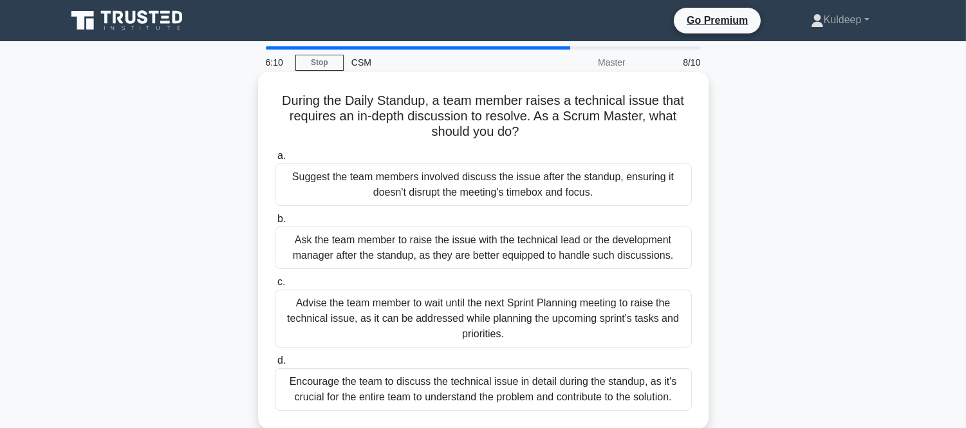
click at [440, 194] on div "Suggest the team members involved discuss the issue after the standup, ensuring…" at bounding box center [483, 185] width 417 height 42
click at [275, 160] on input "a. Suggest the team members involved discuss the issue after the standup, ensur…" at bounding box center [275, 156] width 0 height 8
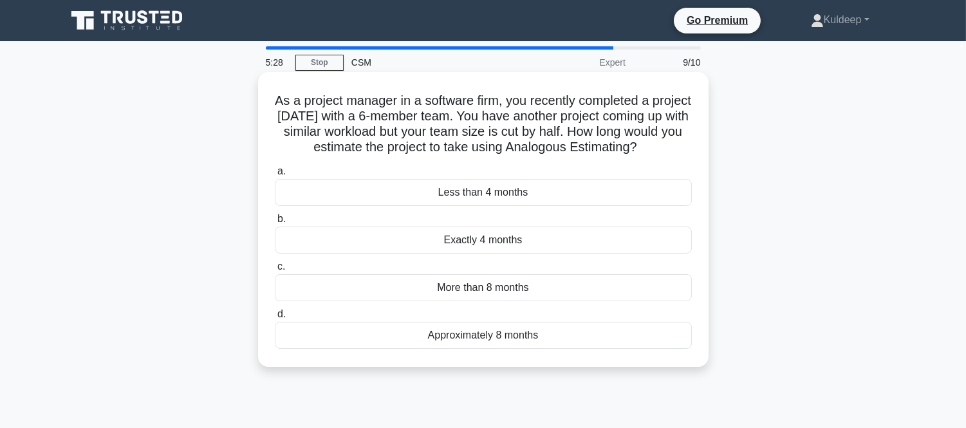
click at [510, 254] on div "Exactly 4 months" at bounding box center [483, 240] width 417 height 27
click at [275, 223] on input "b. Exactly 4 months" at bounding box center [275, 219] width 0 height 8
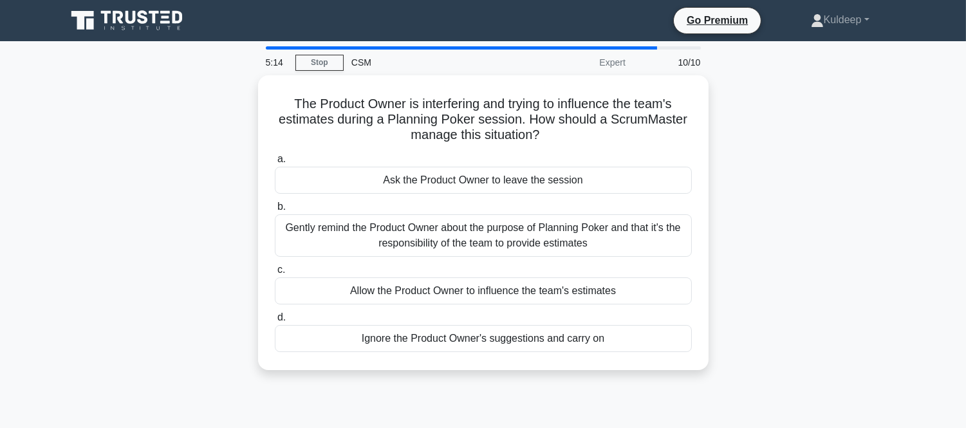
click at [510, 256] on div "a. Ask the Product Owner to leave the session b. Gently remind the Product Owne…" at bounding box center [483, 252] width 433 height 206
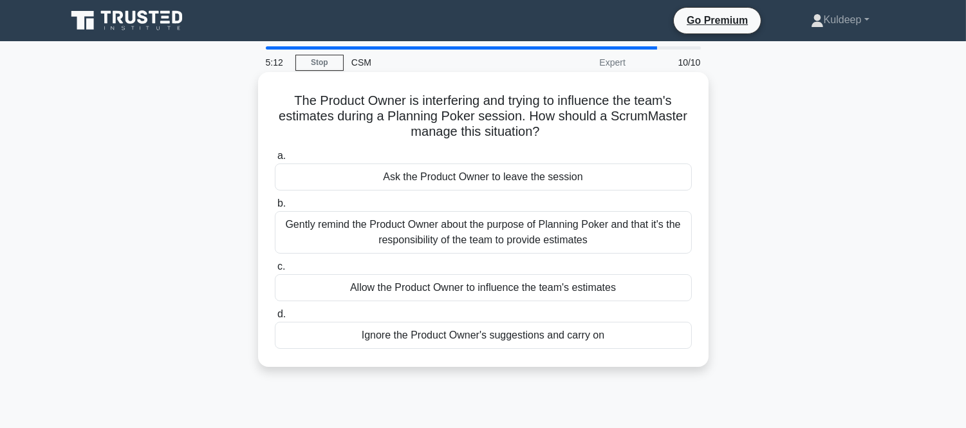
click at [484, 242] on div "Gently remind the Product Owner about the purpose of Planning Poker and that it…" at bounding box center [483, 232] width 417 height 42
click at [275, 208] on input "b. Gently remind the Product Owner about the purpose of Planning Poker and that…" at bounding box center [275, 204] width 0 height 8
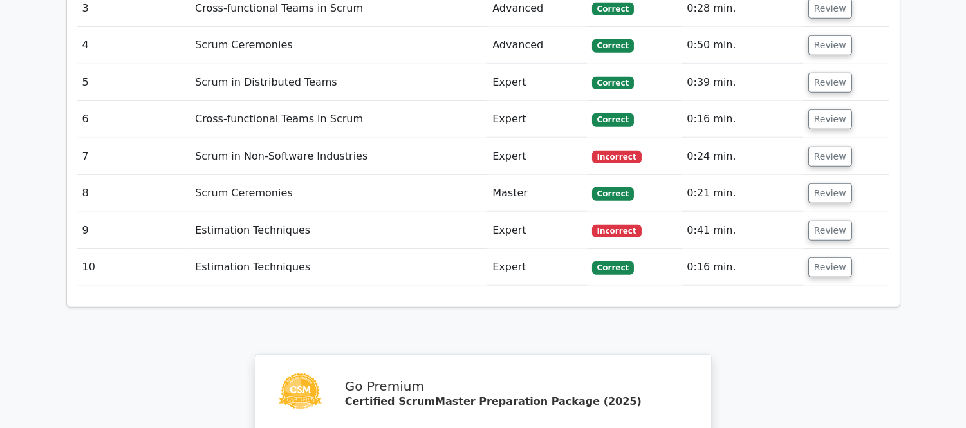
scroll to position [1888, 0]
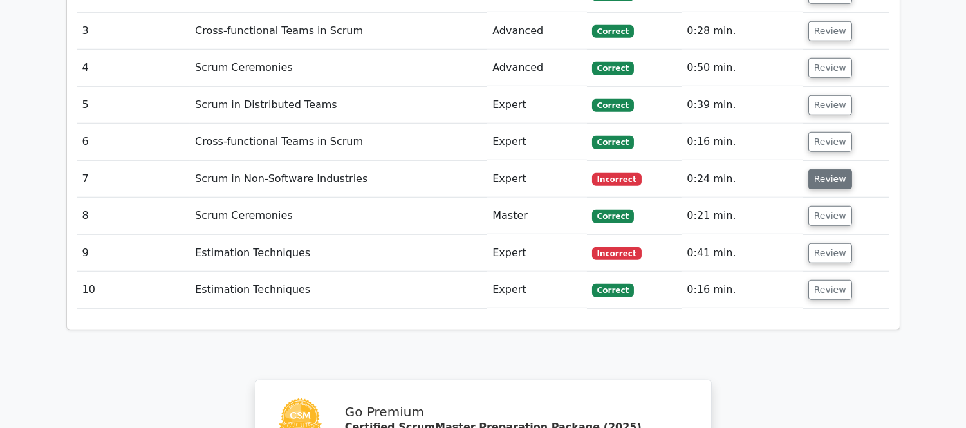
click at [825, 169] on button "Review" at bounding box center [831, 179] width 44 height 20
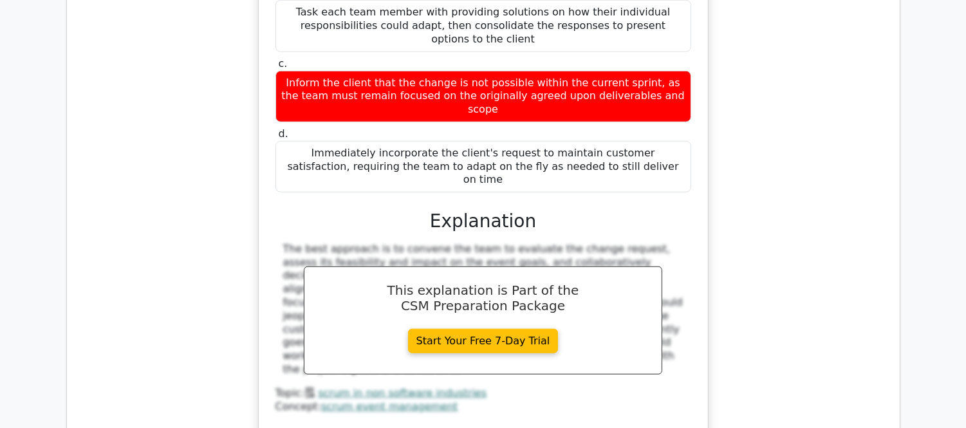
scroll to position [2346, 0]
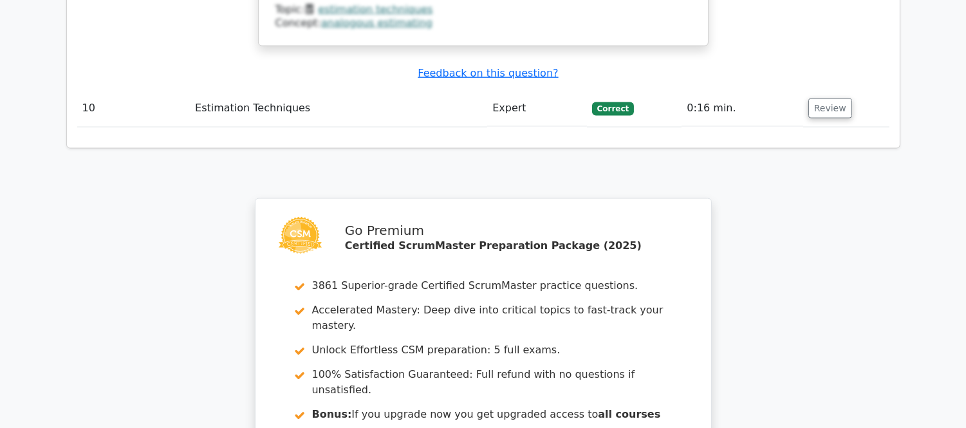
scroll to position [3319, 0]
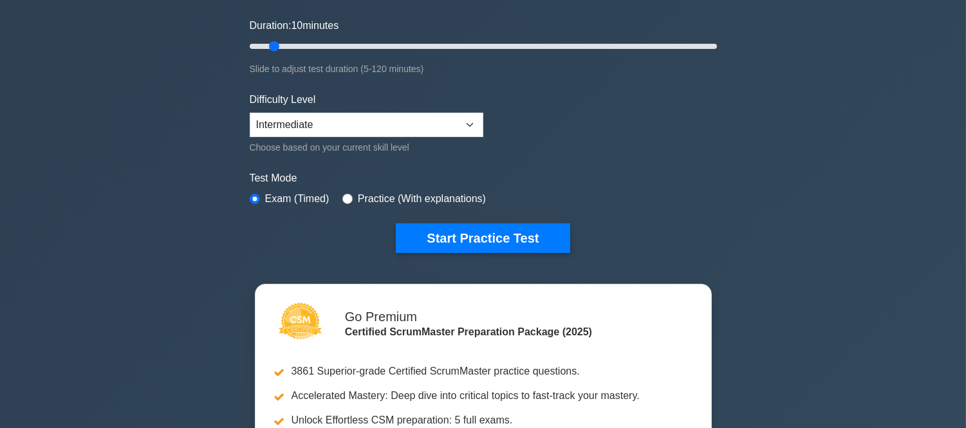
scroll to position [286, 0]
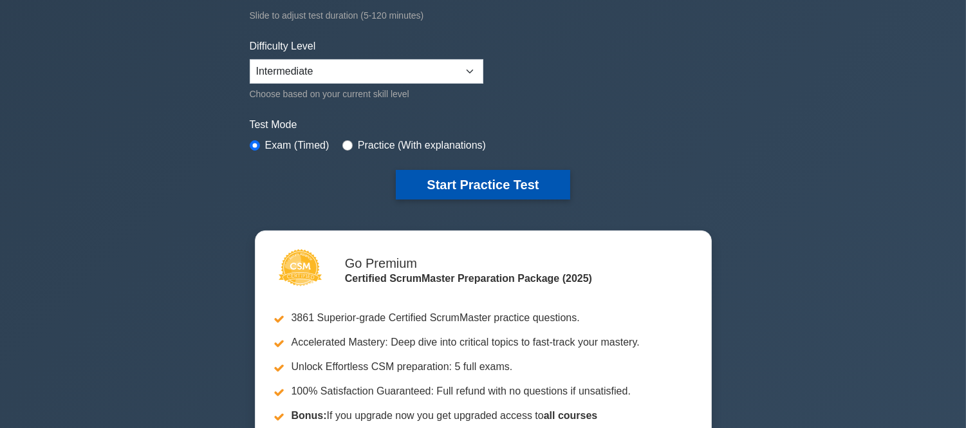
click at [522, 183] on button "Start Practice Test" at bounding box center [483, 185] width 174 height 30
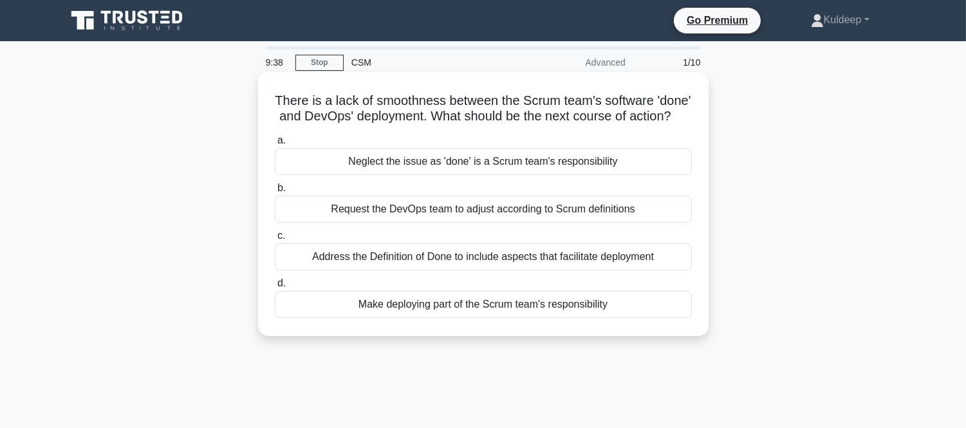
click at [465, 270] on div "Address the Definition of Done to include aspects that facilitate deployment" at bounding box center [483, 256] width 417 height 27
click at [275, 240] on input "c. Address the Definition of Done to include aspects that facilitate deployment" at bounding box center [275, 236] width 0 height 8
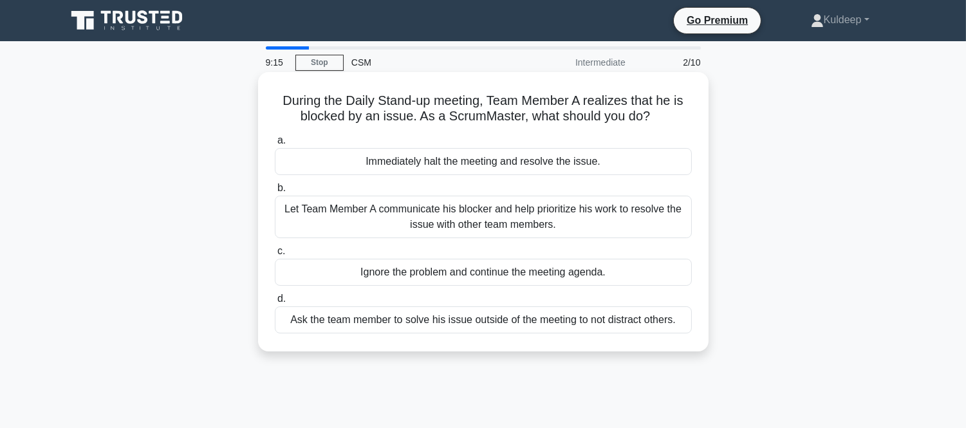
click at [472, 221] on div "Let Team Member A communicate his blocker and help prioritize his work to resol…" at bounding box center [483, 217] width 417 height 42
click at [275, 192] on input "b. Let Team Member A communicate his blocker and help prioritize his work to re…" at bounding box center [275, 188] width 0 height 8
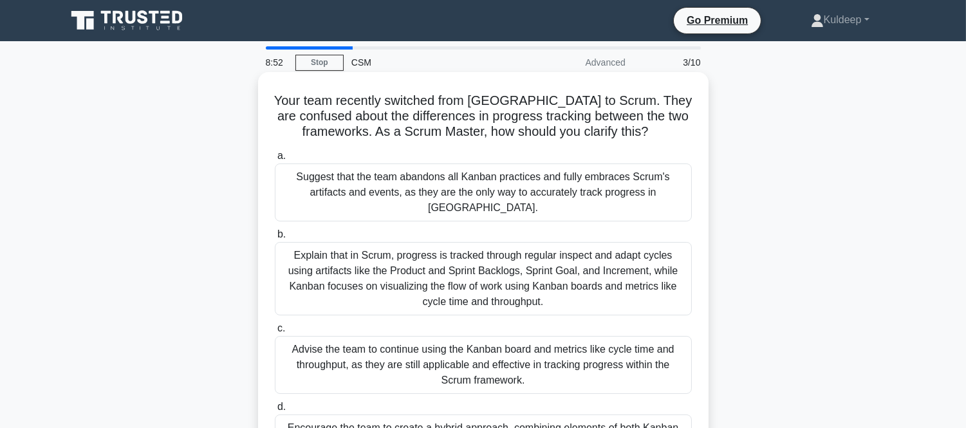
click at [440, 251] on div "Explain that in Scrum, progress is tracked through regular inspect and adapt cy…" at bounding box center [483, 278] width 417 height 73
click at [275, 239] on input "b. Explain that in Scrum, progress is tracked through regular inspect and adapt…" at bounding box center [275, 234] width 0 height 8
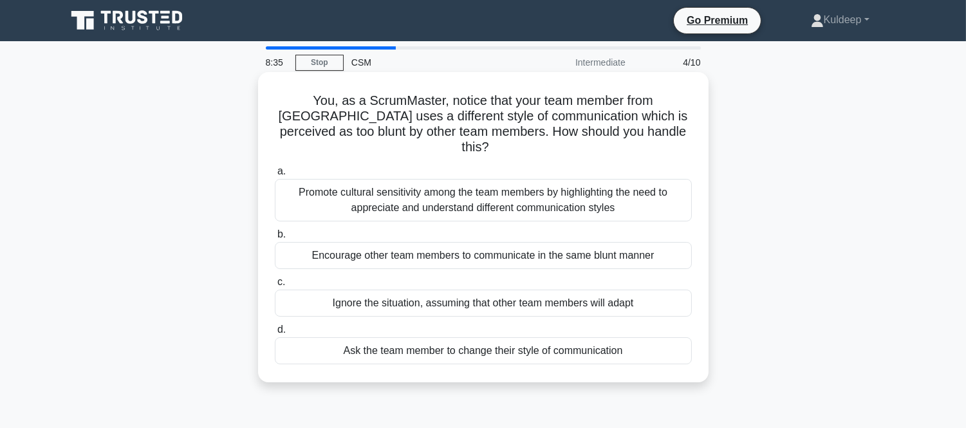
click at [418, 183] on div "Promote cultural sensitivity among the team members by highlighting the need to…" at bounding box center [483, 200] width 417 height 42
click at [275, 176] on input "a. Promote cultural sensitivity among the team members by highlighting the need…" at bounding box center [275, 171] width 0 height 8
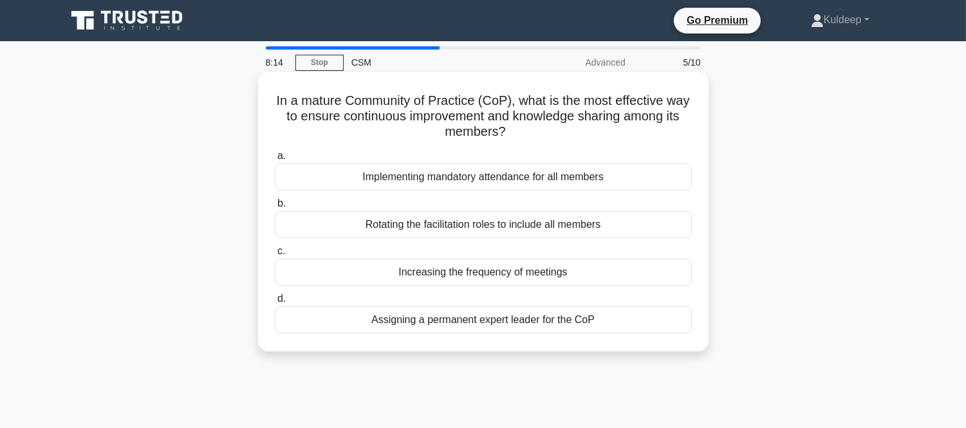
click at [445, 220] on div "Rotating the facilitation roles to include all members" at bounding box center [483, 224] width 417 height 27
click at [275, 208] on input "b. Rotating the facilitation roles to include all members" at bounding box center [275, 204] width 0 height 8
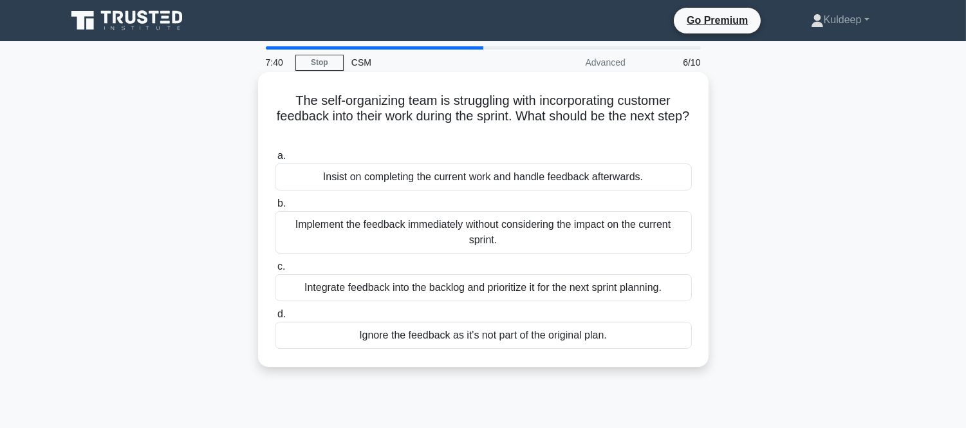
click at [410, 290] on div "Integrate feedback into the backlog and prioritize it for the next sprint plann…" at bounding box center [483, 287] width 417 height 27
click at [275, 271] on input "c. Integrate feedback into the backlog and prioritize it for the next sprint pl…" at bounding box center [275, 267] width 0 height 8
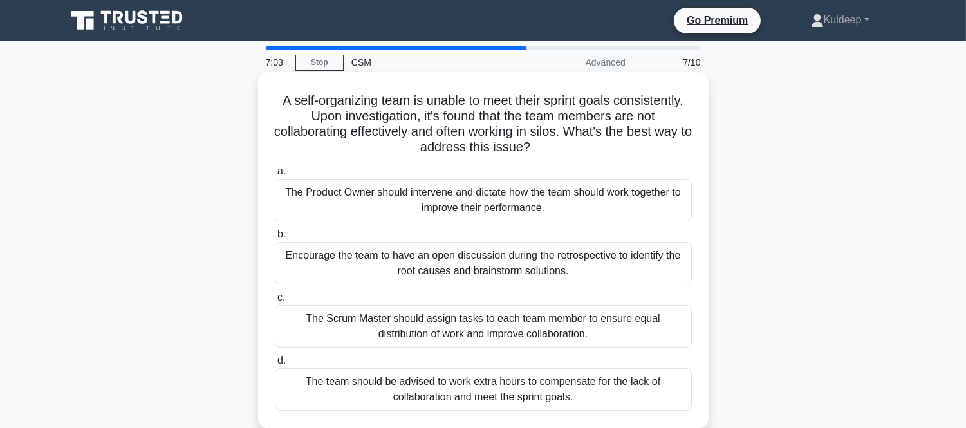
click at [416, 276] on div "Encourage the team to have an open discussion during the retrospective to ident…" at bounding box center [483, 263] width 417 height 42
click at [275, 239] on input "b. Encourage the team to have an open discussion during the retrospective to id…" at bounding box center [275, 234] width 0 height 8
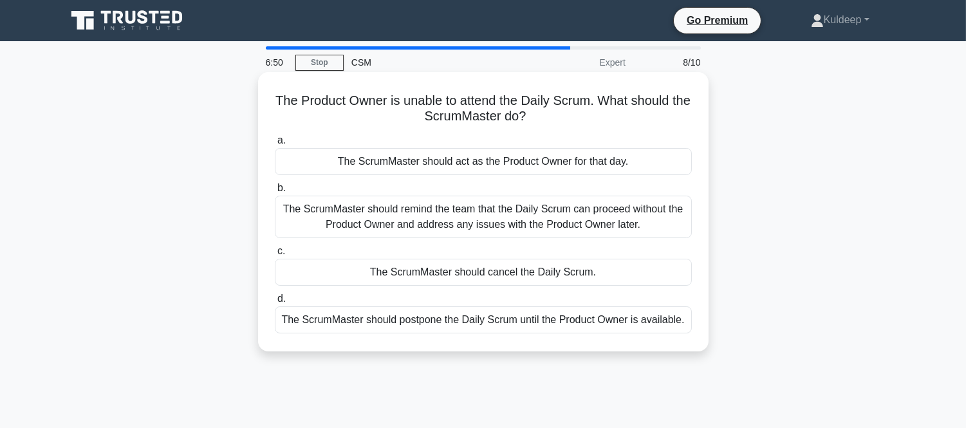
click at [408, 223] on div "The ScrumMaster should remind the team that the Daily Scrum can proceed without…" at bounding box center [483, 217] width 417 height 42
click at [275, 192] on input "b. The ScrumMaster should remind the team that the Daily Scrum can proceed with…" at bounding box center [275, 188] width 0 height 8
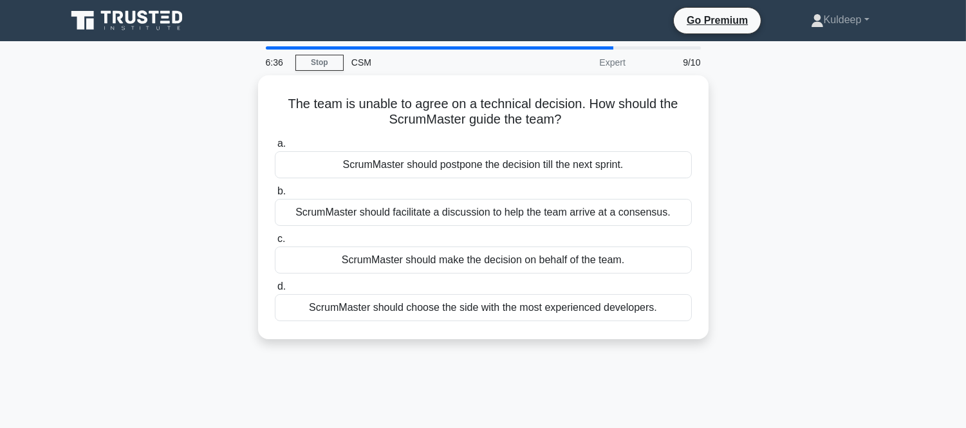
click at [408, 223] on div "a. ScrumMaster should postpone the decision till the next sprint. b. ScrumMaste…" at bounding box center [483, 228] width 433 height 191
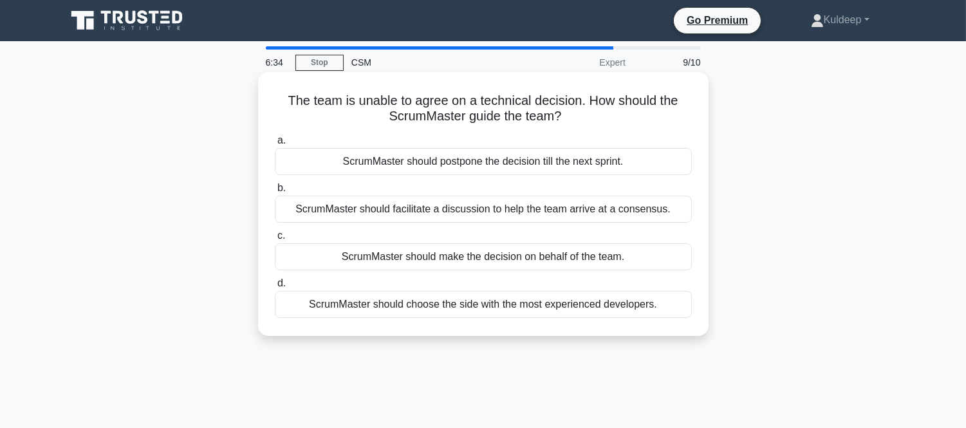
click at [421, 212] on div "ScrumMaster should facilitate a discussion to help the team arrive at a consens…" at bounding box center [483, 209] width 417 height 27
click at [275, 192] on input "b. ScrumMaster should facilitate a discussion to help the team arrive at a cons…" at bounding box center [275, 188] width 0 height 8
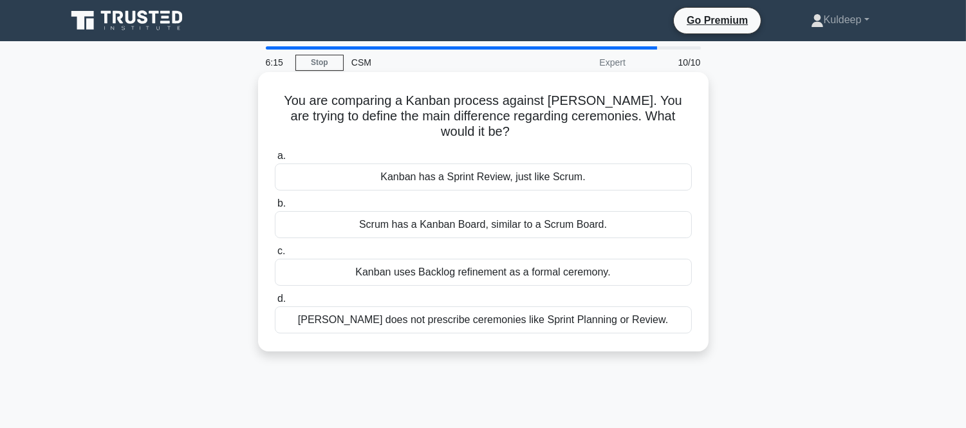
click at [403, 306] on div "[PERSON_NAME] does not prescribe ceremonies like Sprint Planning or Review." at bounding box center [483, 319] width 417 height 27
click at [275, 300] on input "d. [PERSON_NAME] does not prescribe ceremonies like Sprint Planning or Review." at bounding box center [275, 299] width 0 height 8
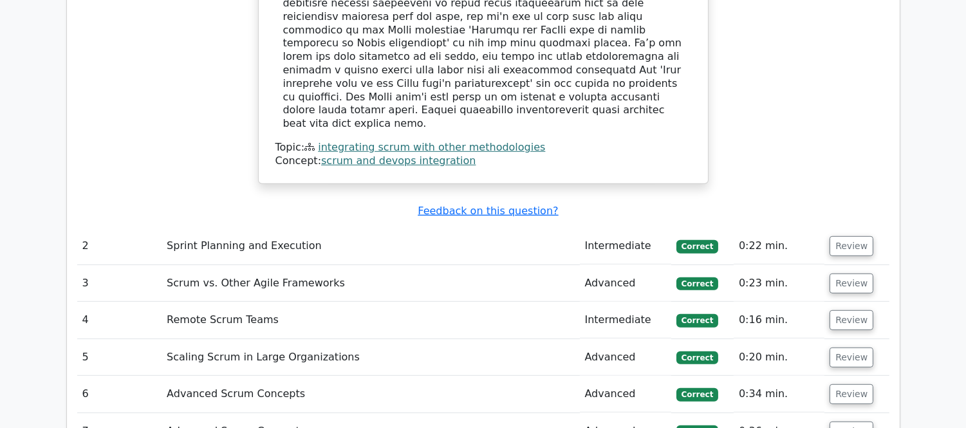
scroll to position [1659, 0]
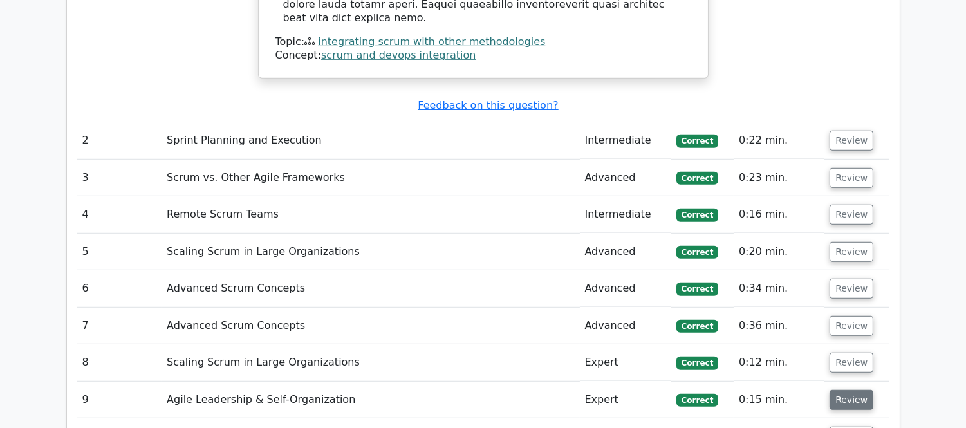
click at [832, 390] on button "Review" at bounding box center [852, 400] width 44 height 20
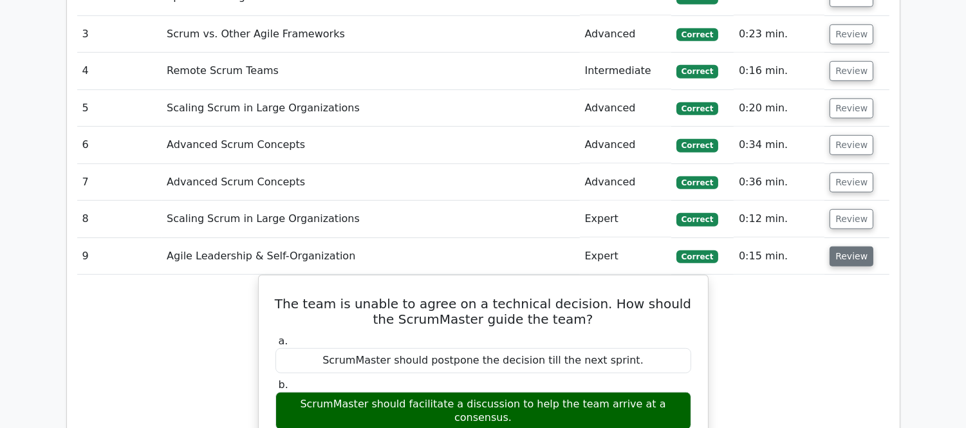
scroll to position [1774, 0]
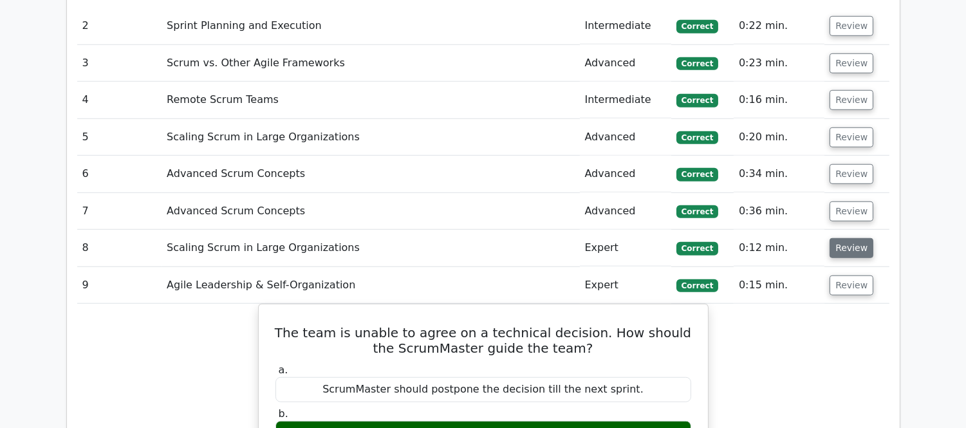
click at [848, 238] on button "Review" at bounding box center [852, 248] width 44 height 20
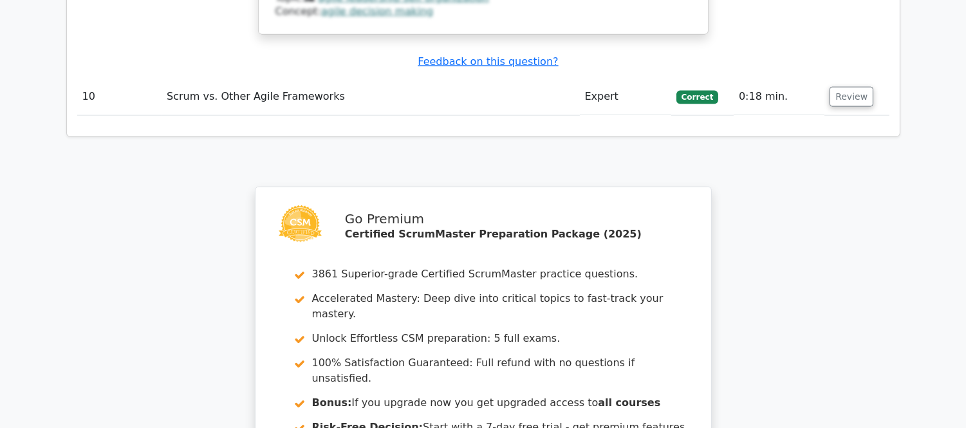
scroll to position [3345, 0]
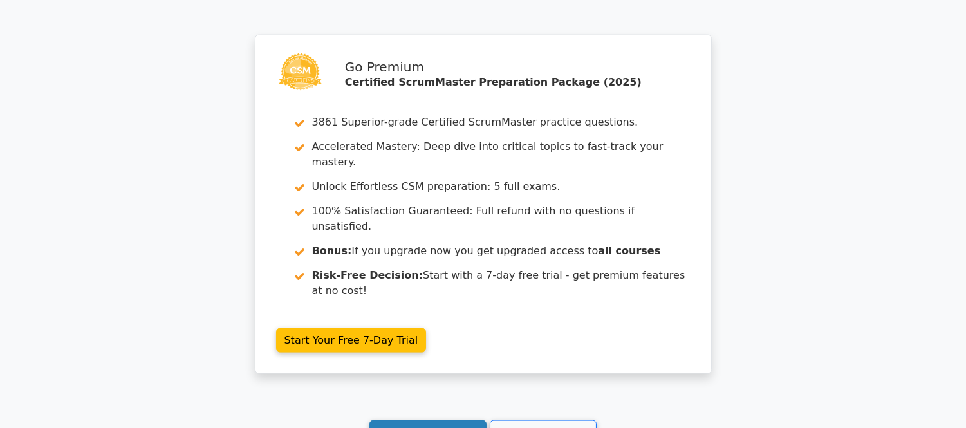
click at [428, 420] on link "Continue practicing" at bounding box center [429, 432] width 118 height 24
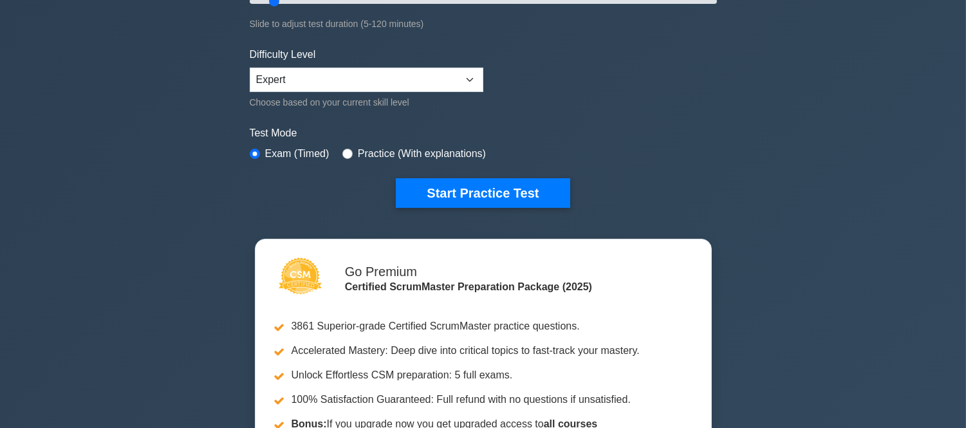
scroll to position [286, 0]
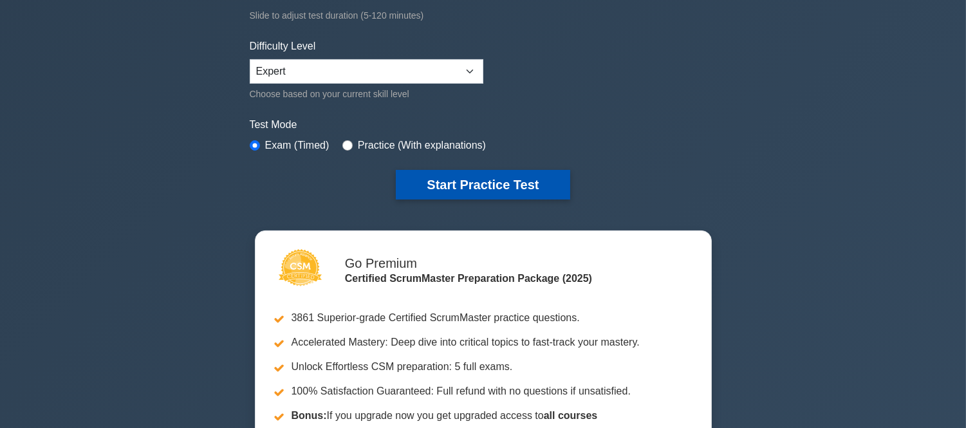
click at [471, 189] on button "Start Practice Test" at bounding box center [483, 185] width 174 height 30
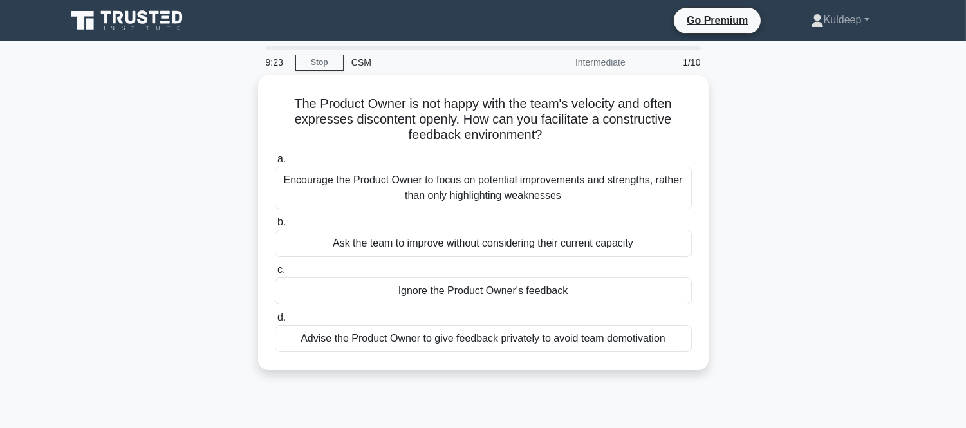
click at [471, 189] on div "Encourage the Product Owner to focus on potential improvements and strengths, r…" at bounding box center [483, 188] width 417 height 42
click at [275, 164] on input "a. Encourage the Product Owner to focus on potential improvements and strengths…" at bounding box center [275, 159] width 0 height 8
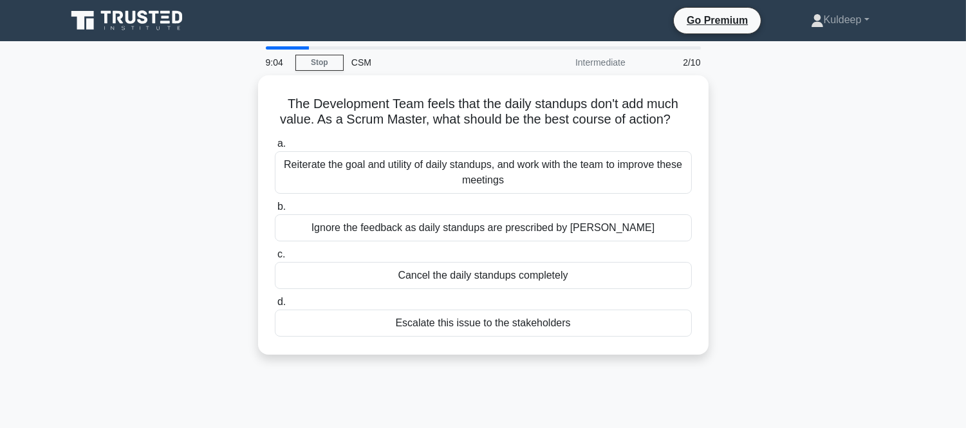
click at [159, 265] on div "The Development Team feels that the daily standups don't add much value. As a S…" at bounding box center [484, 222] width 850 height 295
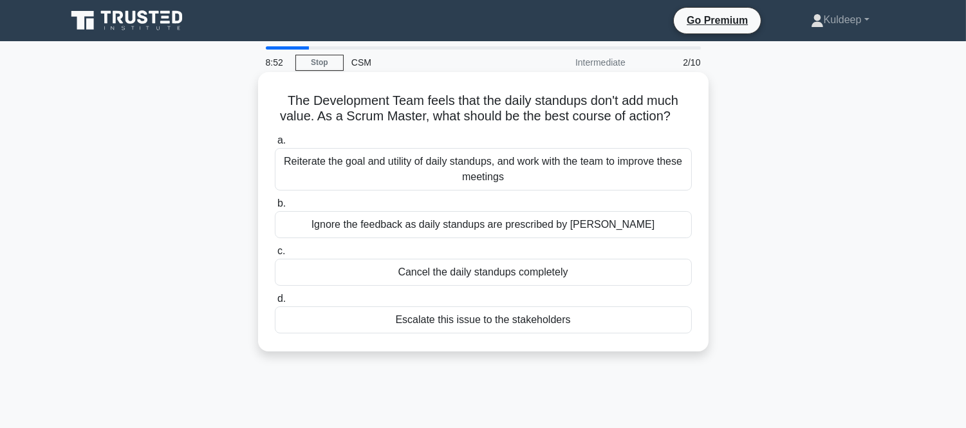
click at [442, 164] on div "Reiterate the goal and utility of daily standups, and work with the team to imp…" at bounding box center [483, 169] width 417 height 42
click at [275, 145] on input "a. Reiterate the goal and utility of daily standups, and work with the team to …" at bounding box center [275, 140] width 0 height 8
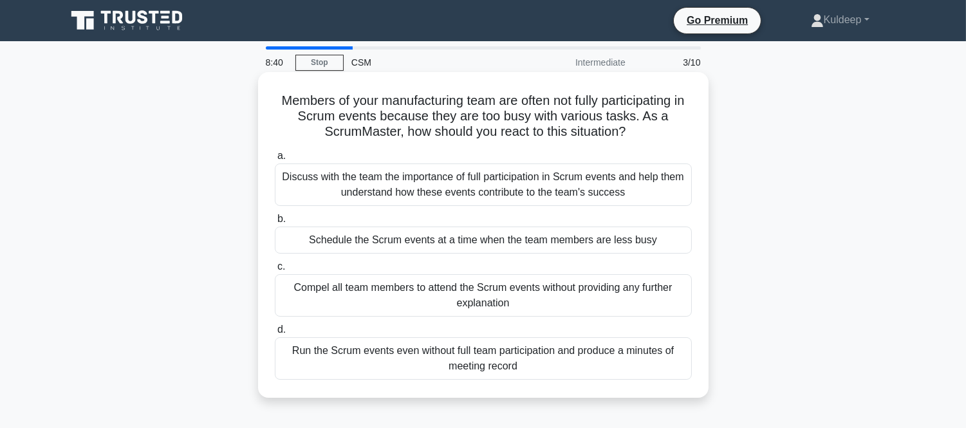
click at [402, 200] on div "Discuss with the team the importance of full participation in Scrum events and …" at bounding box center [483, 185] width 417 height 42
click at [275, 160] on input "a. Discuss with the team the importance of full participation in Scrum events a…" at bounding box center [275, 156] width 0 height 8
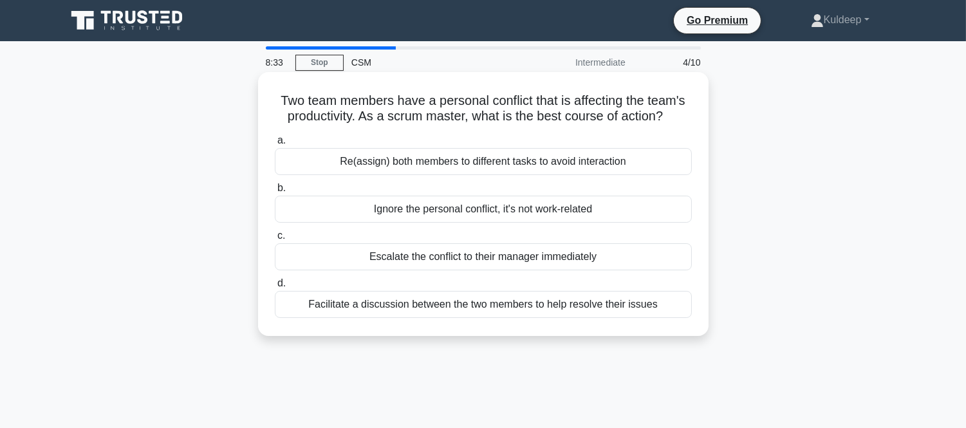
click at [348, 306] on div "Facilitate a discussion between the two members to help resolve their issues" at bounding box center [483, 304] width 417 height 27
click at [275, 288] on input "d. Facilitate a discussion between the two members to help resolve their issues" at bounding box center [275, 283] width 0 height 8
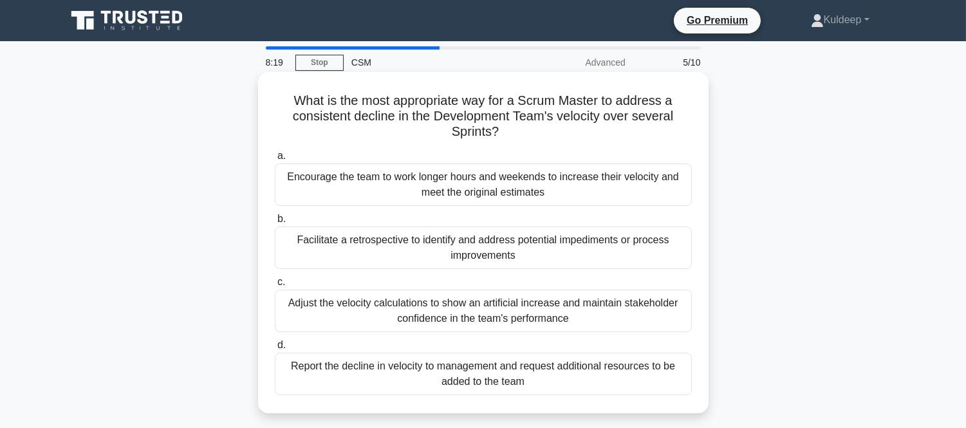
click at [362, 251] on div "Facilitate a retrospective to identify and address potential impediments or pro…" at bounding box center [483, 248] width 417 height 42
click at [275, 223] on input "b. Facilitate a retrospective to identify and address potential impediments or …" at bounding box center [275, 219] width 0 height 8
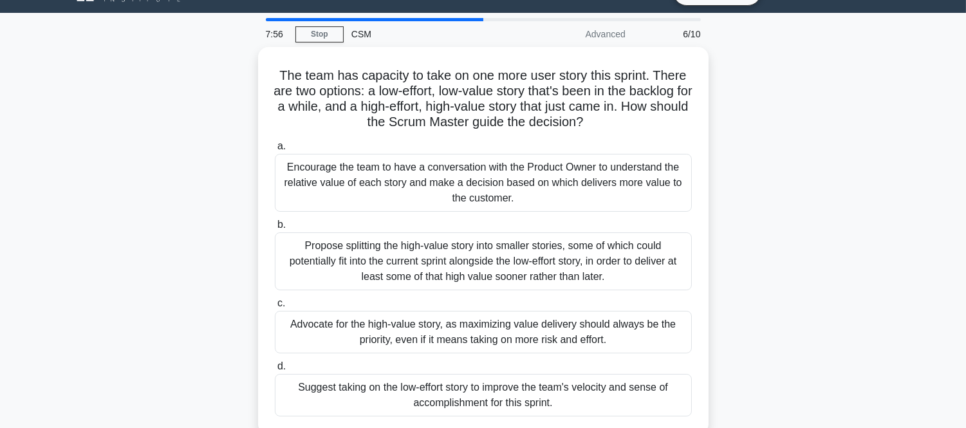
scroll to position [57, 0]
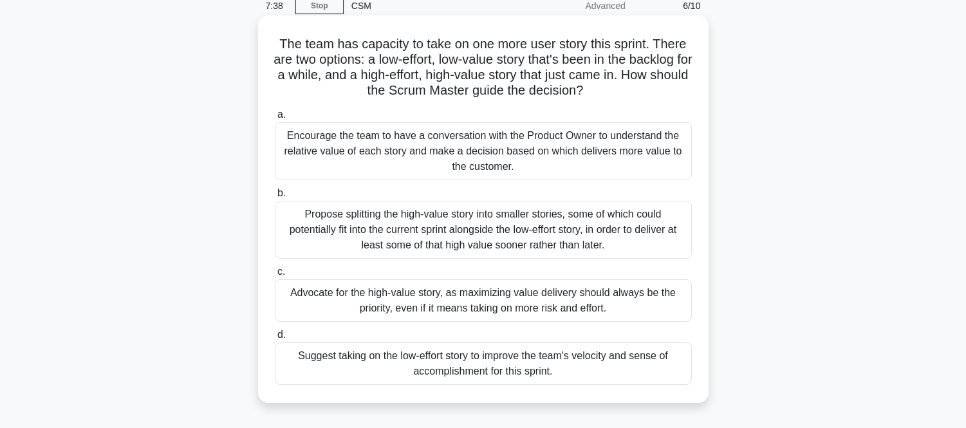
click at [526, 156] on div "Encourage the team to have a conversation with the Product Owner to understand …" at bounding box center [483, 151] width 417 height 58
click at [275, 119] on input "a. Encourage the team to have a conversation with the Product Owner to understa…" at bounding box center [275, 115] width 0 height 8
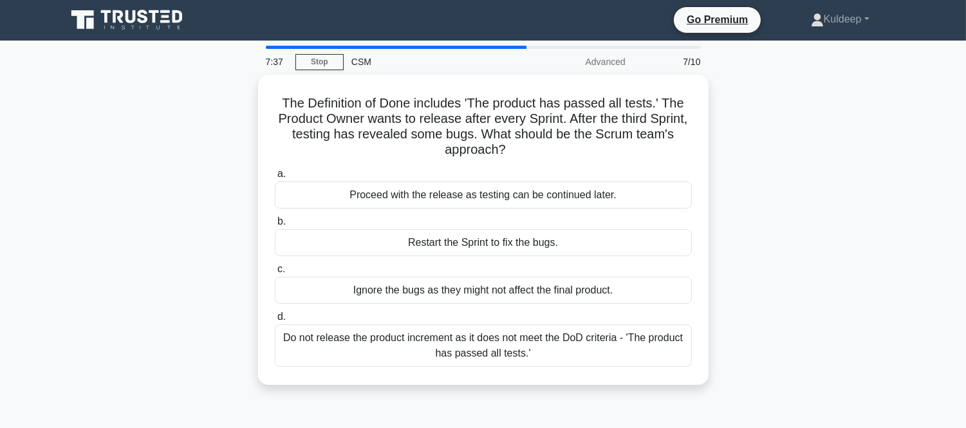
scroll to position [0, 0]
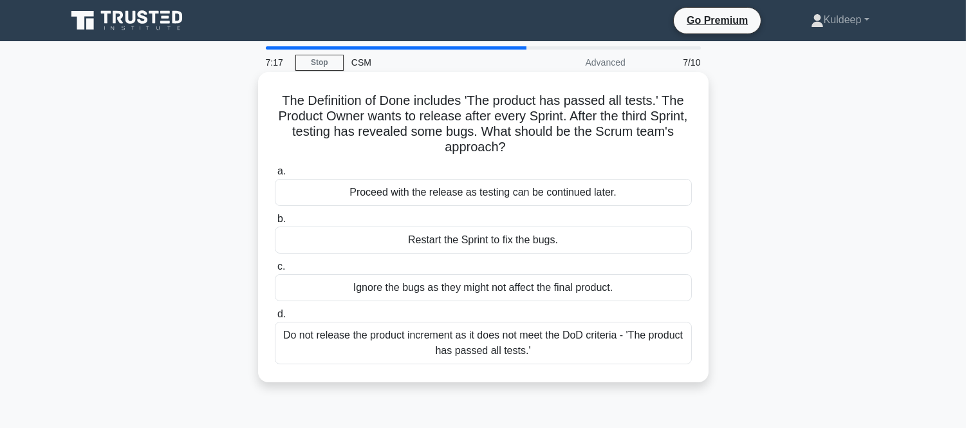
click at [421, 343] on div "Do not release the product increment as it does not meet the DoD criteria - 'Th…" at bounding box center [483, 343] width 417 height 42
click at [275, 319] on input "d. Do not release the product increment as it does not meet the DoD criteria - …" at bounding box center [275, 314] width 0 height 8
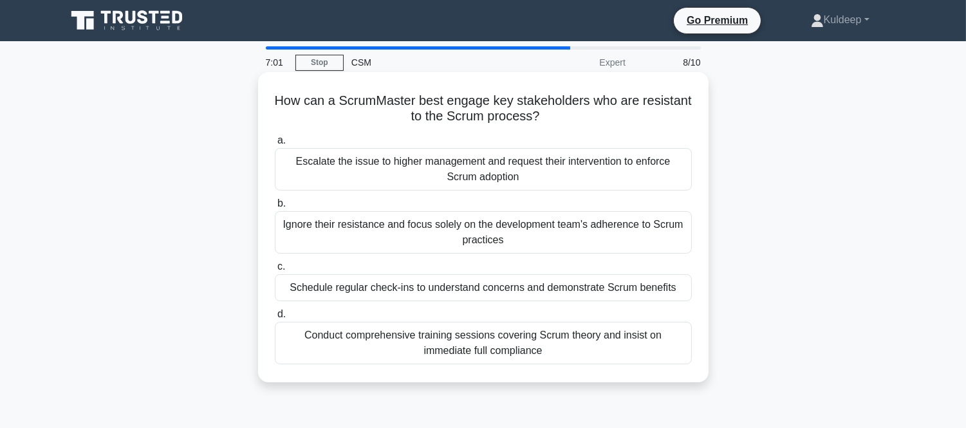
click at [421, 290] on div "Schedule regular check-ins to understand concerns and demonstrate Scrum benefits" at bounding box center [483, 287] width 417 height 27
click at [275, 271] on input "c. Schedule regular check-ins to understand concerns and demonstrate Scrum bene…" at bounding box center [275, 267] width 0 height 8
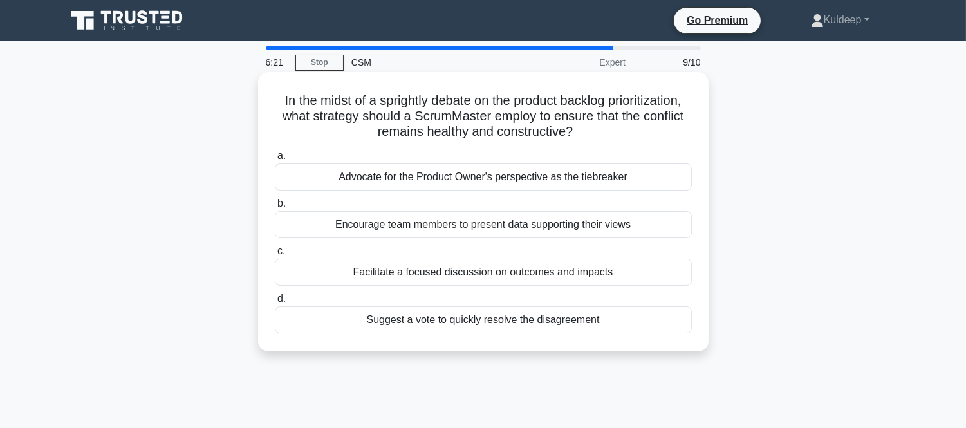
click at [548, 279] on div "Facilitate a focused discussion on outcomes and impacts" at bounding box center [483, 272] width 417 height 27
click at [275, 256] on input "c. Facilitate a focused discussion on outcomes and impacts" at bounding box center [275, 251] width 0 height 8
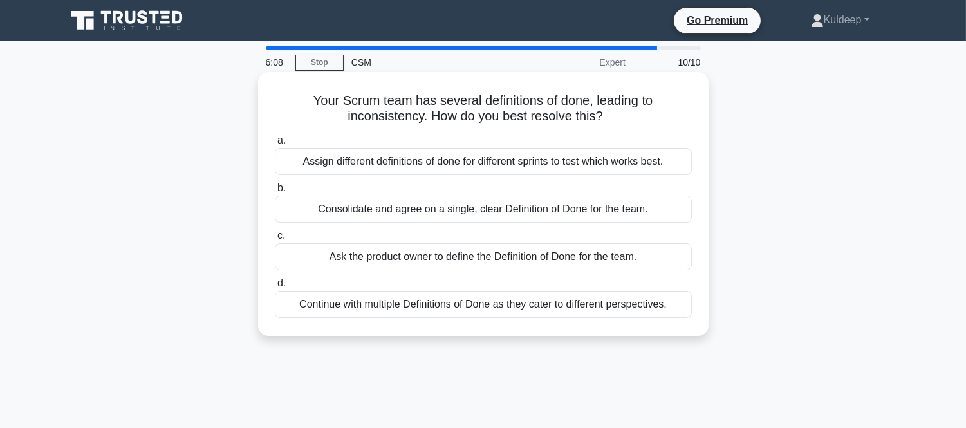
click at [541, 211] on div "Consolidate and agree on a single, clear Definition of Done for the team." at bounding box center [483, 209] width 417 height 27
click at [275, 192] on input "b. Consolidate and agree on a single, clear Definition of Done for the team." at bounding box center [275, 188] width 0 height 8
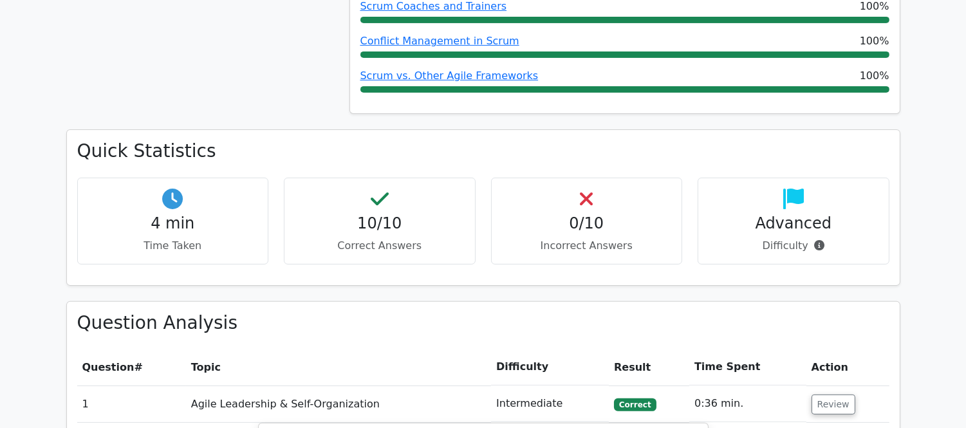
scroll to position [801, 0]
